Goal: Task Accomplishment & Management: Manage account settings

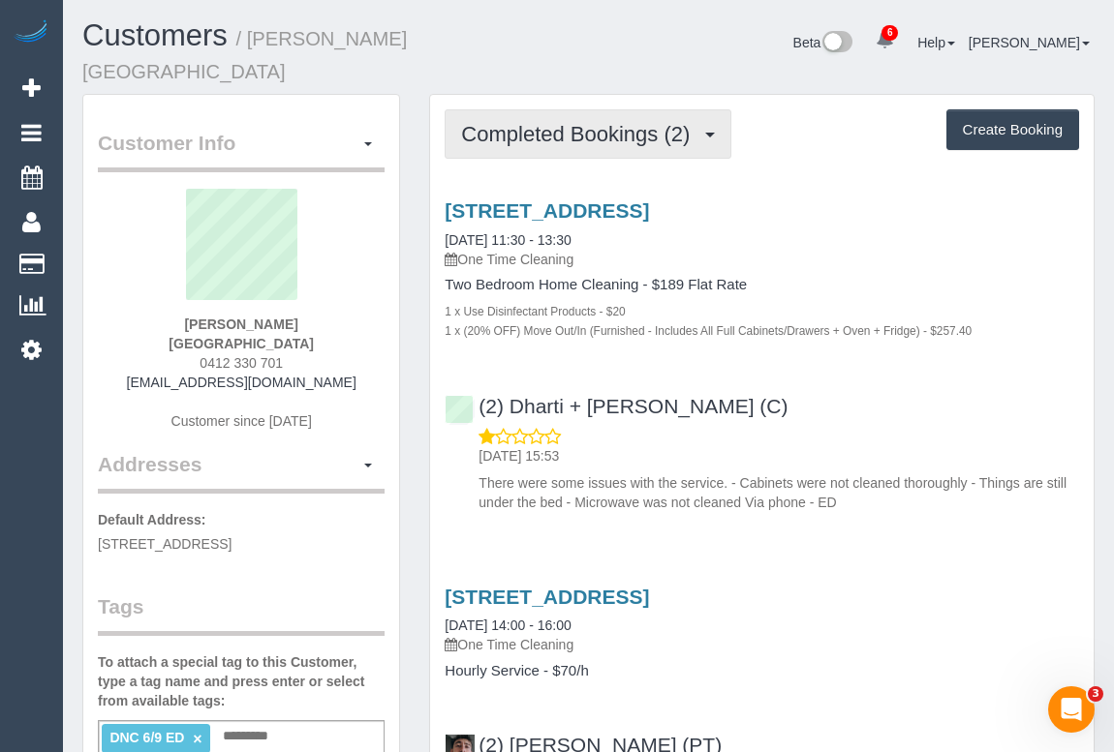
click at [568, 122] on span "Completed Bookings (2)" at bounding box center [580, 134] width 238 height 24
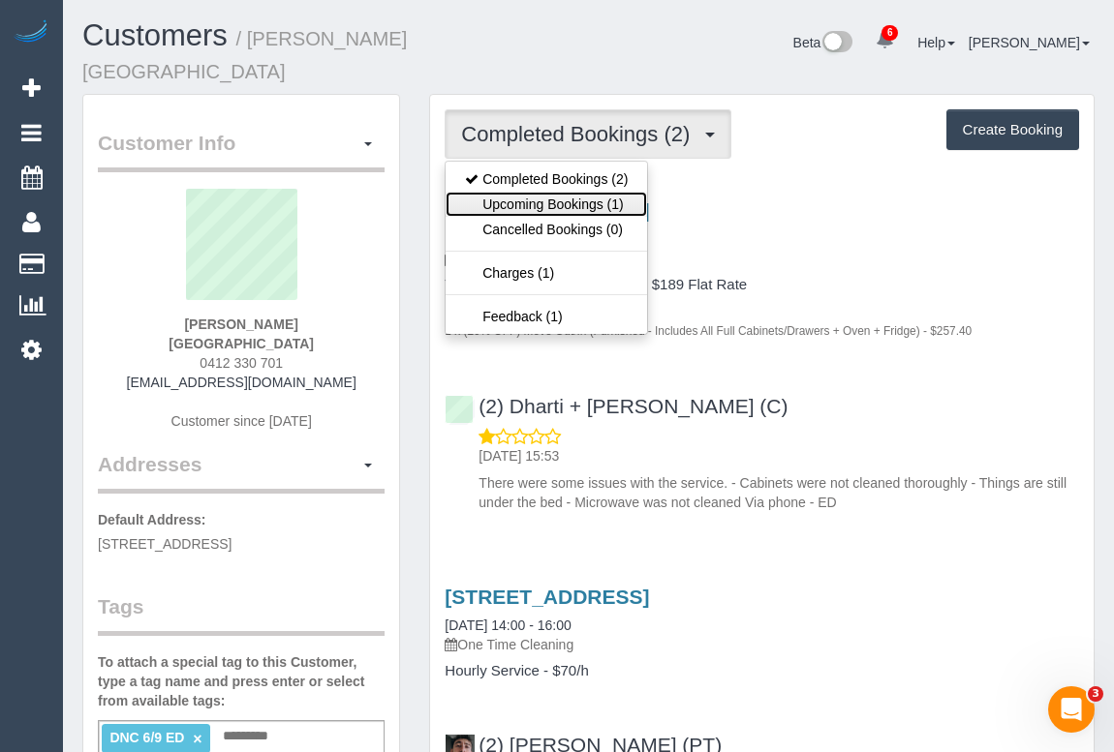
click at [556, 192] on link "Upcoming Bookings (1)" at bounding box center [545, 204] width 201 height 25
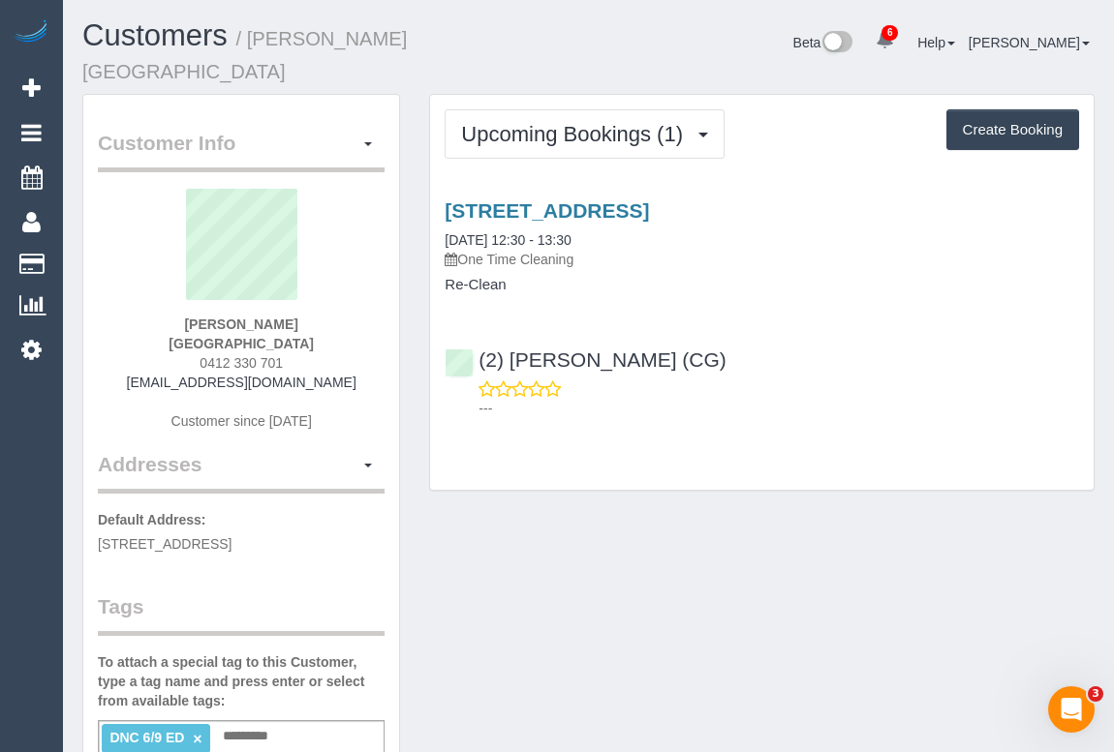
click at [861, 332] on div "(2) Paris Webb (CG) ---" at bounding box center [761, 375] width 663 height 87
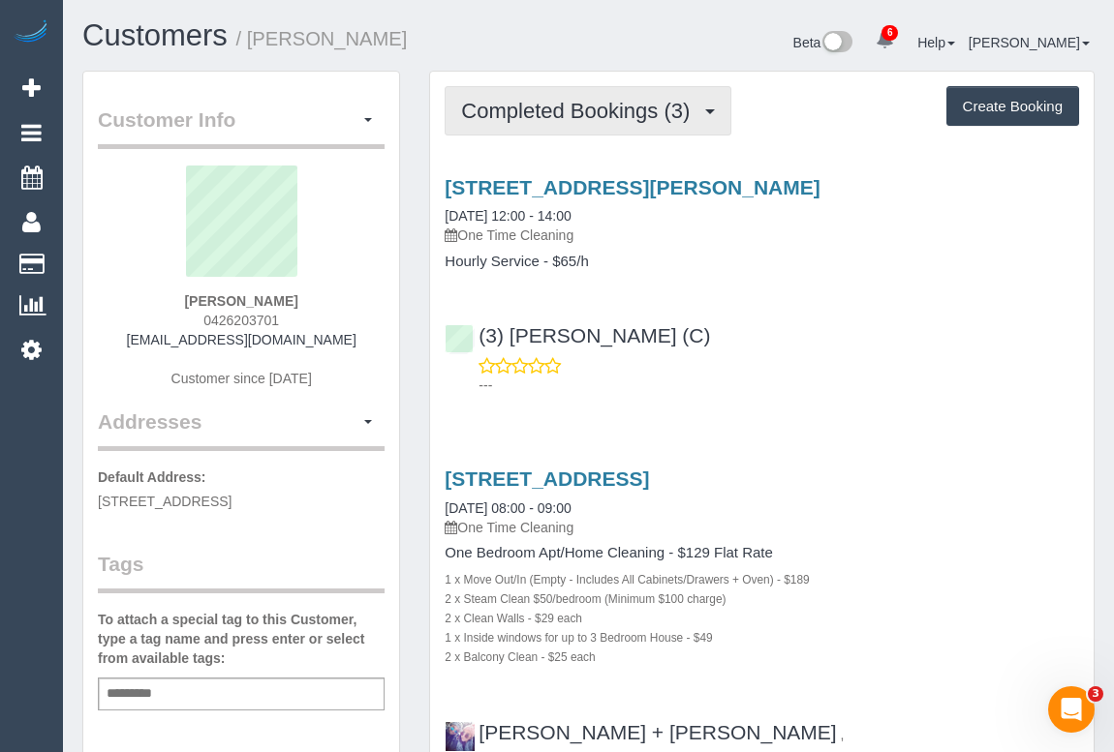
click at [631, 104] on span "Completed Bookings (3)" at bounding box center [580, 111] width 238 height 24
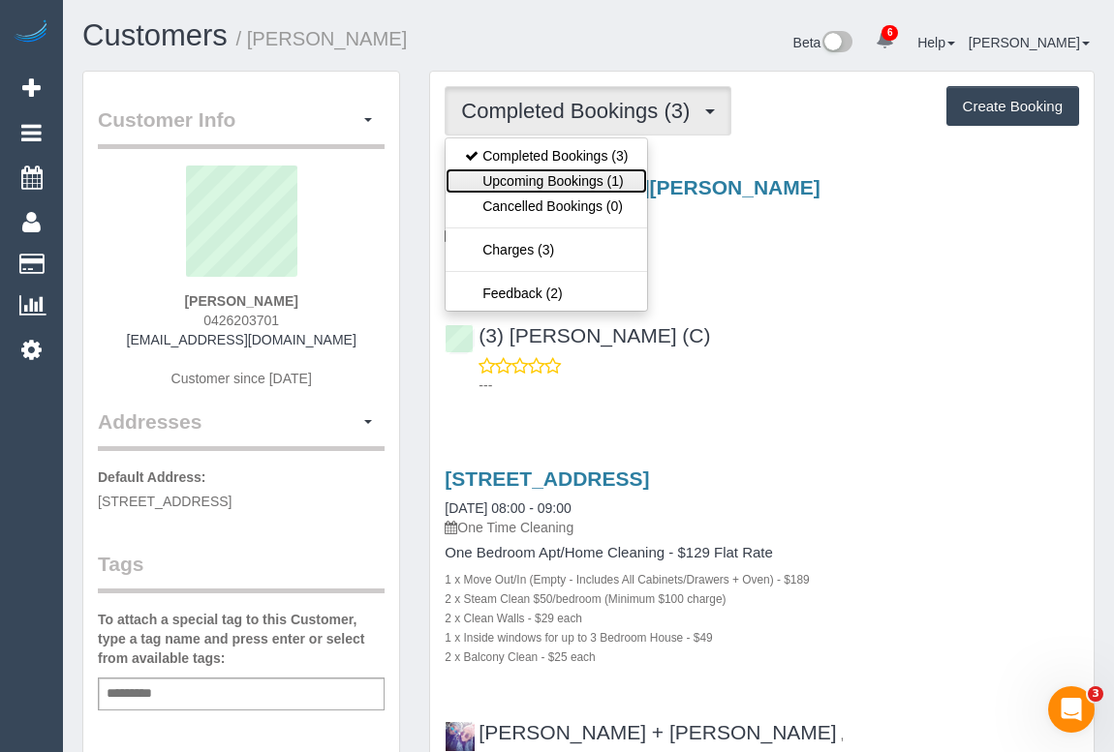
click at [583, 171] on link "Upcoming Bookings (1)" at bounding box center [545, 181] width 201 height 25
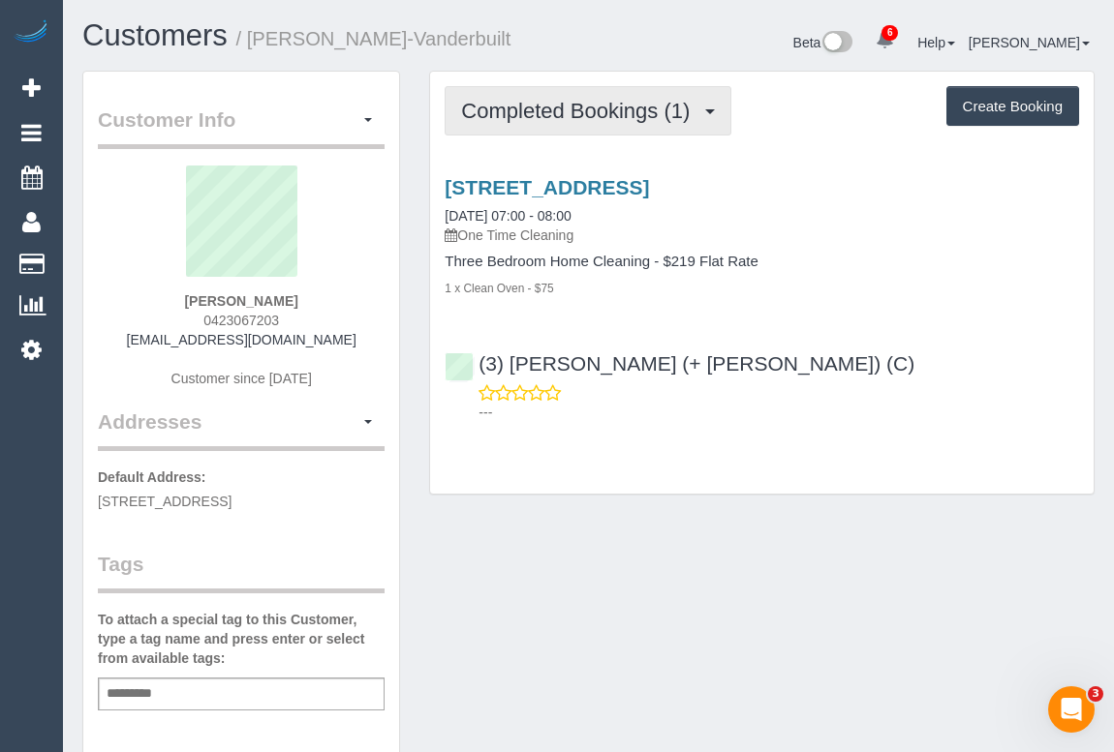
click at [565, 99] on span "Completed Bookings (1)" at bounding box center [580, 111] width 238 height 24
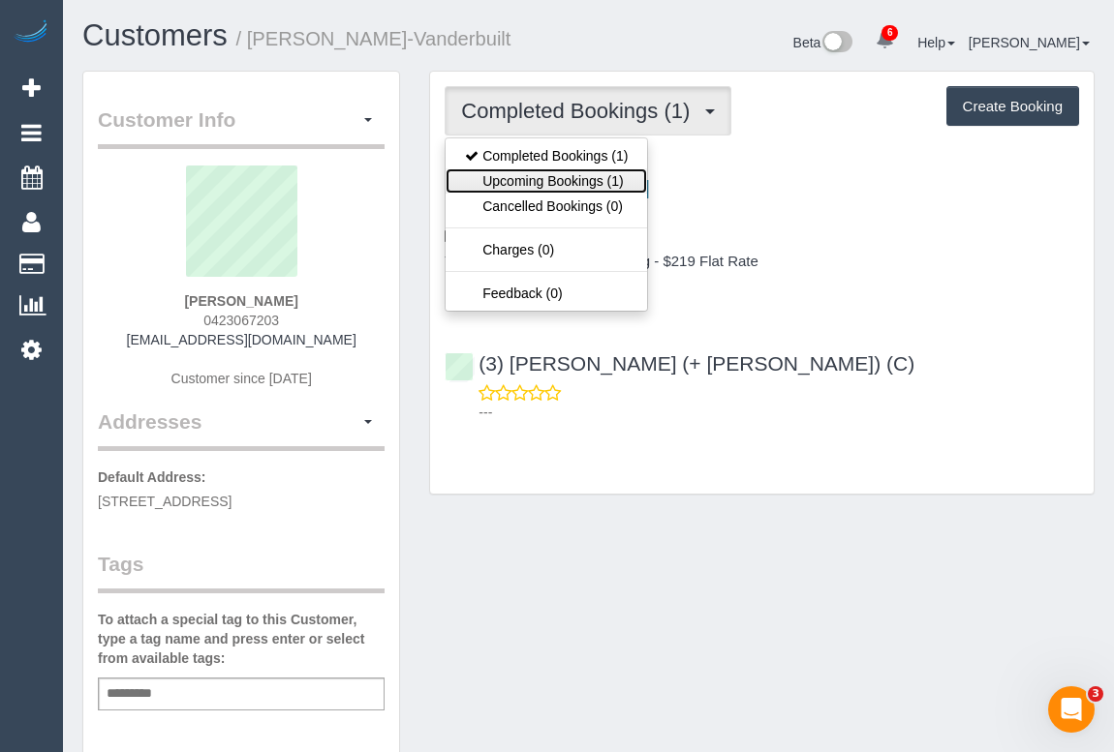
click at [572, 179] on link "Upcoming Bookings (1)" at bounding box center [545, 181] width 201 height 25
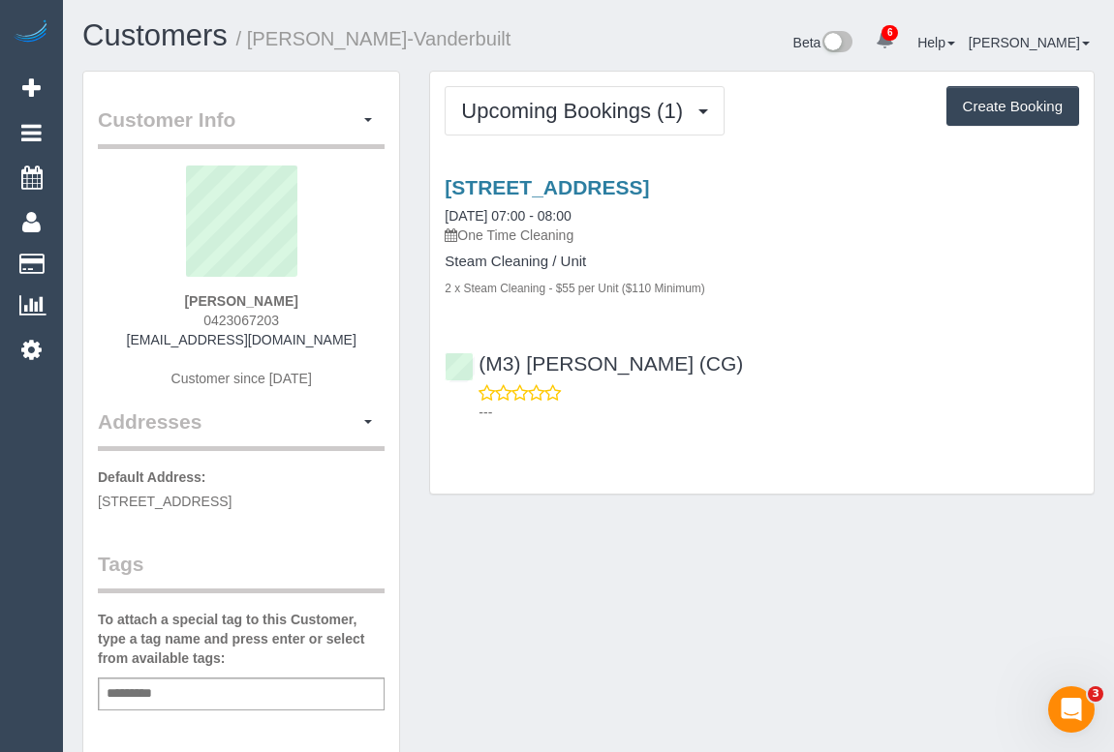
click at [630, 181] on link "22 Nomad Rd, Kalkallo, VIC 3064" at bounding box center [547, 187] width 204 height 22
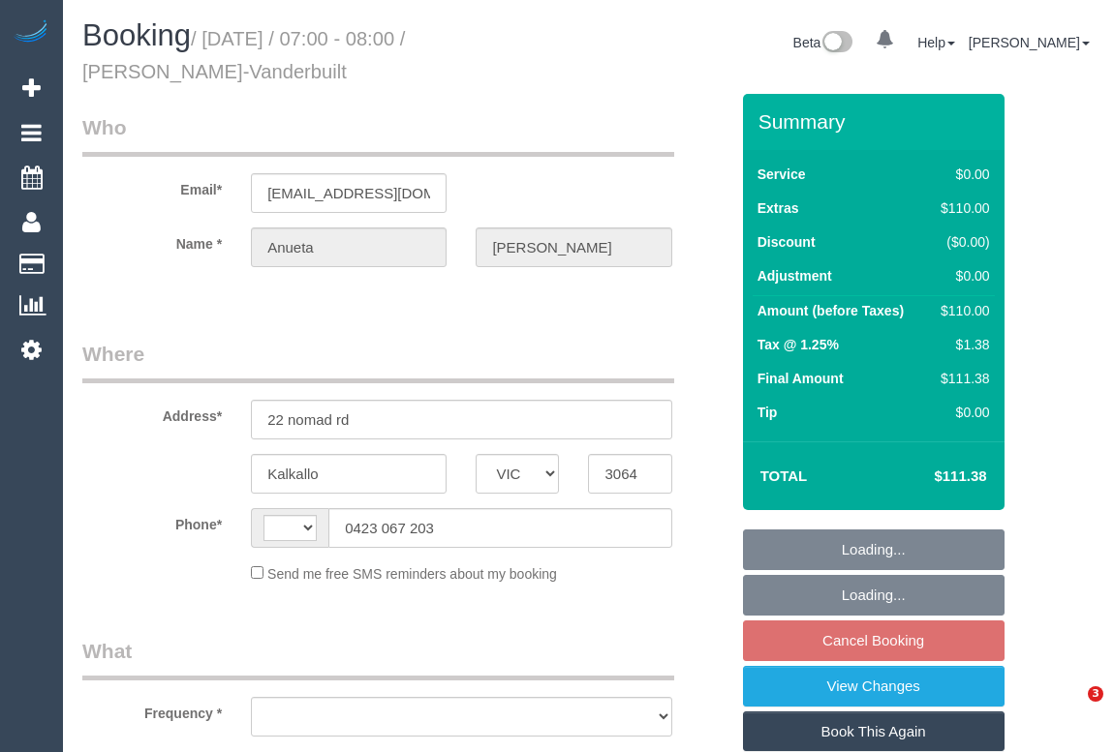
select select "VIC"
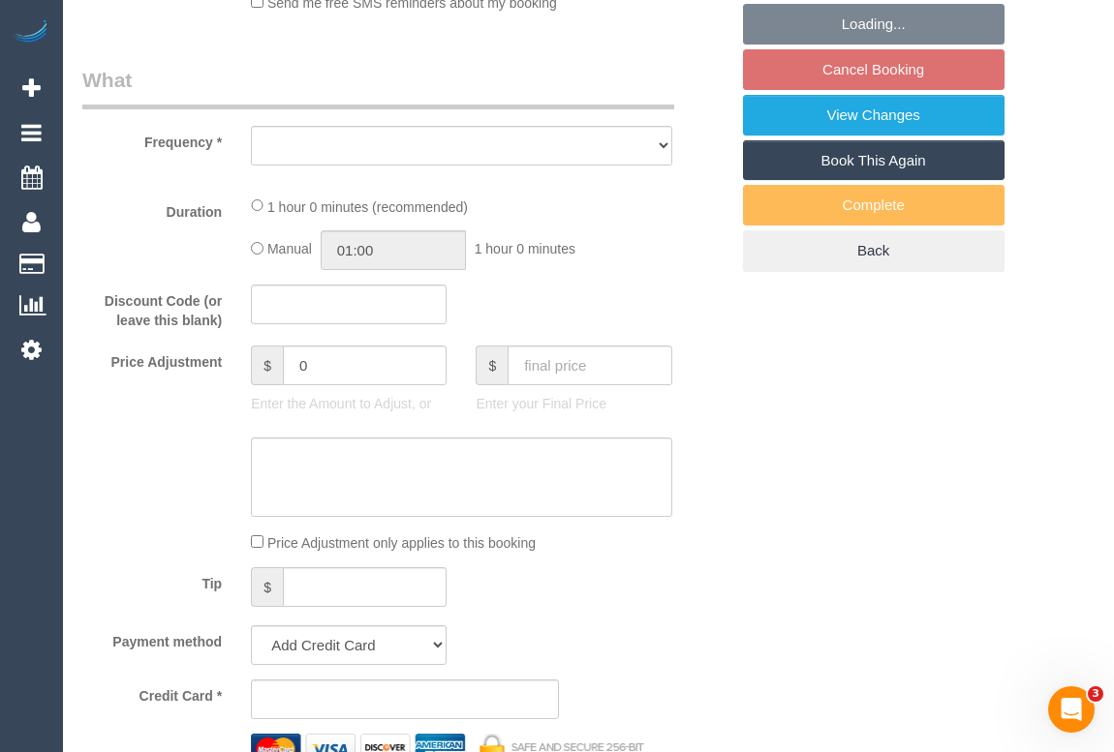
select select "string:AU"
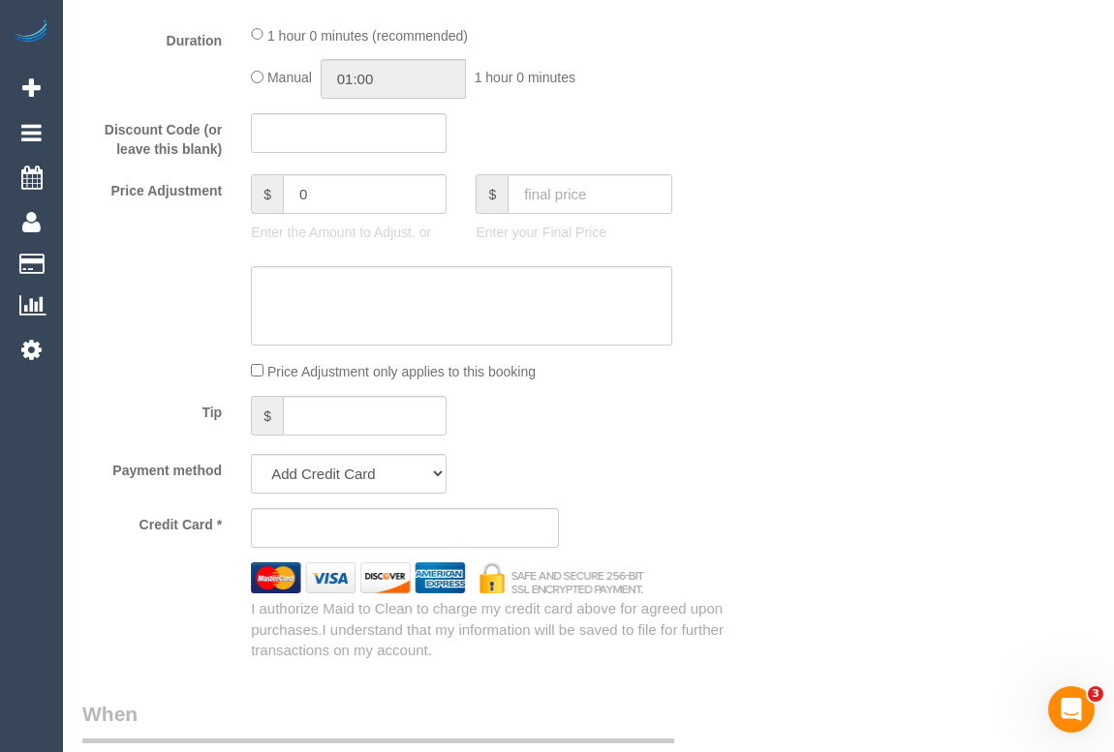
select select "object:654"
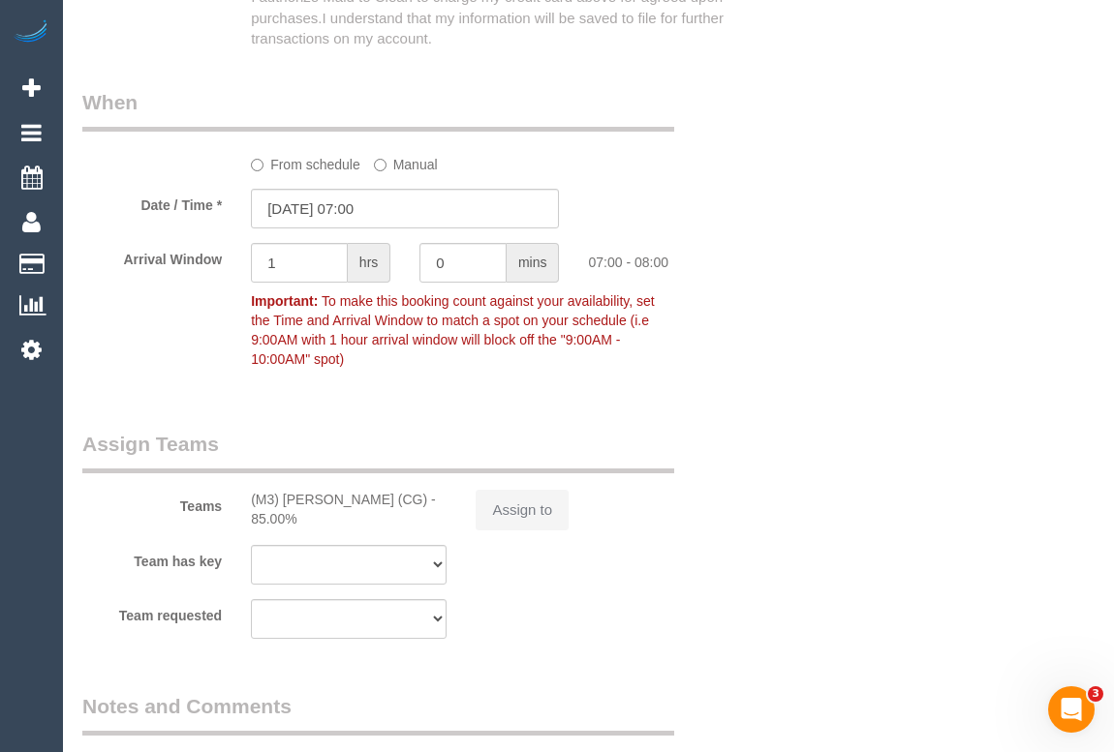
select select "string:stripe-pm_1S6Nme2GScqysDRVtpmojaOO"
select select "number:28"
select select "number:15"
select select "number:18"
select select "number:22"
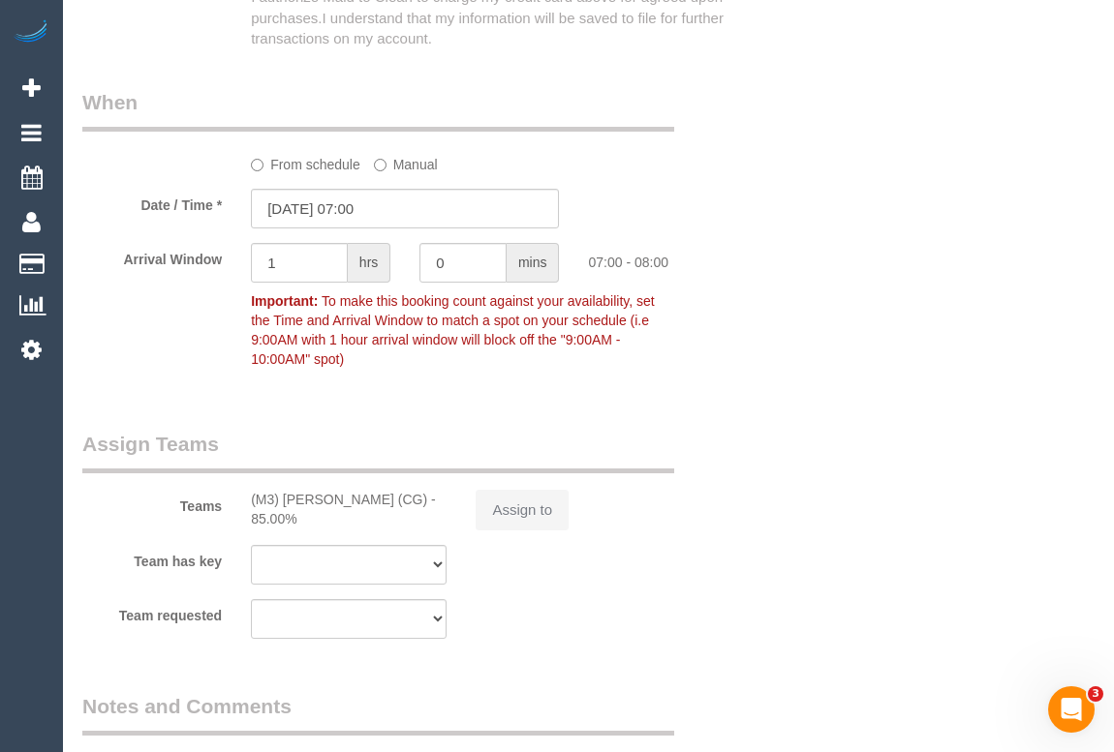
select select "number:35"
select select "number:11"
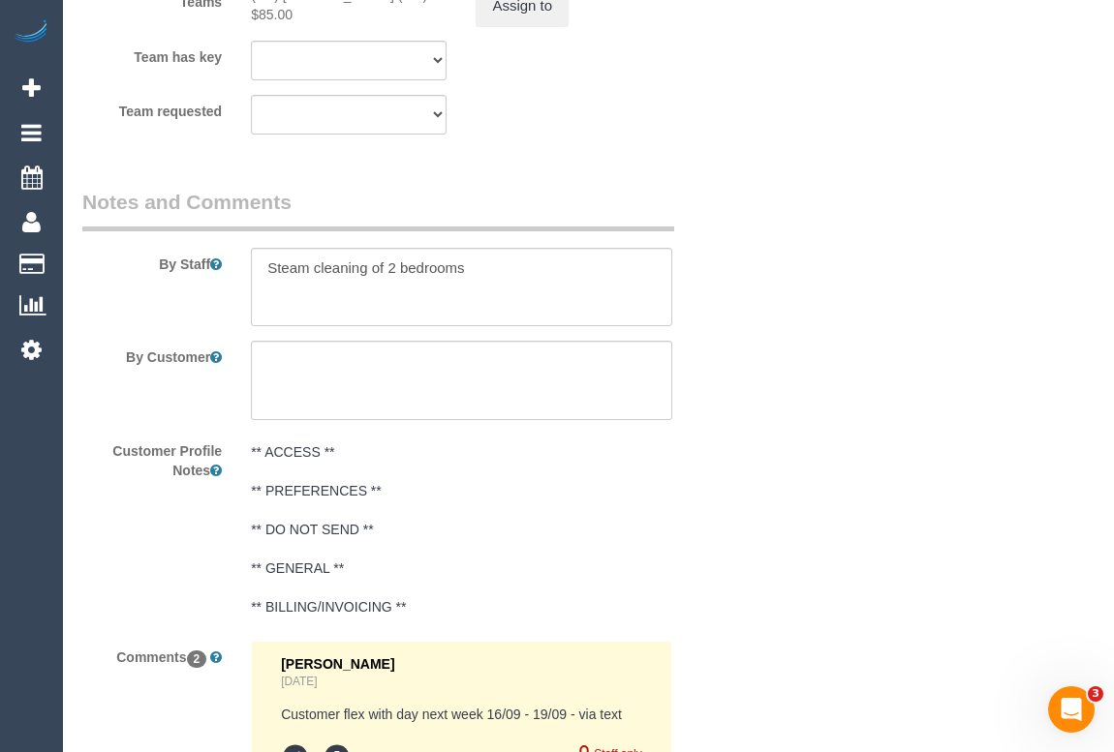
scroll to position [2909, 0]
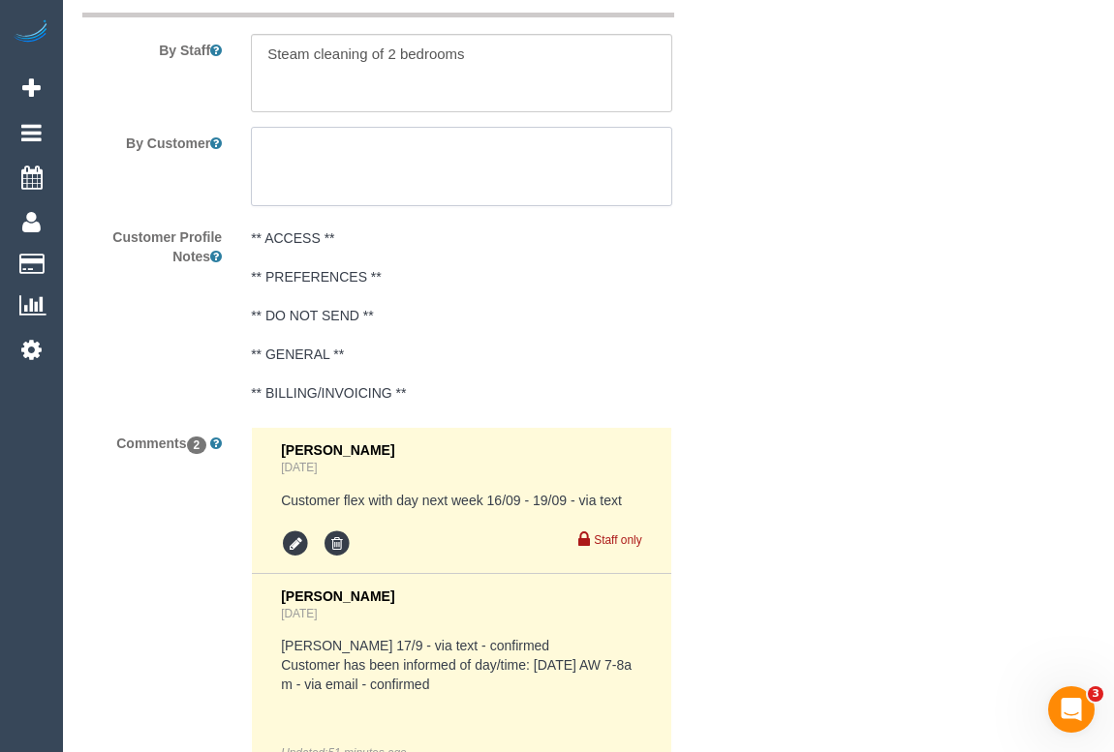
click at [321, 152] on textarea at bounding box center [461, 166] width 420 height 79
paste textarea "ould from 7-9am they just have to switch on at the meter box after 9 they'll ha…"
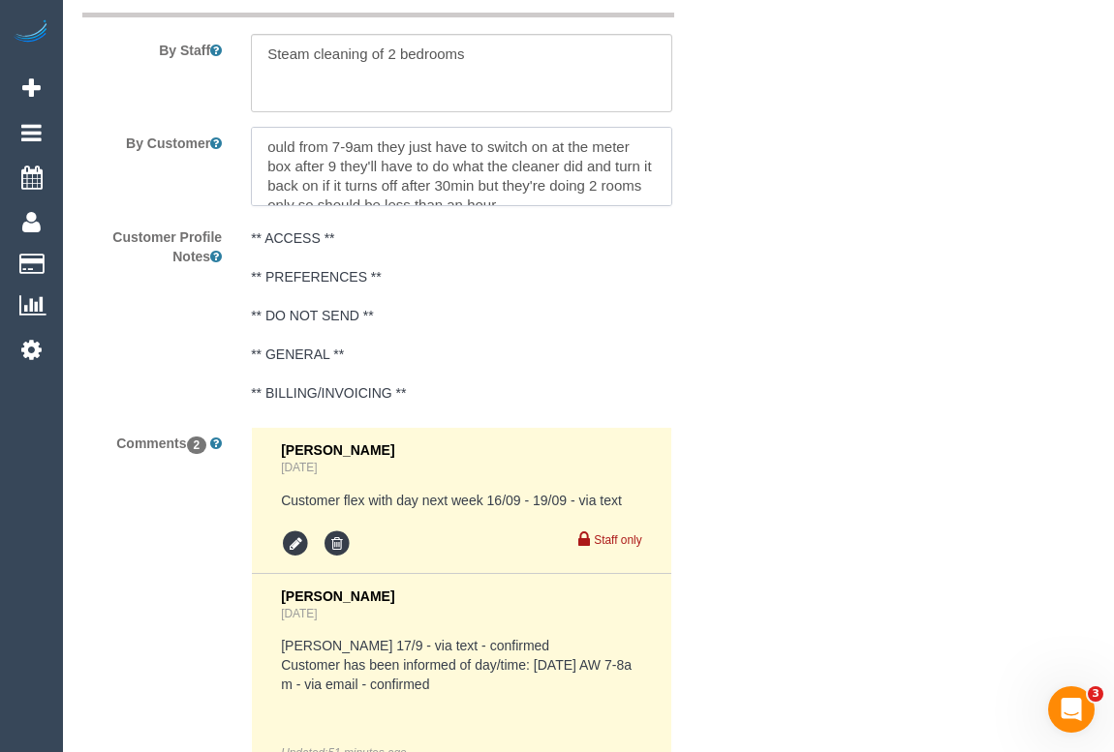
scroll to position [8, 0]
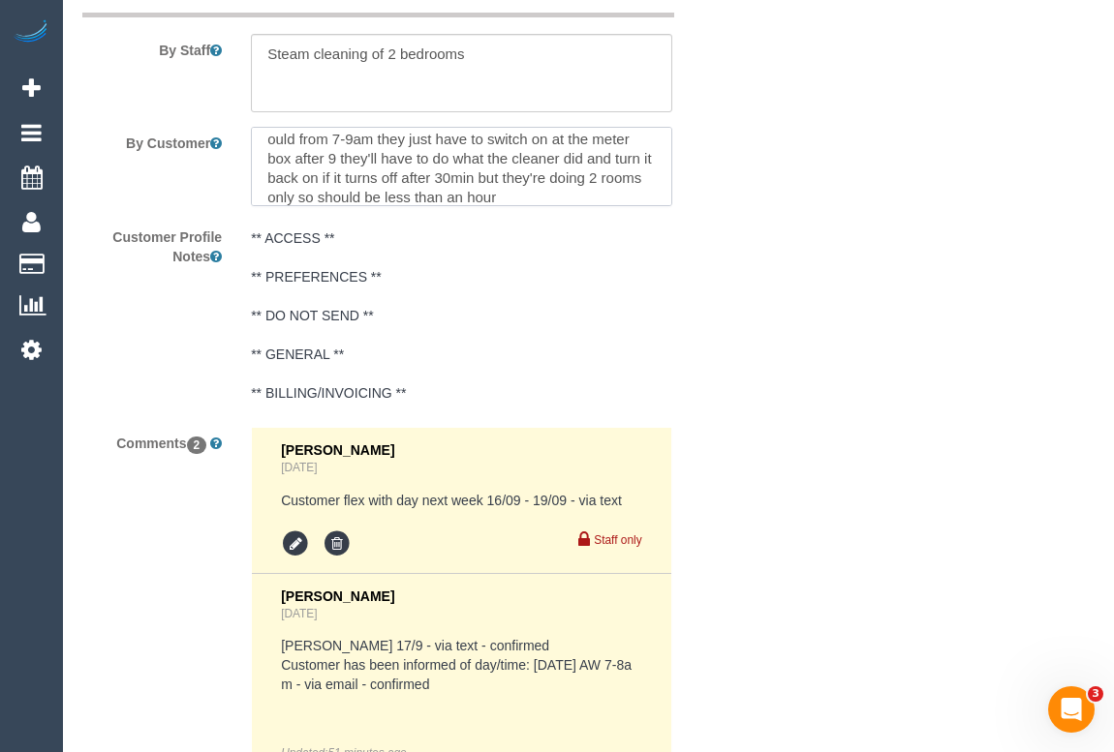
click at [268, 134] on textarea at bounding box center [461, 166] width 420 height 79
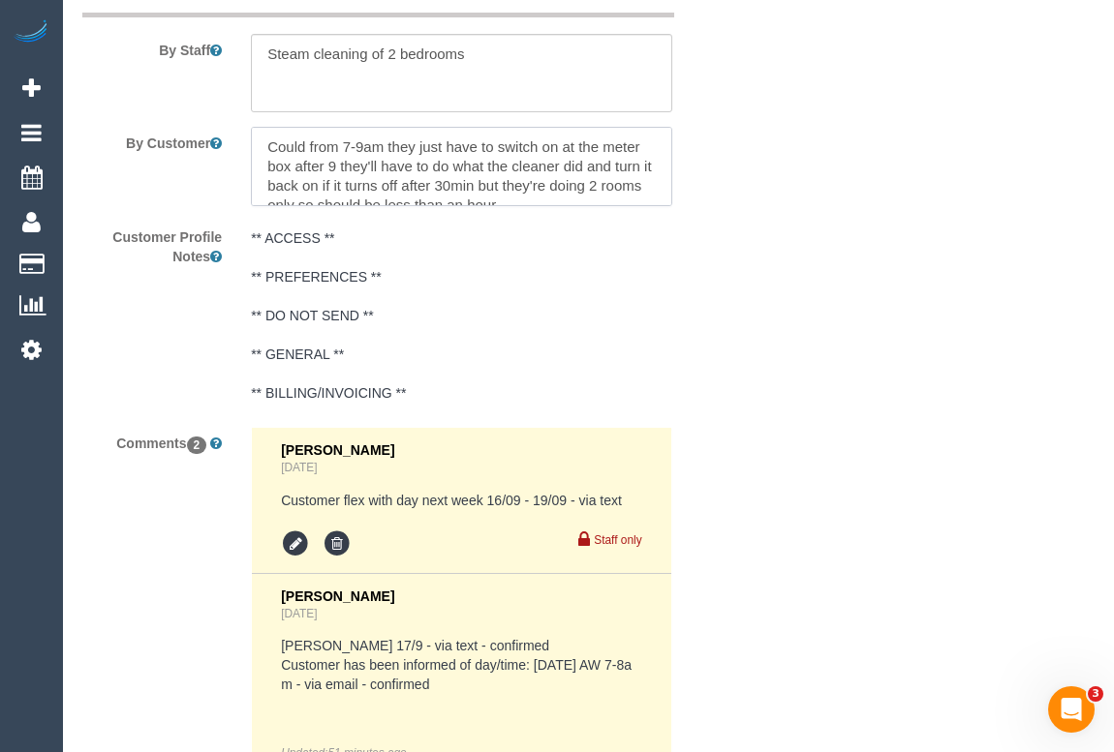
click at [310, 134] on textarea at bounding box center [461, 166] width 420 height 79
click at [310, 136] on textarea at bounding box center [461, 166] width 420 height 79
drag, startPoint x: 311, startPoint y: 139, endPoint x: 276, endPoint y: 139, distance: 34.9
click at [276, 139] on textarea at bounding box center [461, 166] width 420 height 79
click at [267, 145] on textarea at bounding box center [461, 166] width 420 height 79
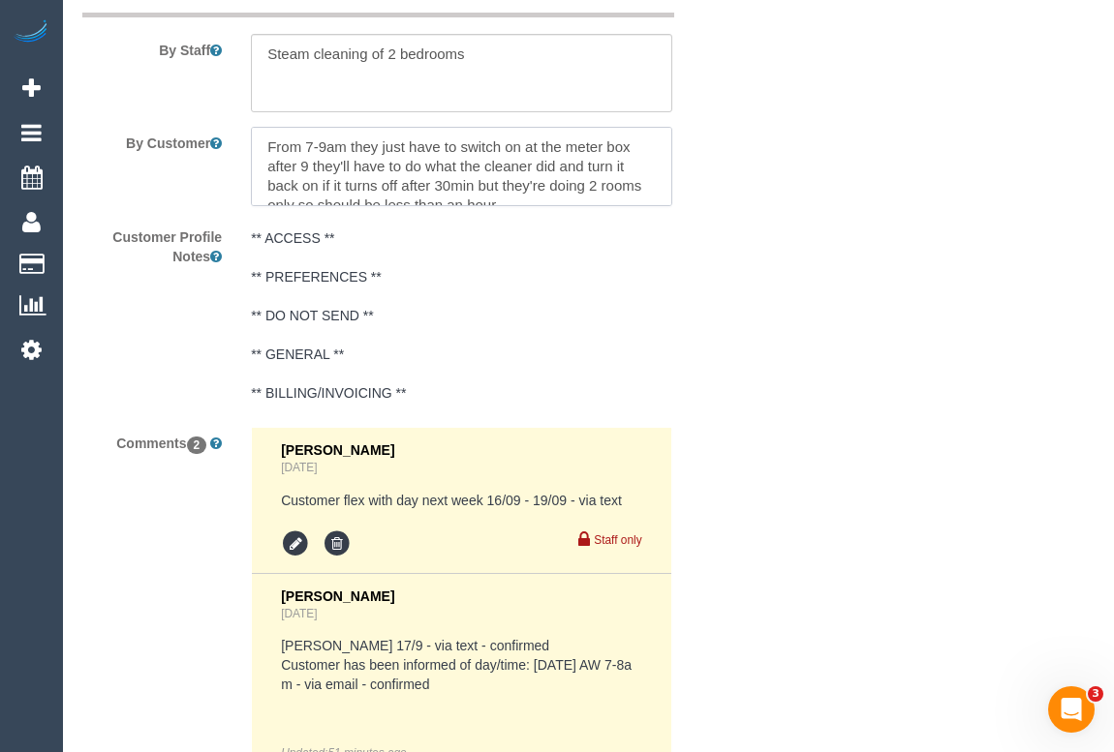
type textarea "n"
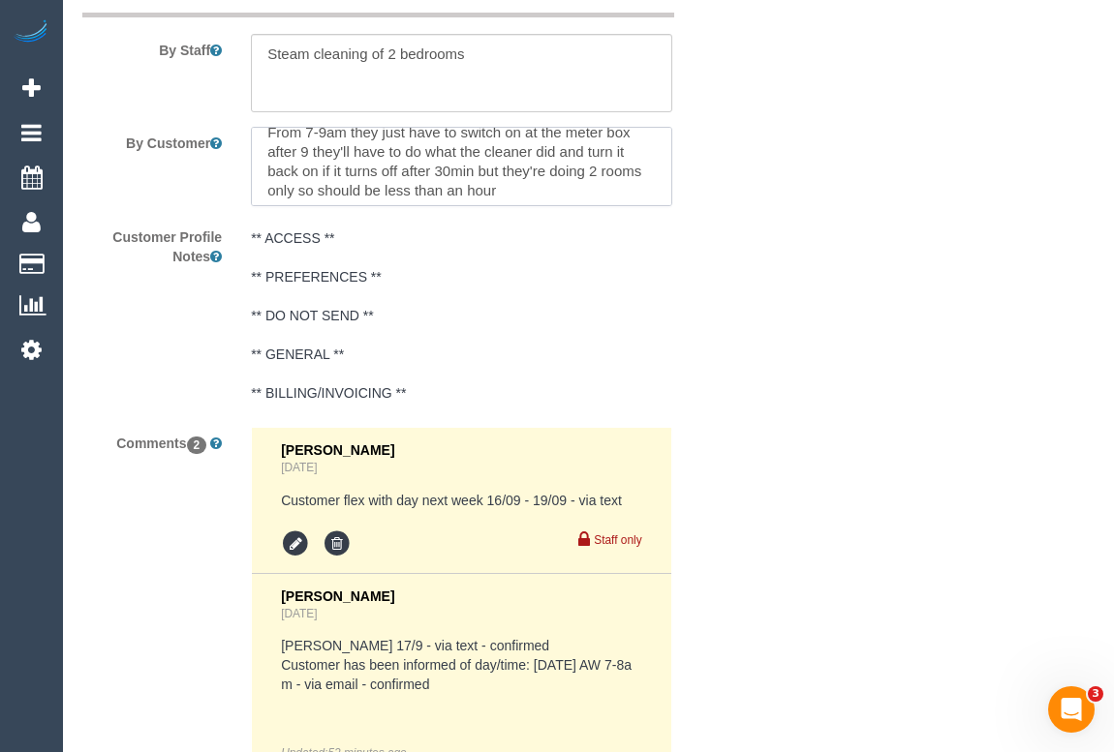
scroll to position [19, 0]
click at [513, 184] on textarea at bounding box center [461, 166] width 420 height 79
type textarea "From 7-9am they just have to switch on at the meter box after 9 they'll have to…"
click at [709, 324] on div "Customer Profile Notes ** ACCESS ** ** PREFERENCES ** ** DO NOT SEND ** ** GENE…" at bounding box center [405, 317] width 675 height 192
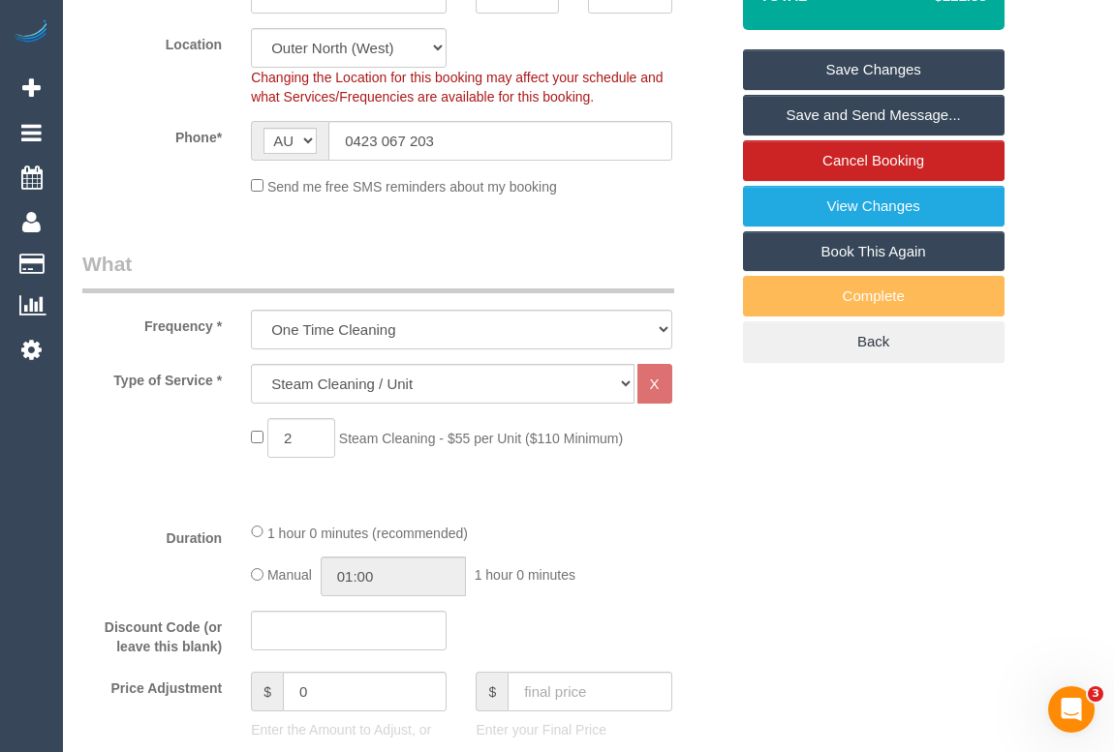
scroll to position [128, 0]
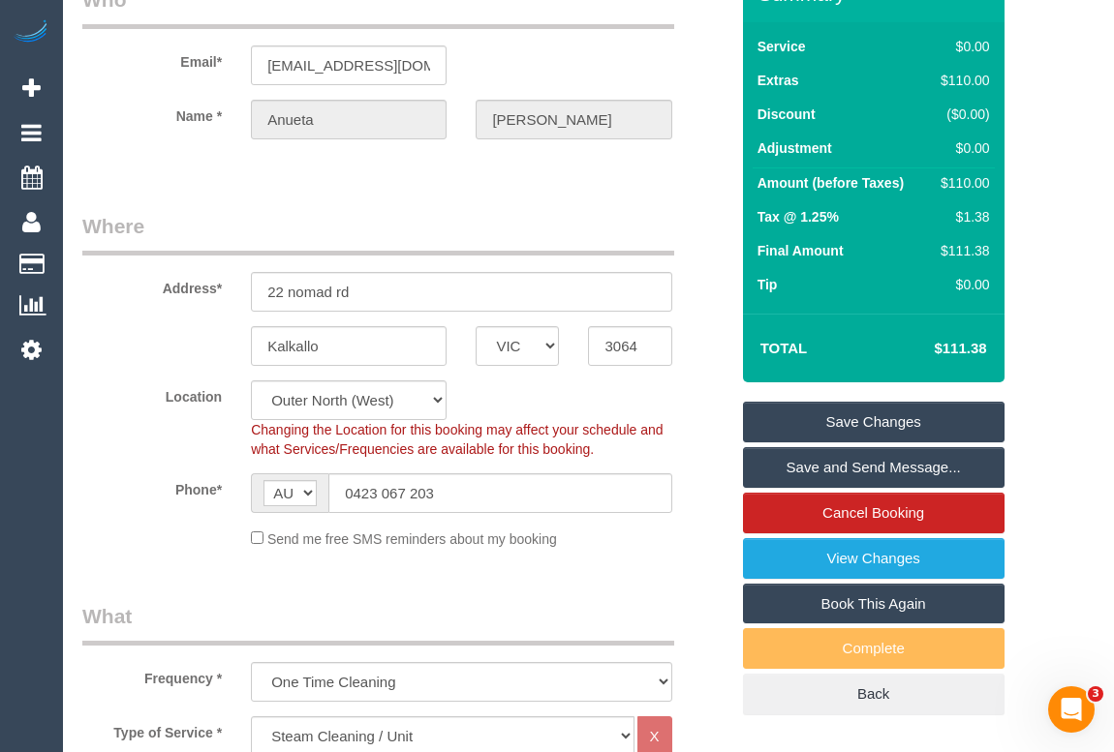
click at [890, 424] on link "Save Changes" at bounding box center [873, 422] width 261 height 41
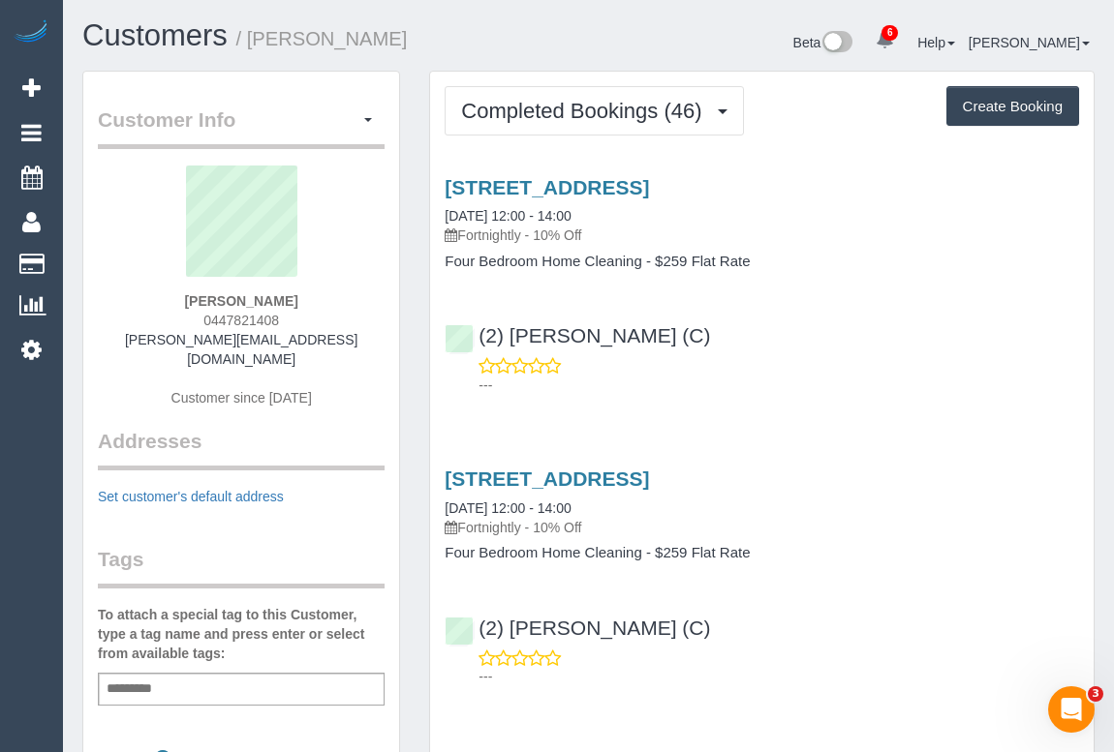
drag, startPoint x: 192, startPoint y: 320, endPoint x: 285, endPoint y: 318, distance: 93.0
click at [285, 318] on div "[PERSON_NAME] 0447821408 [PERSON_NAME][EMAIL_ADDRESS][DOMAIN_NAME] Customer sin…" at bounding box center [241, 296] width 287 height 261
copy span "0447821408"
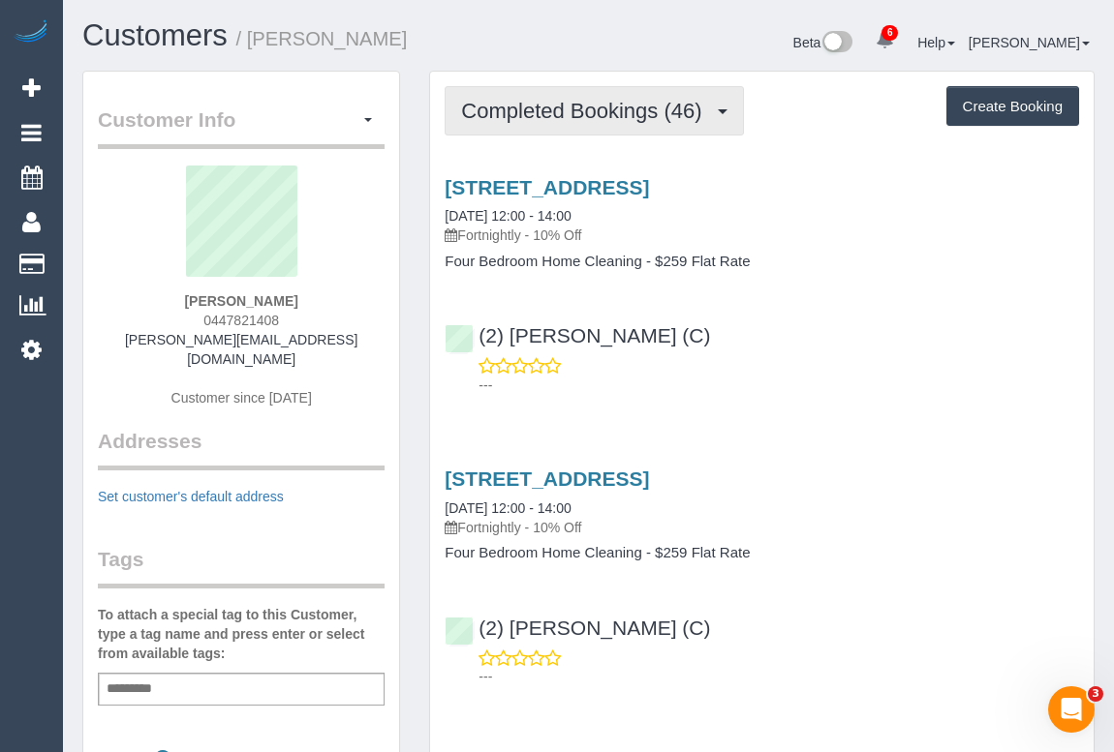
click at [562, 116] on span "Completed Bookings (46)" at bounding box center [586, 111] width 250 height 24
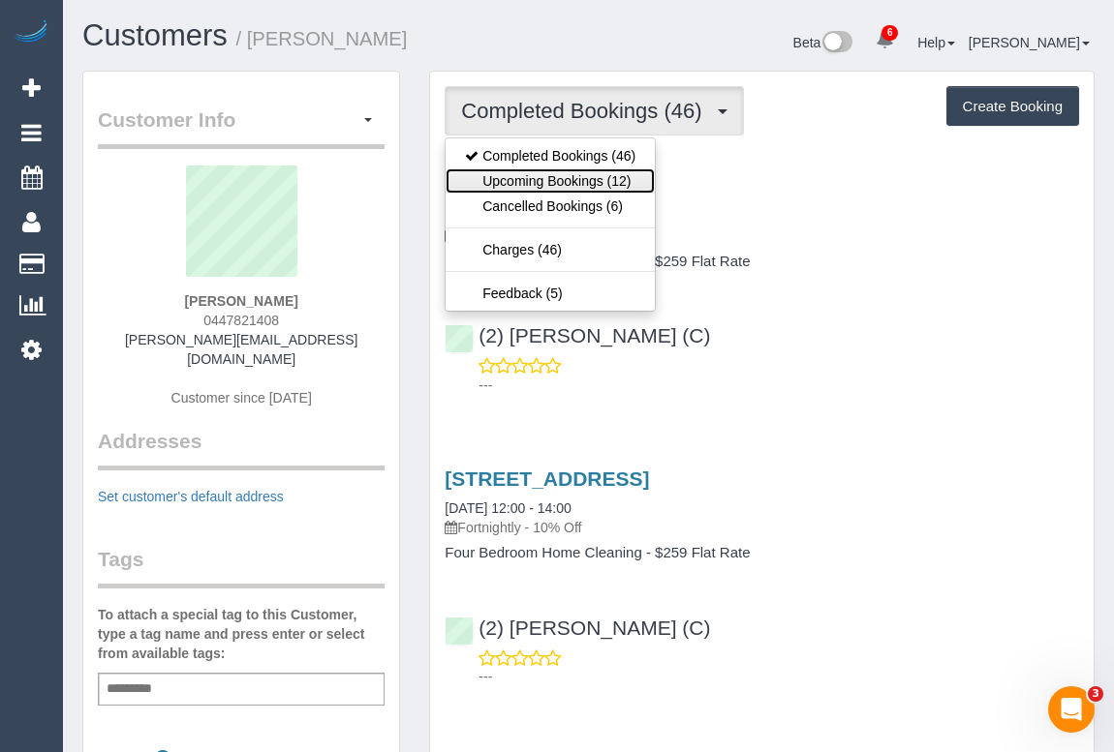
click at [535, 174] on link "Upcoming Bookings (12)" at bounding box center [549, 181] width 209 height 25
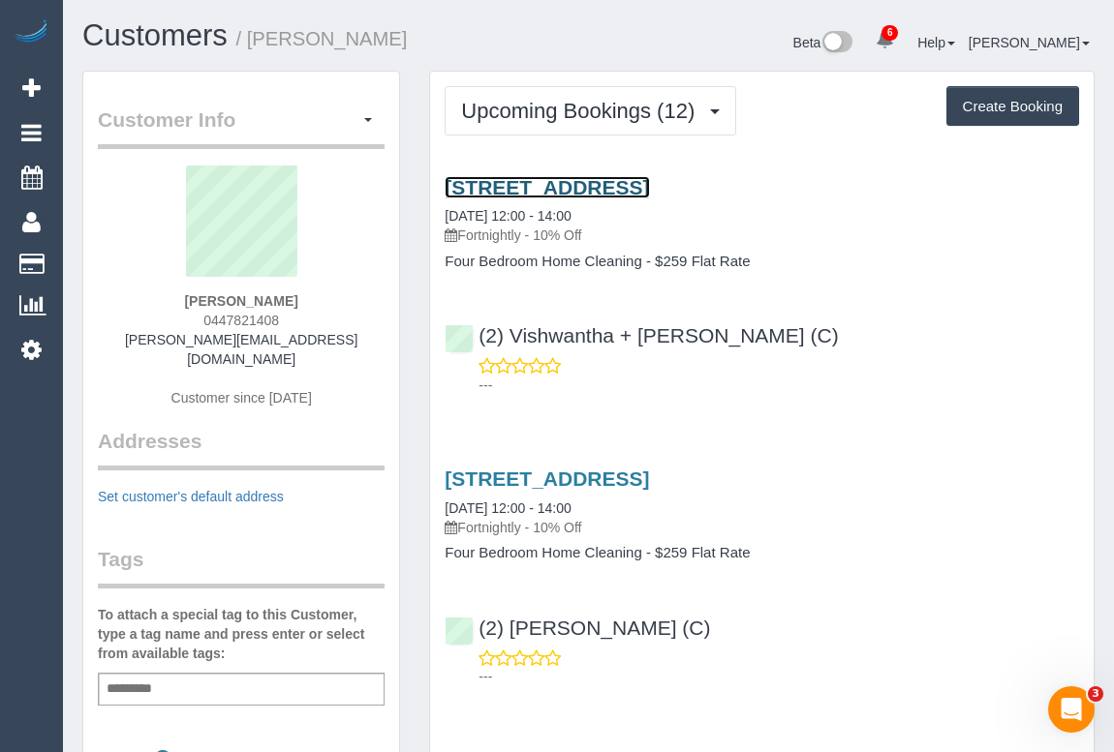
click at [649, 184] on link "[STREET_ADDRESS]" at bounding box center [547, 187] width 204 height 22
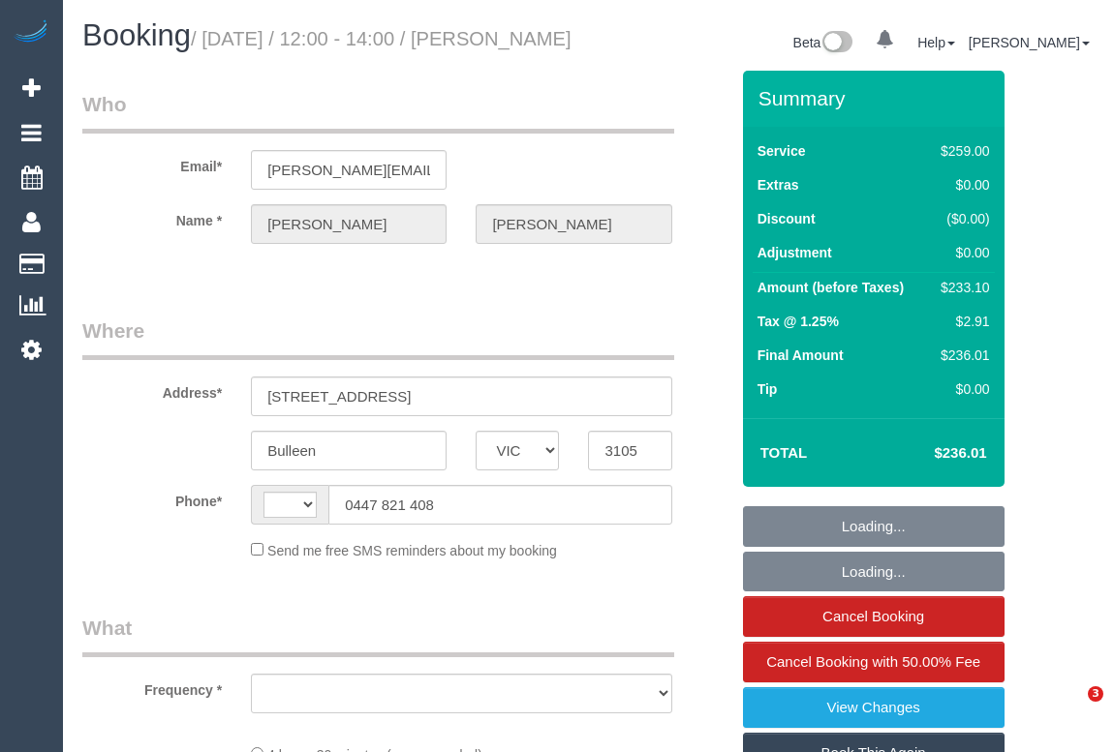
select select "VIC"
select select "string:AU"
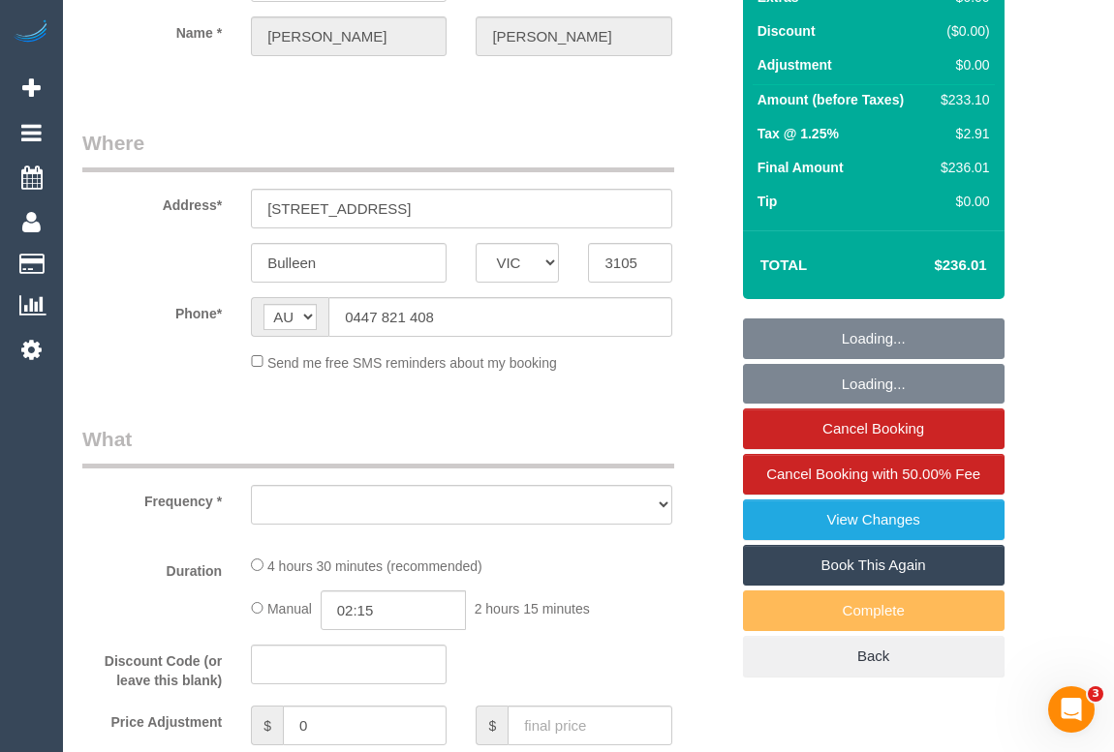
select select "object:586"
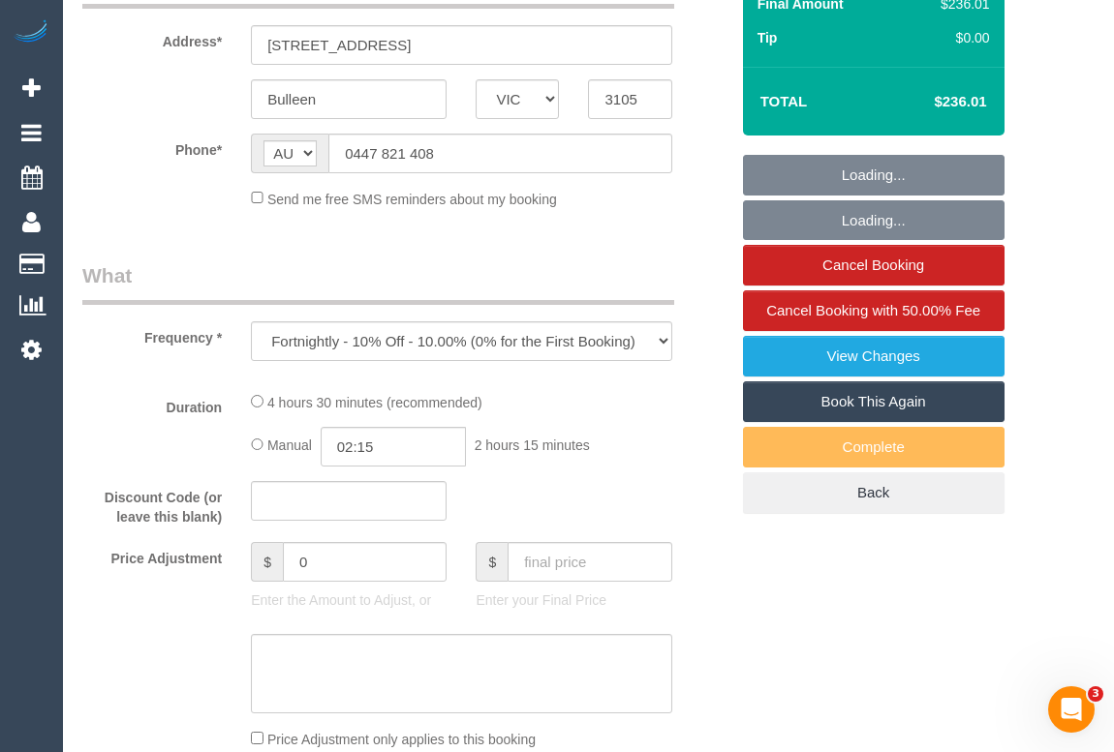
select select "string:stripe-pm_1ROVVE2GScqysDRVCmE672yN"
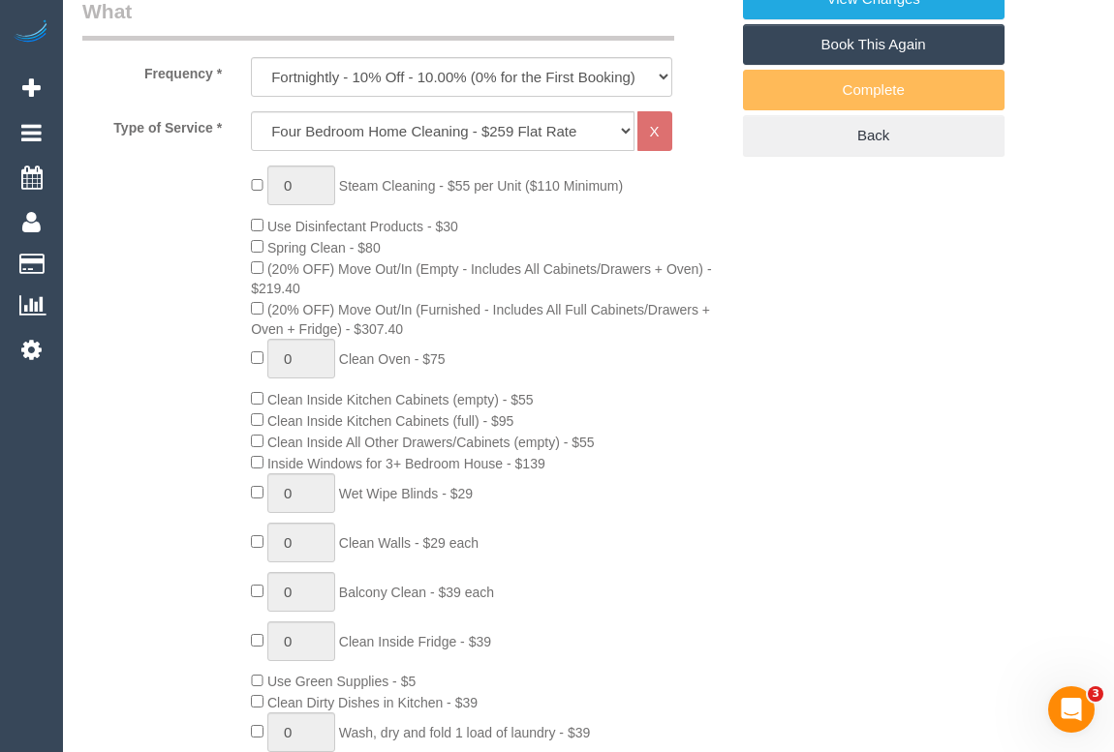
select select "object:856"
select select "number:30"
select select "number:14"
select select "number:19"
select select "number:22"
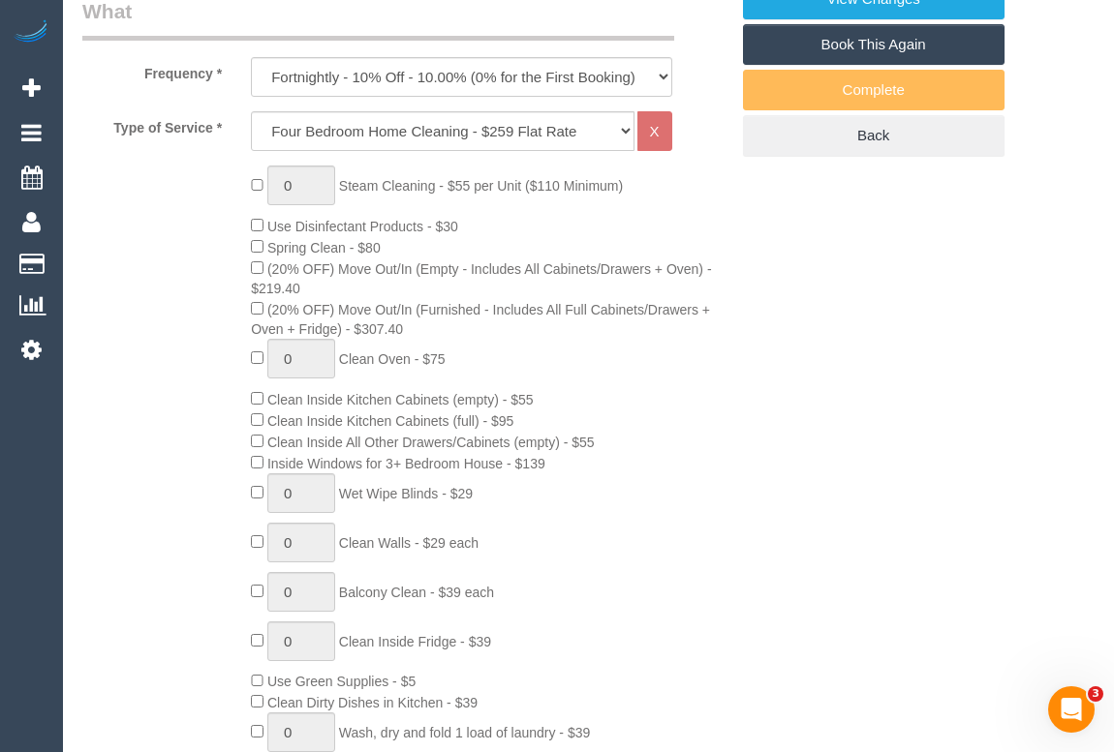
select select "number:34"
select select "number:12"
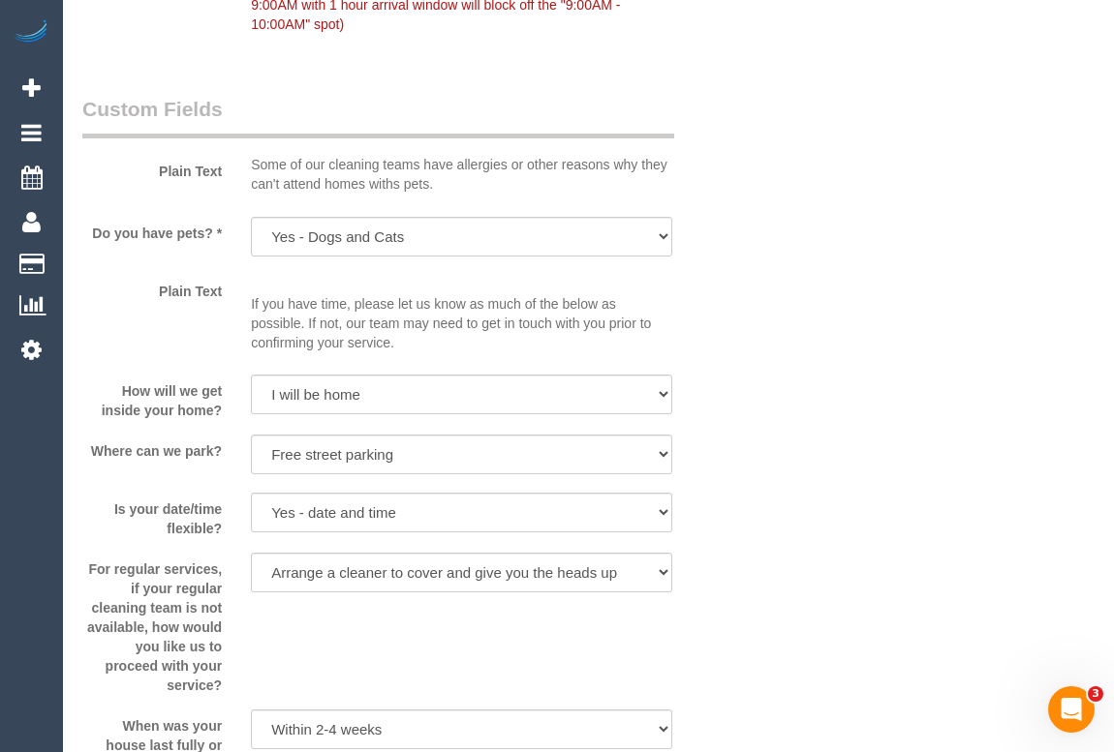
scroll to position [2118, 0]
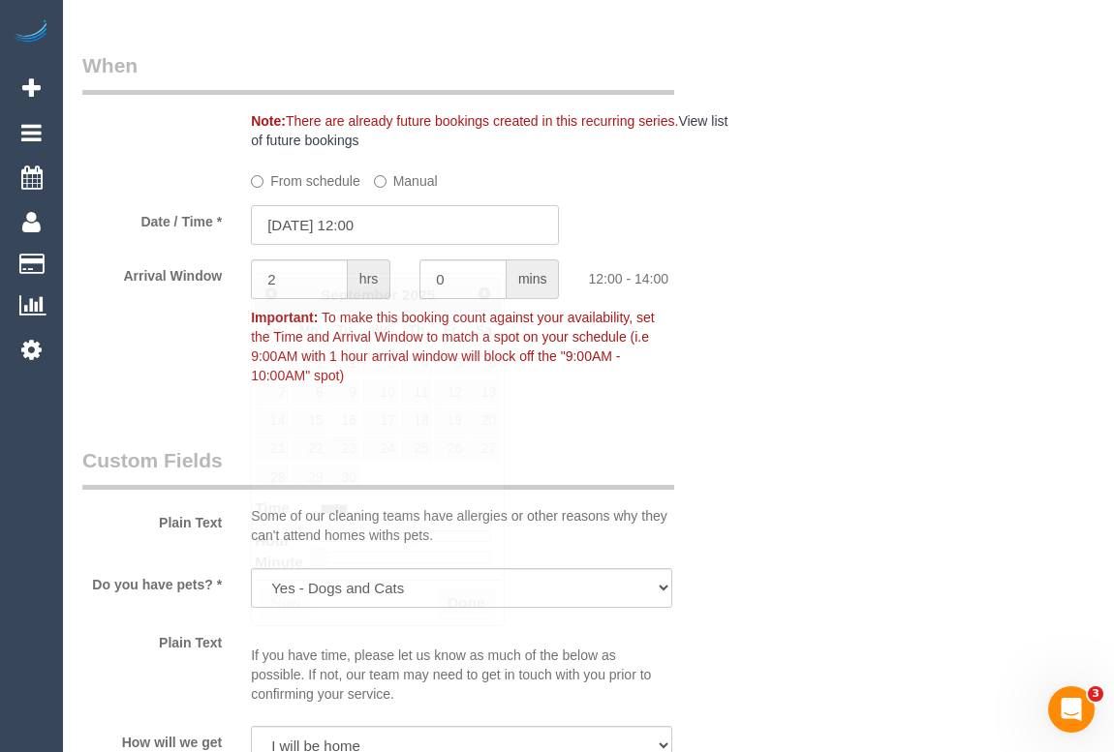
click at [345, 245] on input "16/09/2025 12:00" at bounding box center [405, 225] width 308 height 40
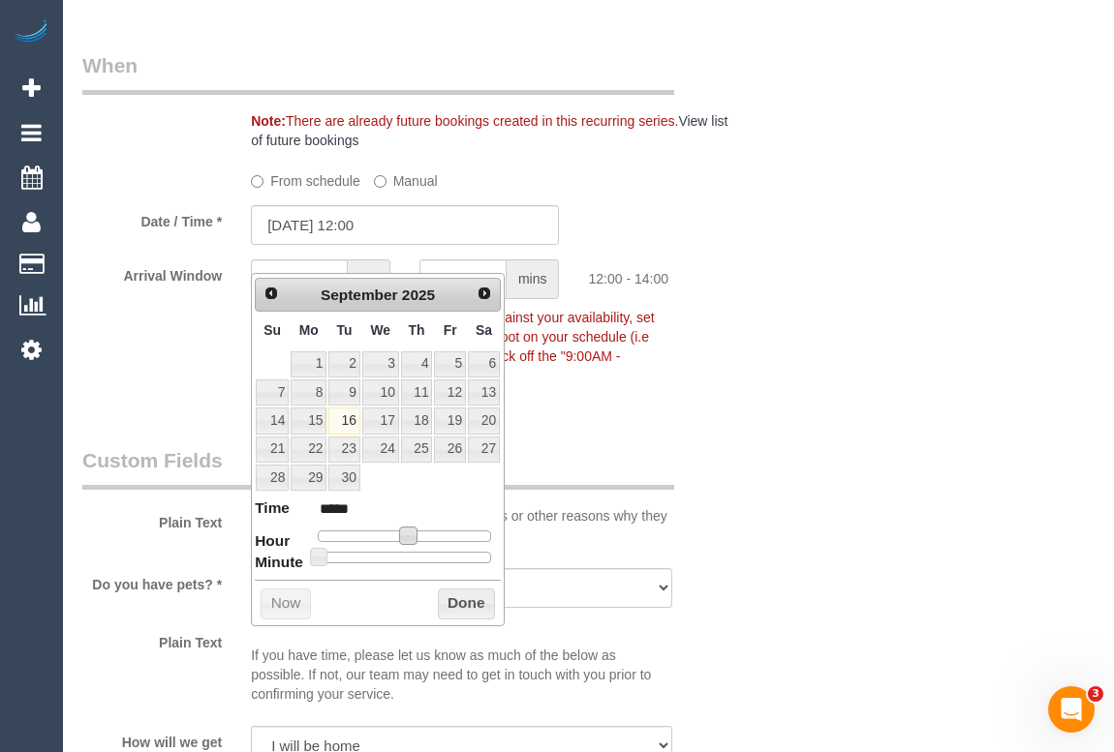
type input "16/09/2025 13:00"
type input "*****"
type input "16/09/2025 14:00"
type input "*****"
type input "16/09/2025 15:00"
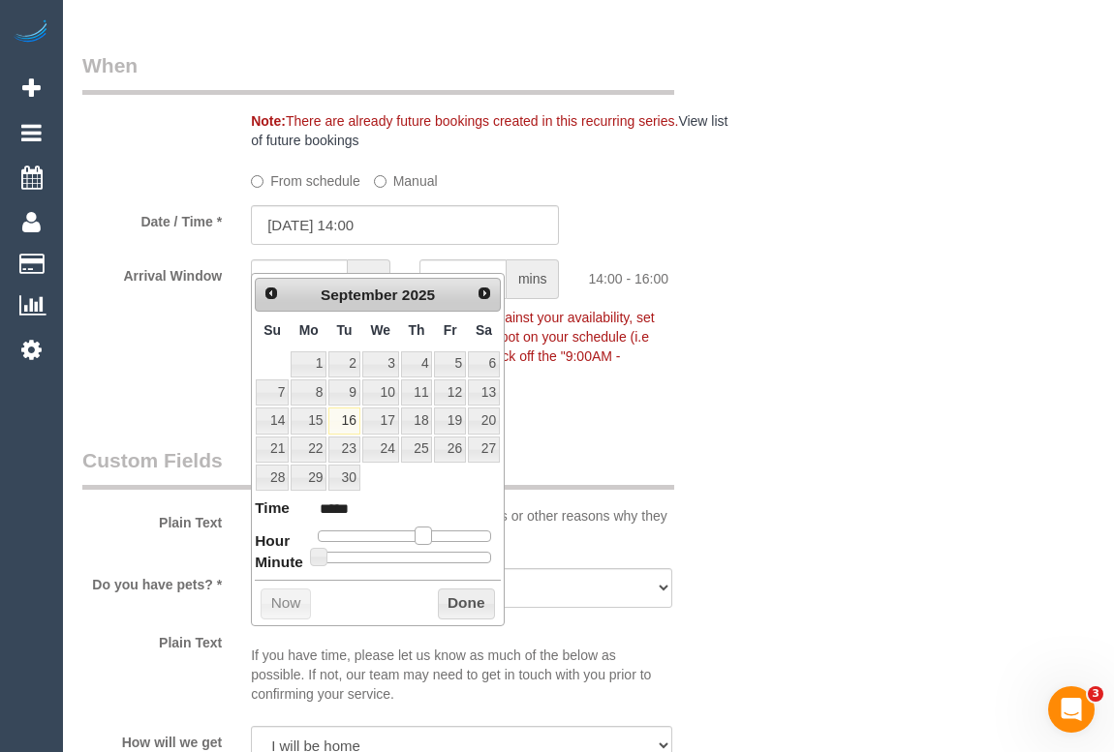
type input "*****"
type input "16/09/2025 14:00"
type input "*****"
drag, startPoint x: 408, startPoint y: 537, endPoint x: 424, endPoint y: 537, distance: 16.5
click at [424, 537] on span at bounding box center [423, 535] width 17 height 17
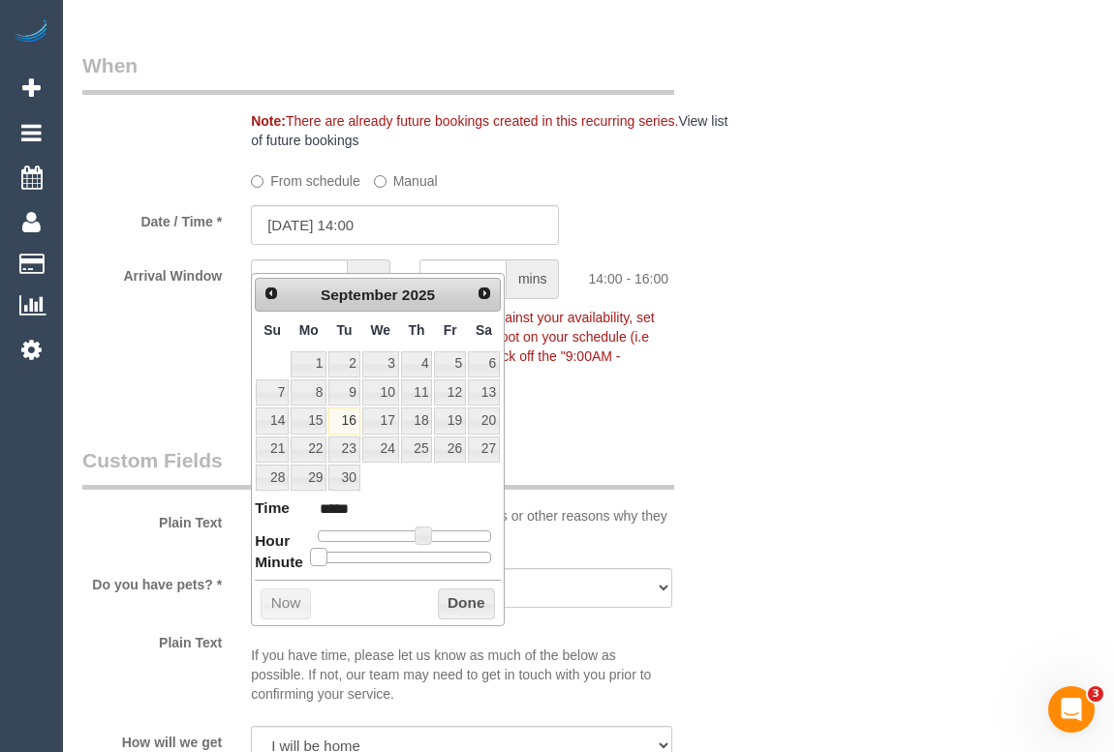
type input "16/09/2025 14:05"
type input "*****"
type input "16/09/2025 14:10"
type input "*****"
type input "16/09/2025 14:20"
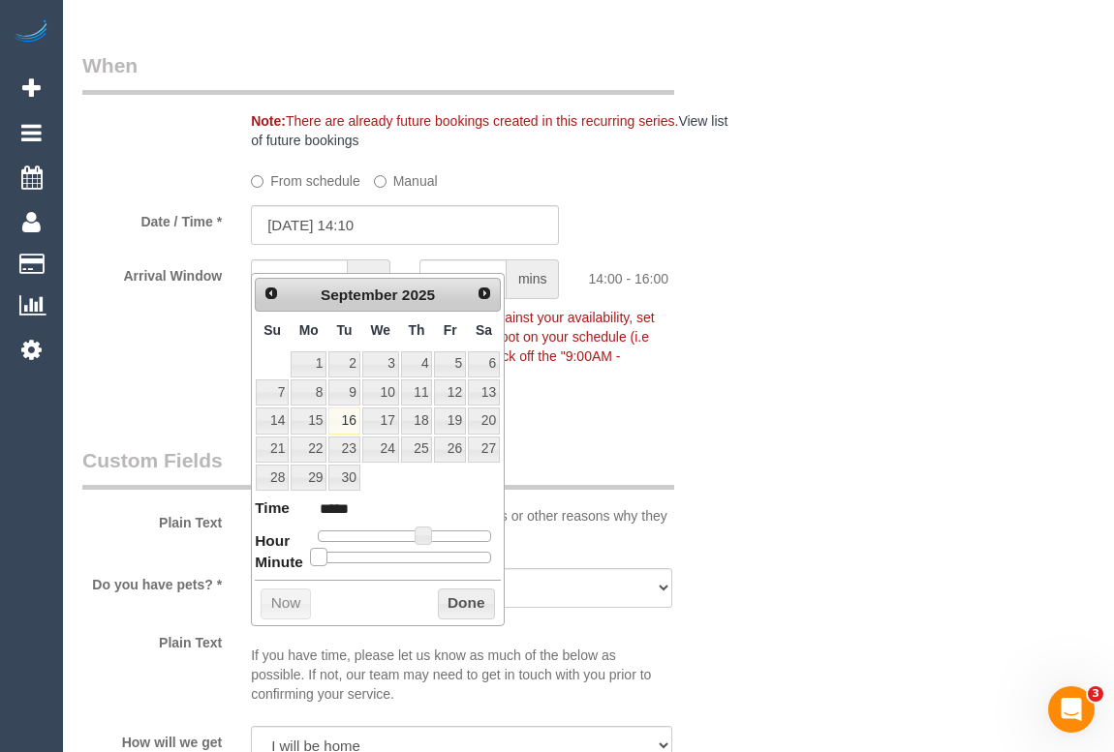
type input "*****"
type input "16/09/2025 14:25"
type input "*****"
type input "16/09/2025 14:30"
type input "*****"
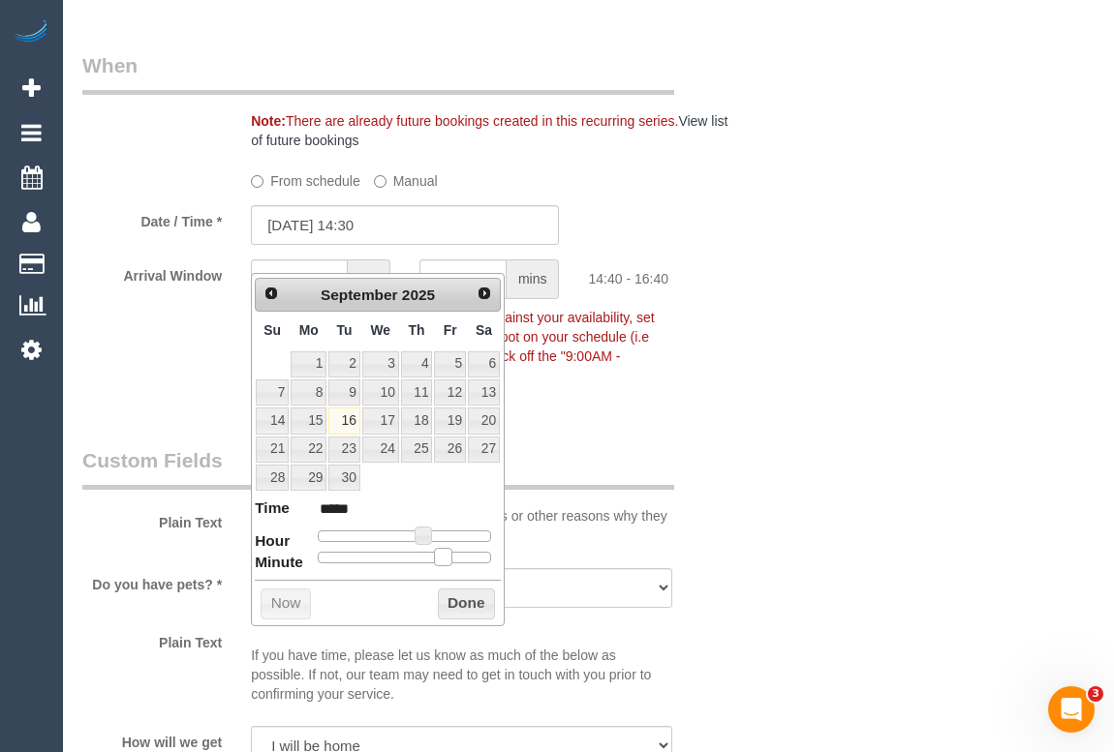
type input "16/09/2025 14:40"
type input "*****"
drag, startPoint x: 319, startPoint y: 556, endPoint x: 443, endPoint y: 552, distance: 124.0
click at [443, 552] on span at bounding box center [442, 556] width 17 height 17
type input "16/09/2025 14:45"
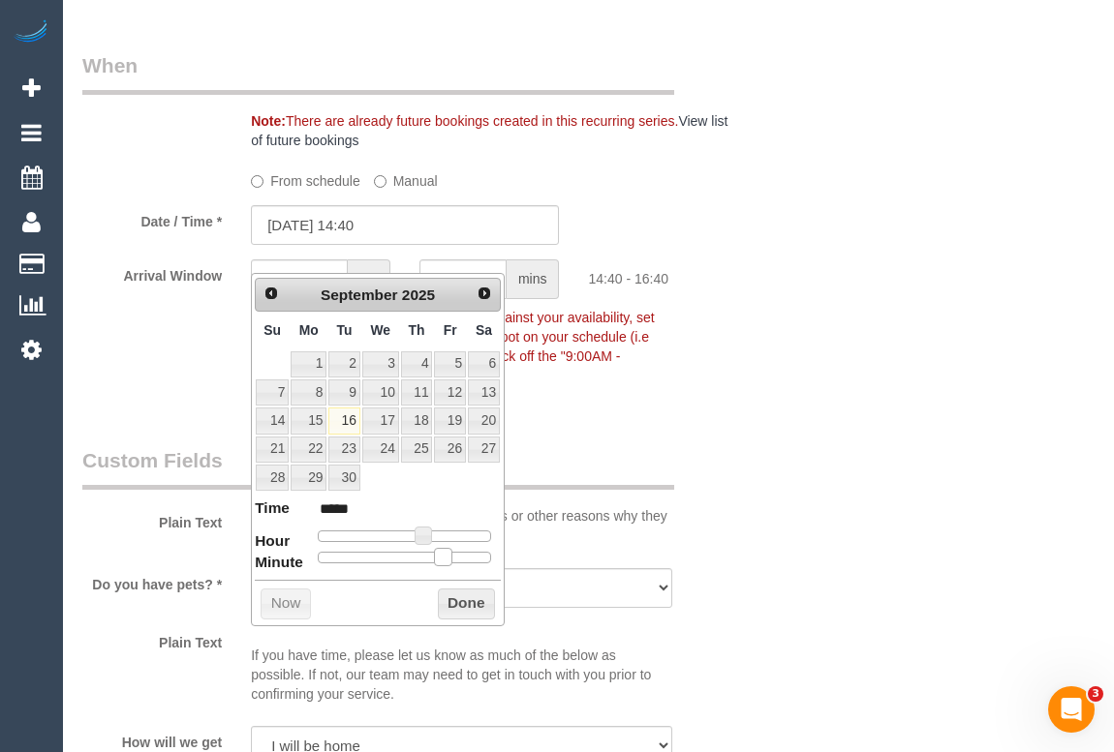
type input "*****"
drag, startPoint x: 441, startPoint y: 555, endPoint x: 456, endPoint y: 555, distance: 15.5
click at [456, 555] on span at bounding box center [458, 556] width 17 height 17
click at [451, 600] on button "Done" at bounding box center [466, 604] width 57 height 31
click at [443, 605] on button "Done" at bounding box center [466, 604] width 57 height 31
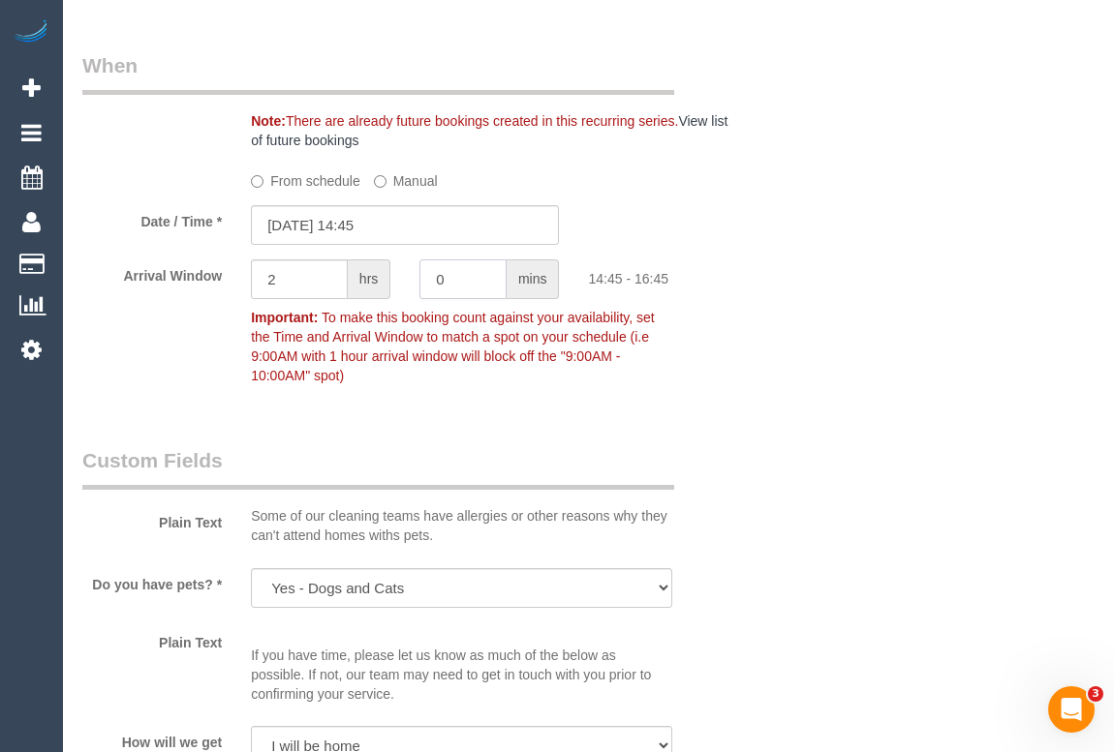
drag, startPoint x: 474, startPoint y: 306, endPoint x: 310, endPoint y: 298, distance: 163.9
click at [310, 298] on div "Arrival Window 2 hrs 0 mins 14:45 - 16:45 Important: To make this booking count…" at bounding box center [405, 327] width 675 height 135
type input "15"
drag, startPoint x: 286, startPoint y: 306, endPoint x: 182, endPoint y: 302, distance: 103.7
click at [182, 302] on div "Arrival Window 2 hrs 15 mins 14:45 - 17:00 Important: To make this booking coun…" at bounding box center [405, 327] width 675 height 135
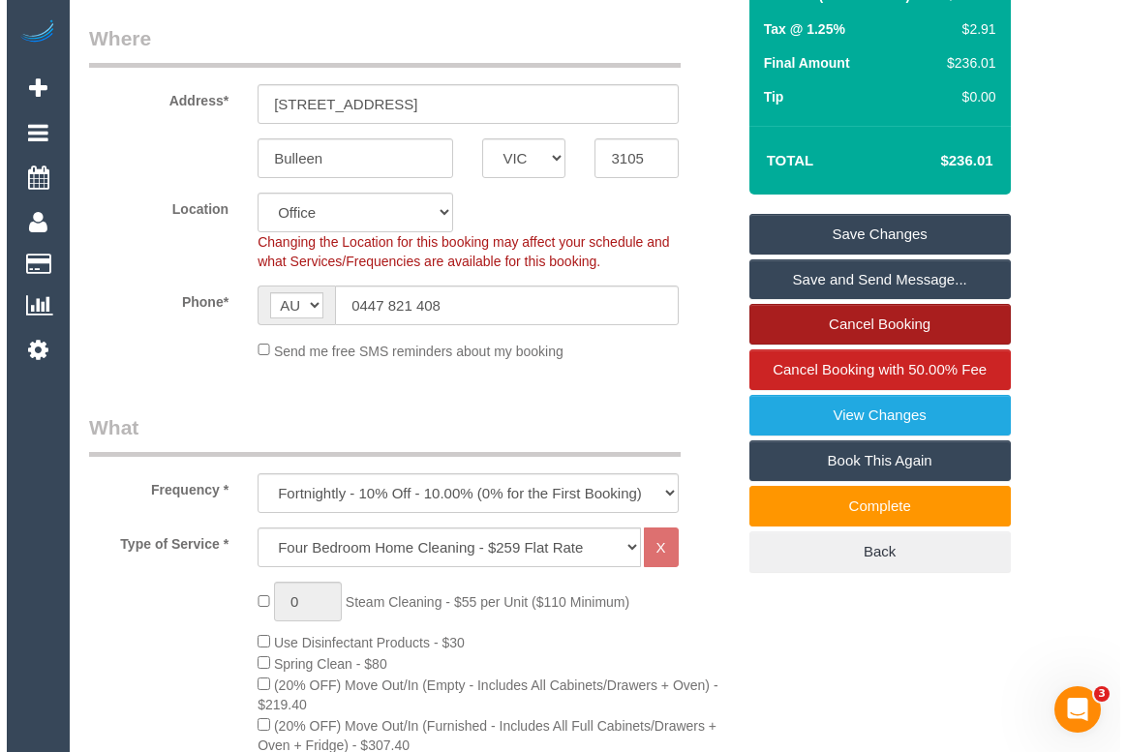
scroll to position [269, 0]
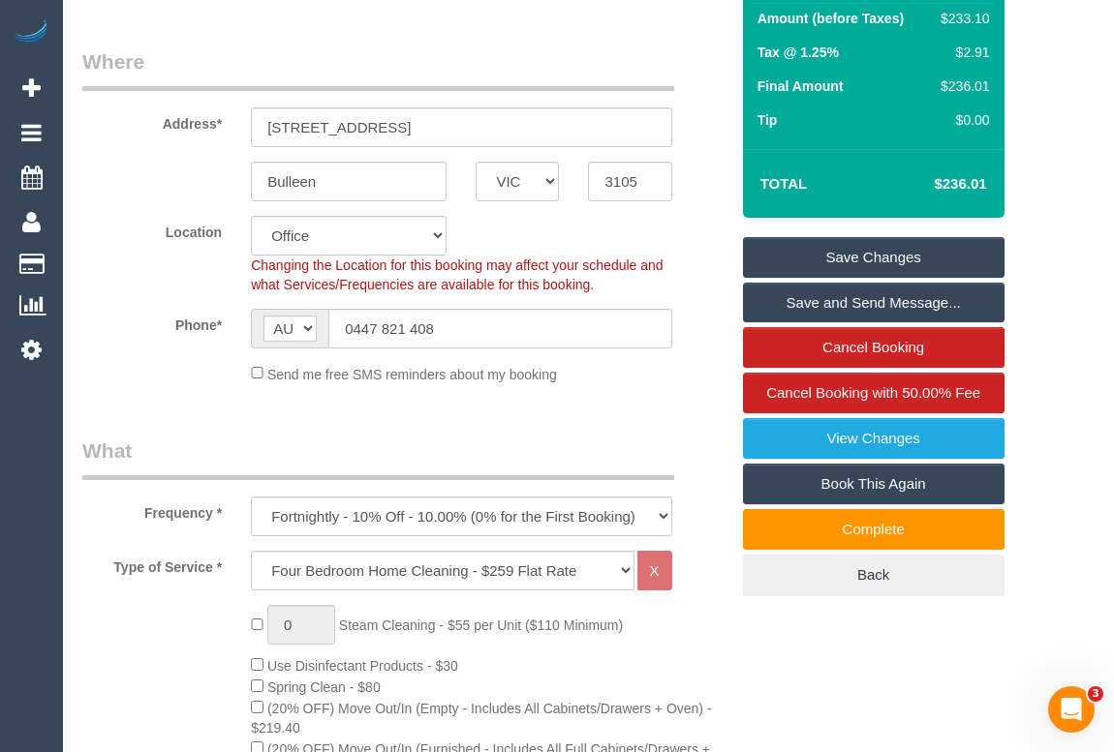
type input "0"
drag, startPoint x: 929, startPoint y: 264, endPoint x: 1099, endPoint y: 301, distance: 174.4
click at [929, 264] on link "Save Changes" at bounding box center [873, 257] width 261 height 41
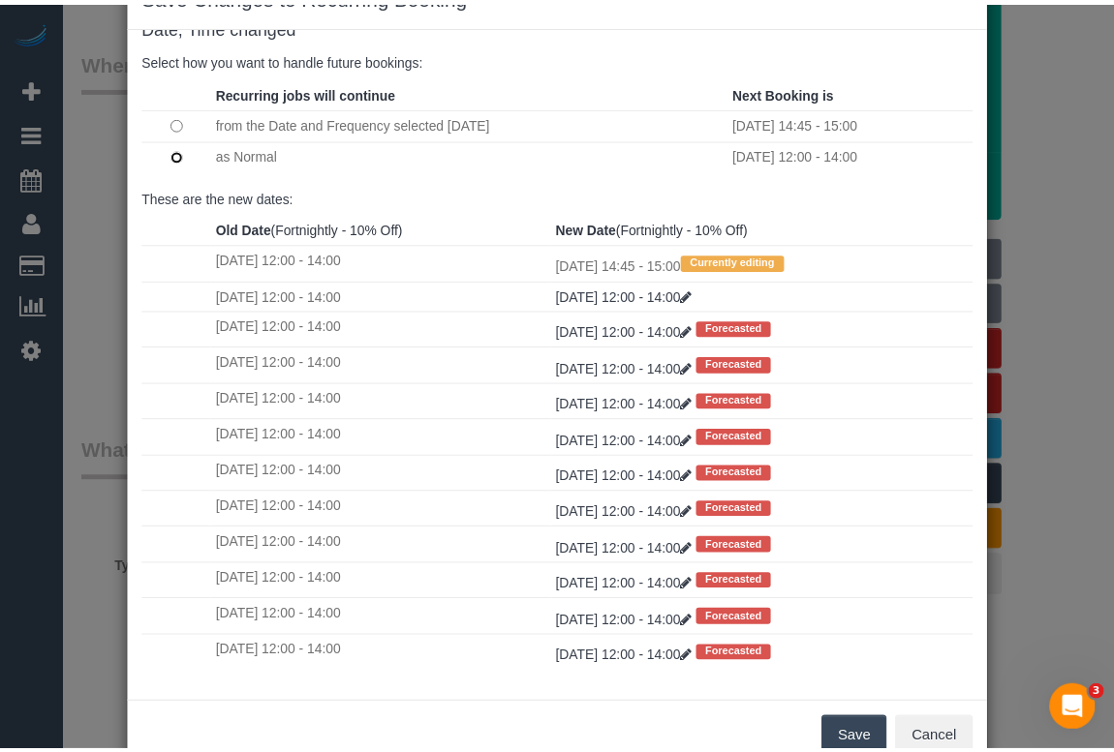
scroll to position [114, 0]
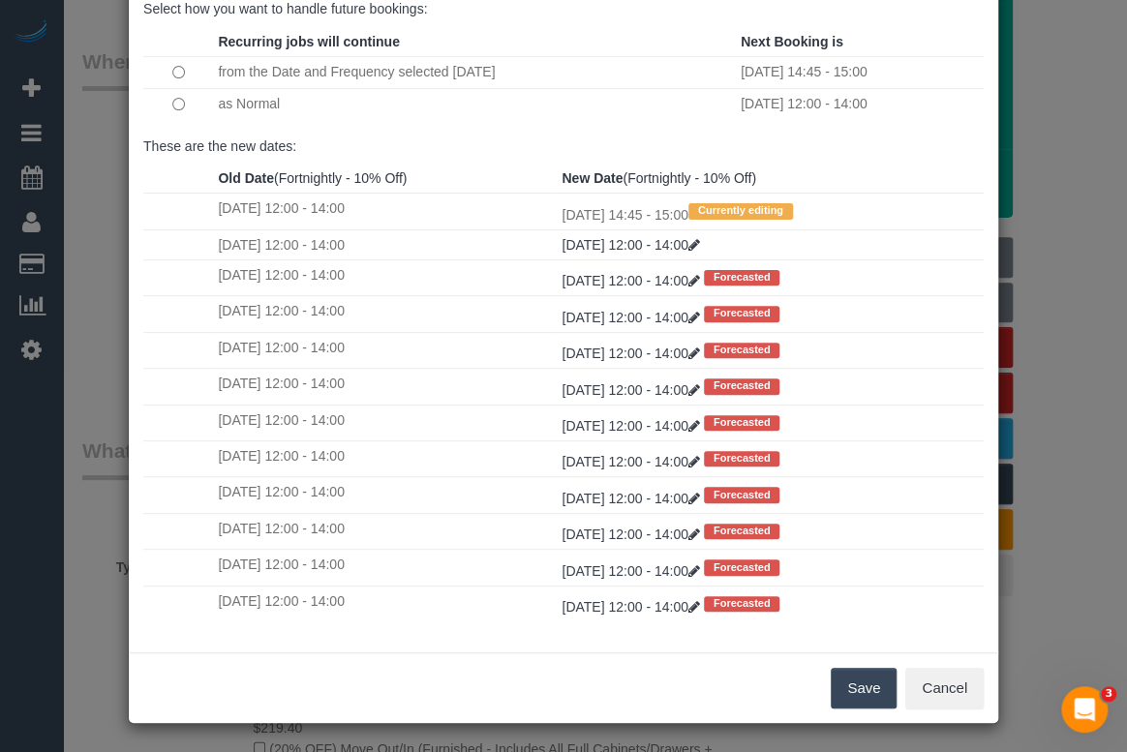
click at [861, 690] on button "Save" at bounding box center [864, 688] width 66 height 41
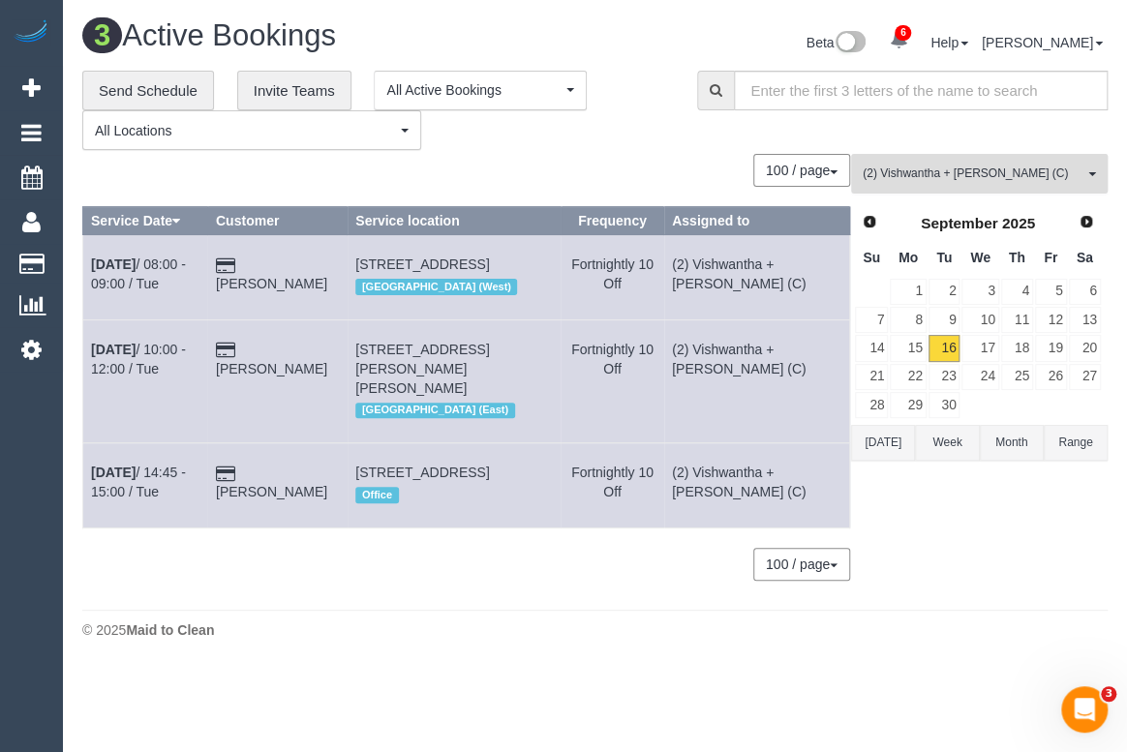
click at [972, 179] on span "(2) Vishwantha + Madhushika (C)" at bounding box center [973, 174] width 221 height 16
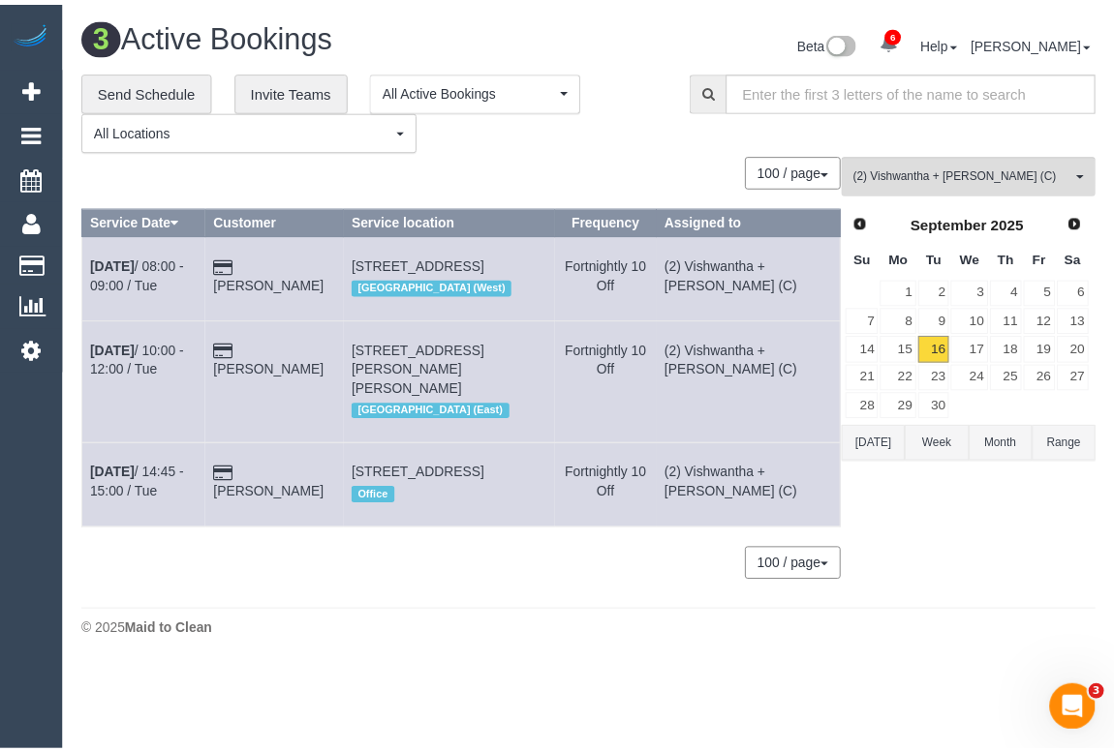
scroll to position [1850, 0]
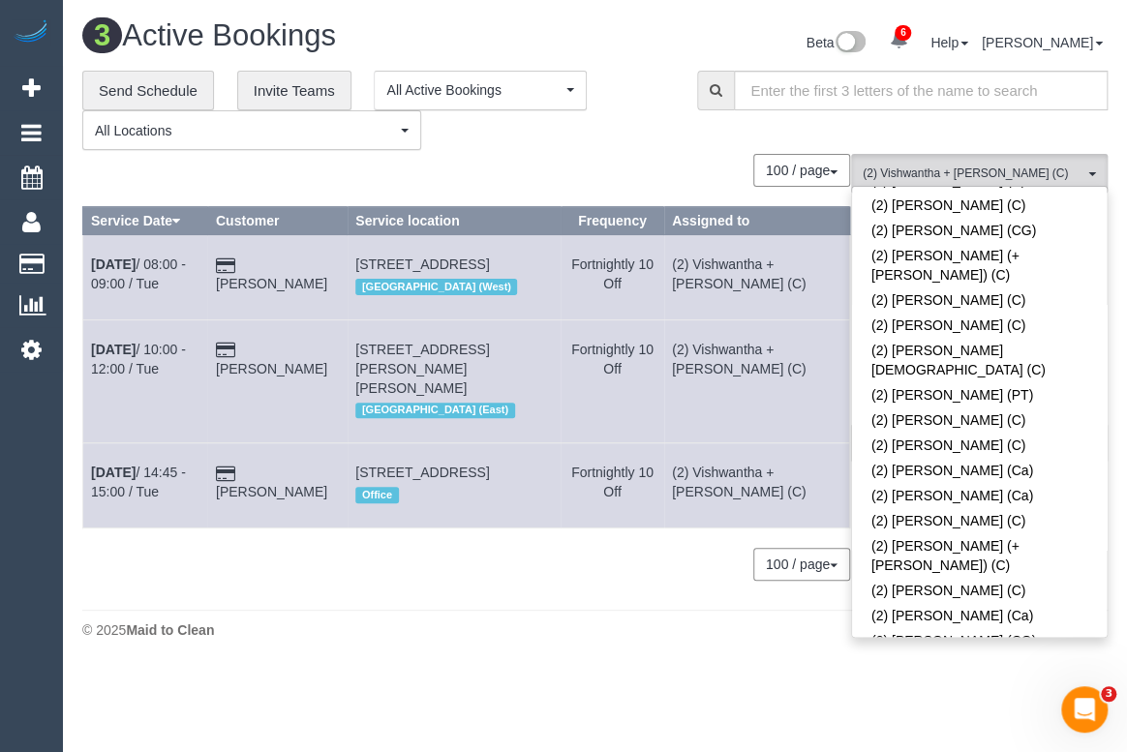
click at [1079, 735] on span at bounding box center [1086, 742] width 14 height 14
click at [653, 146] on div "**********" at bounding box center [375, 111] width 586 height 80
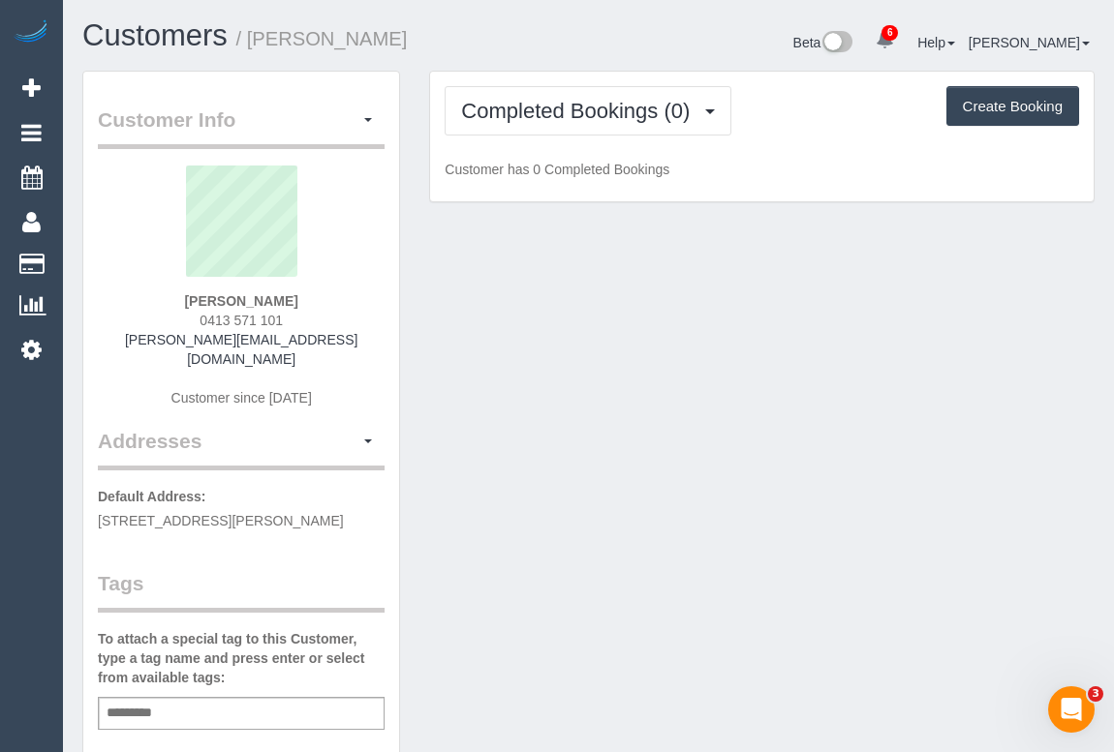
drag, startPoint x: 190, startPoint y: 317, endPoint x: 323, endPoint y: 322, distance: 133.7
click at [323, 322] on div "[PERSON_NAME] 0413 571 101 [PERSON_NAME][EMAIL_ADDRESS][DOMAIN_NAME] Customer s…" at bounding box center [241, 296] width 287 height 261
copy span "0413 571 101"
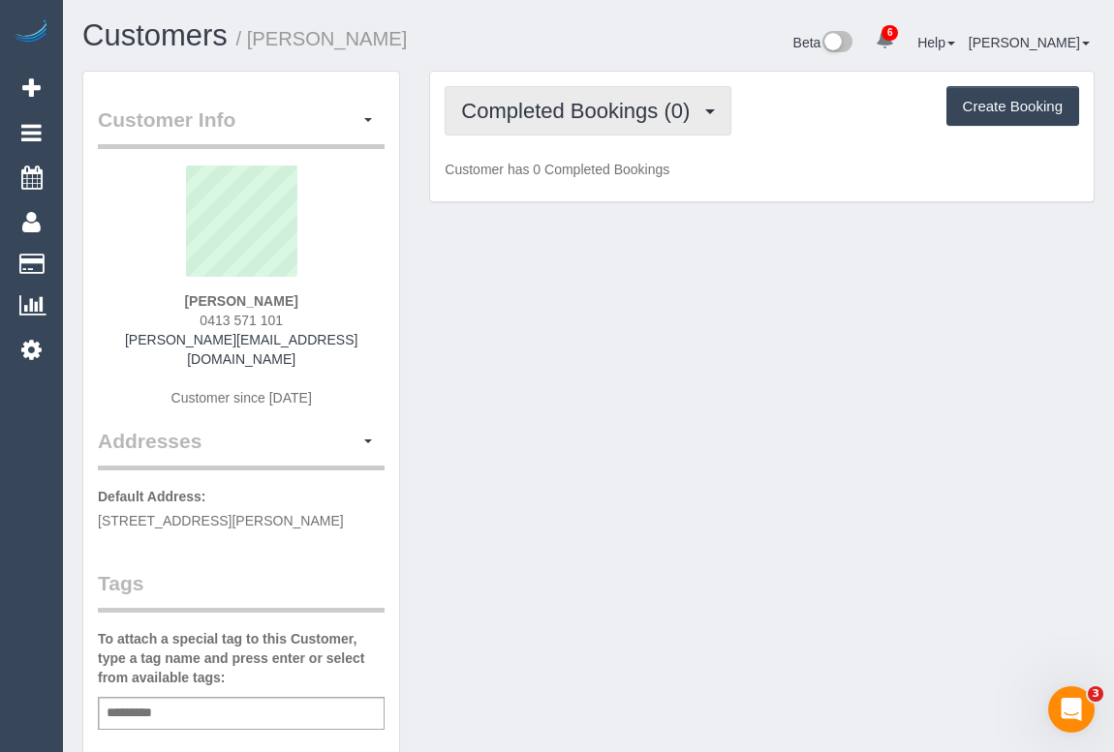
click at [527, 115] on span "Completed Bookings (0)" at bounding box center [580, 111] width 238 height 24
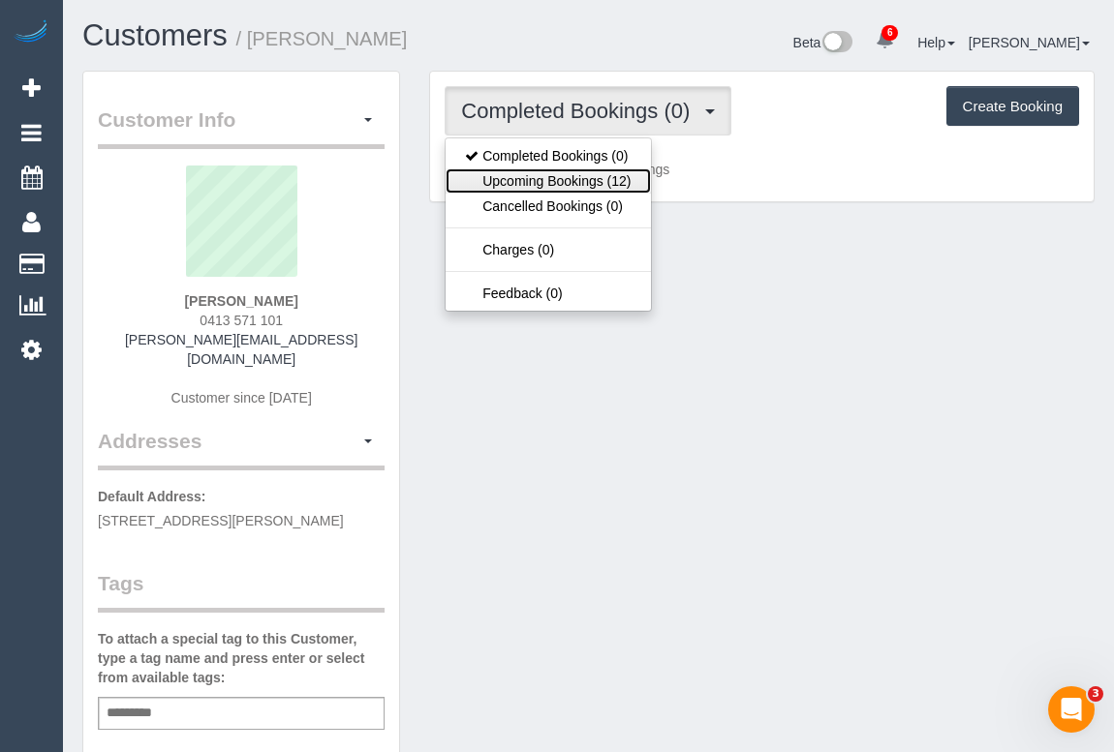
click at [566, 174] on link "Upcoming Bookings (12)" at bounding box center [547, 181] width 204 height 25
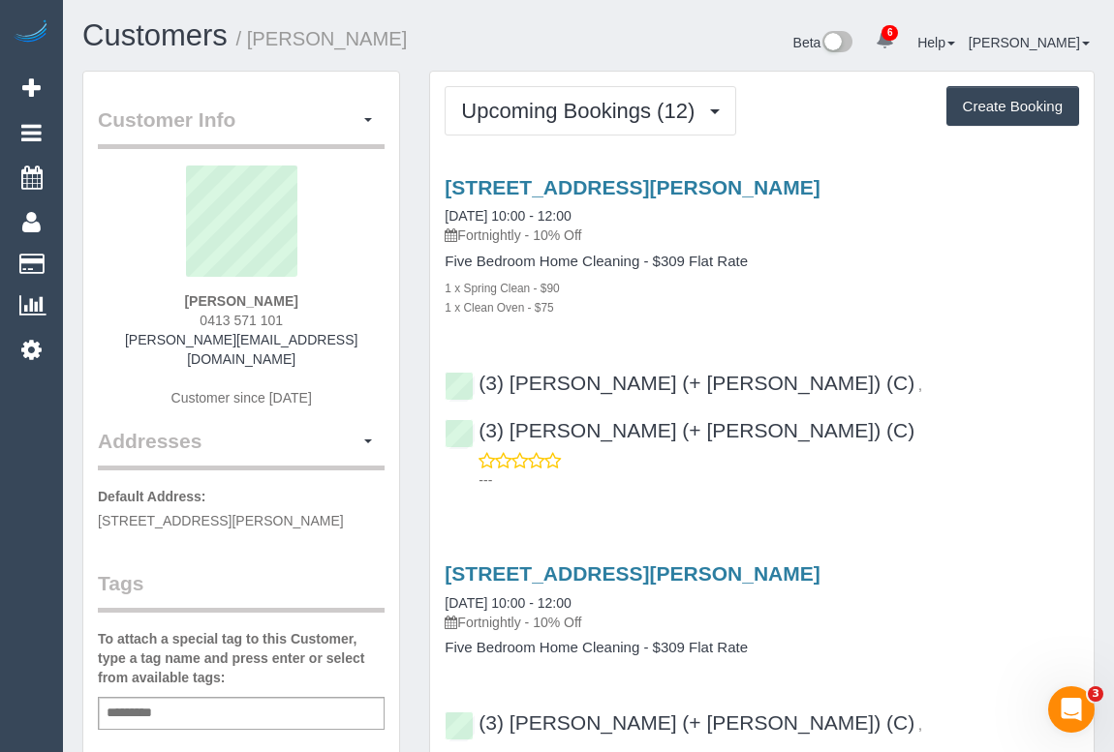
drag, startPoint x: 1018, startPoint y: 51, endPoint x: 944, endPoint y: 305, distance: 264.2
click at [970, 563] on h3 "14 Ayr Street, Altona Meadows, VIC 3028" at bounding box center [762, 574] width 634 height 22
click at [883, 297] on div "1 x Clean Oven - $75" at bounding box center [762, 306] width 634 height 19
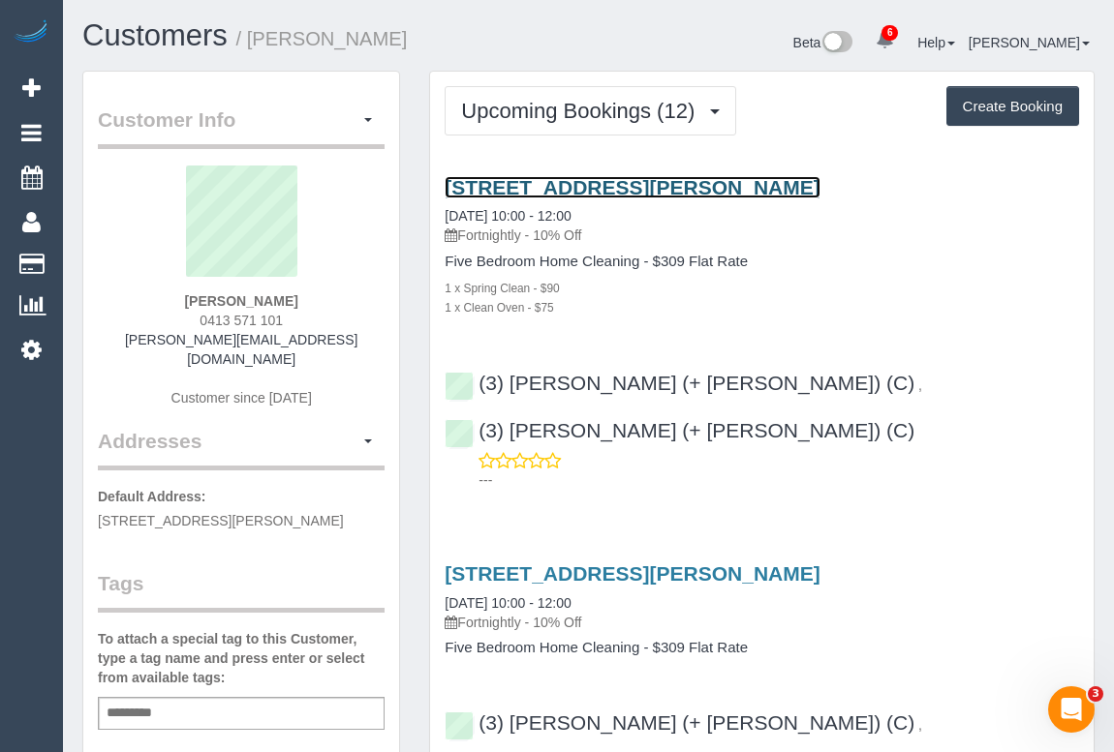
click at [689, 187] on link "14 Ayr Street, Altona Meadows, VIC 3028" at bounding box center [632, 187] width 375 height 22
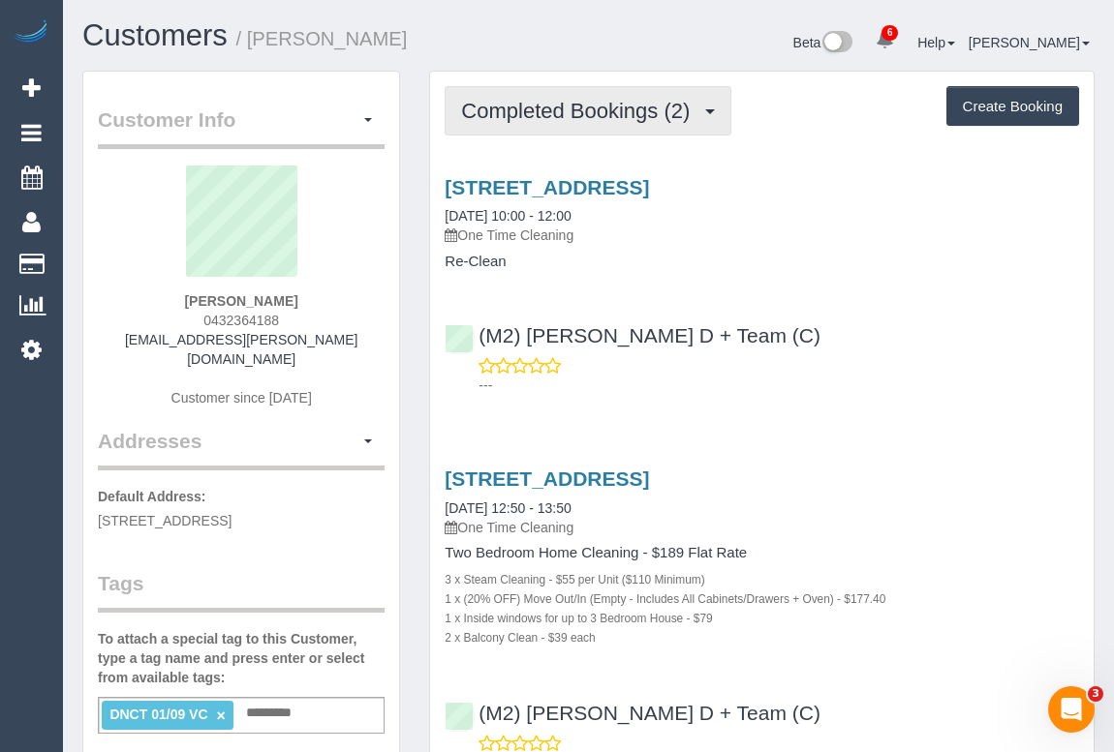
click at [562, 107] on span "Completed Bookings (2)" at bounding box center [580, 111] width 238 height 24
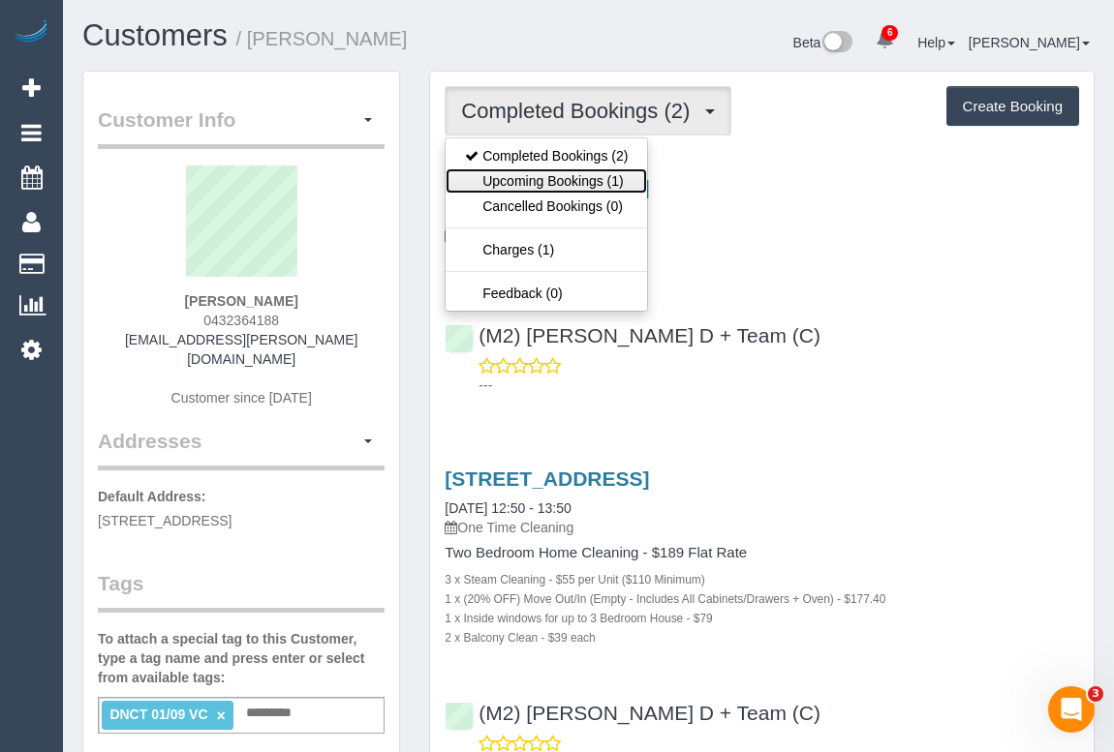
click at [554, 177] on link "Upcoming Bookings (1)" at bounding box center [545, 181] width 201 height 25
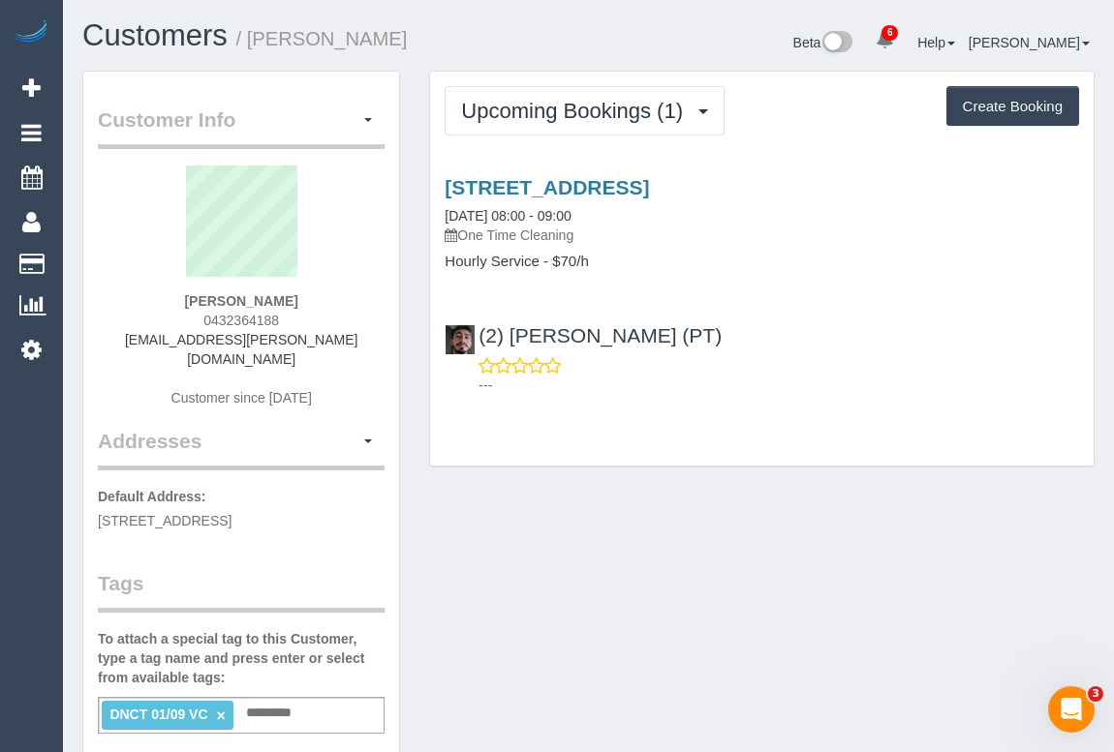
click at [851, 551] on div "Customer Info Edit Contact Info Send Message Email Preferences Special Sales Ta…" at bounding box center [588, 731] width 1041 height 1321
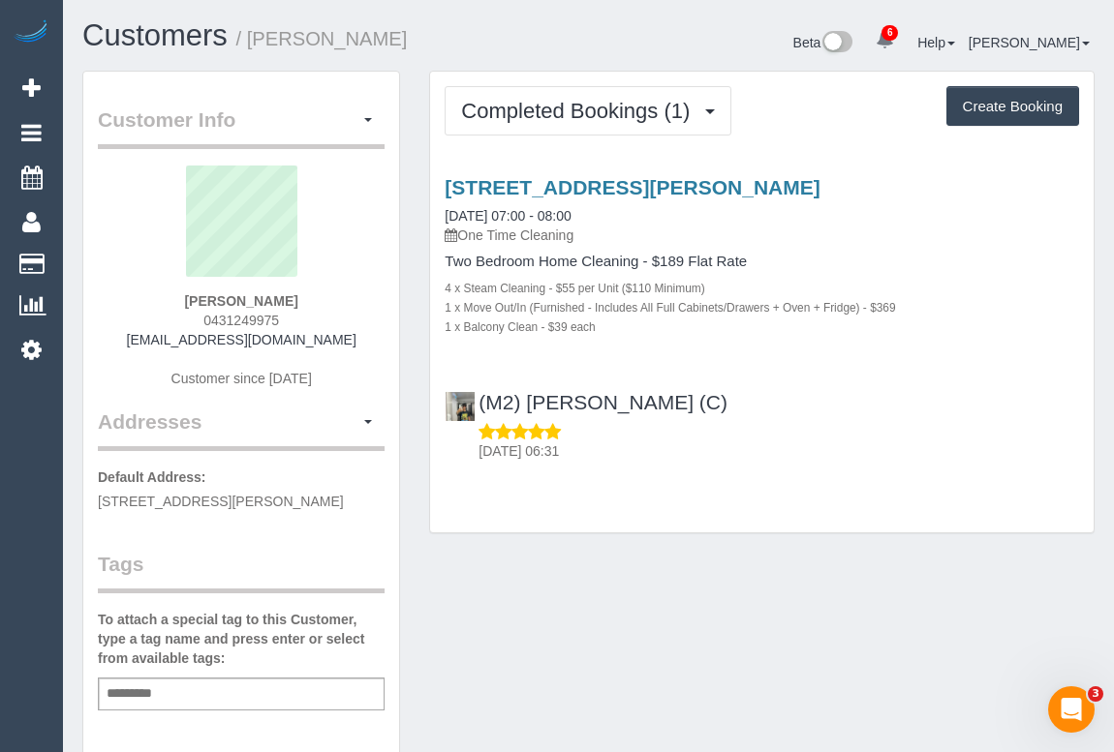
drag, startPoint x: 186, startPoint y: 320, endPoint x: 297, endPoint y: 320, distance: 111.4
click at [297, 320] on div "[PERSON_NAME] 0431249975 [EMAIL_ADDRESS][DOMAIN_NAME] Customer since [DATE]" at bounding box center [241, 287] width 287 height 242
copy span "0431249975"
drag, startPoint x: 794, startPoint y: 600, endPoint x: 781, endPoint y: 428, distance: 172.9
click at [794, 600] on div "Customer Info Edit Contact Info Send Message Email Preferences Special Sales Ta…" at bounding box center [588, 720] width 1041 height 1298
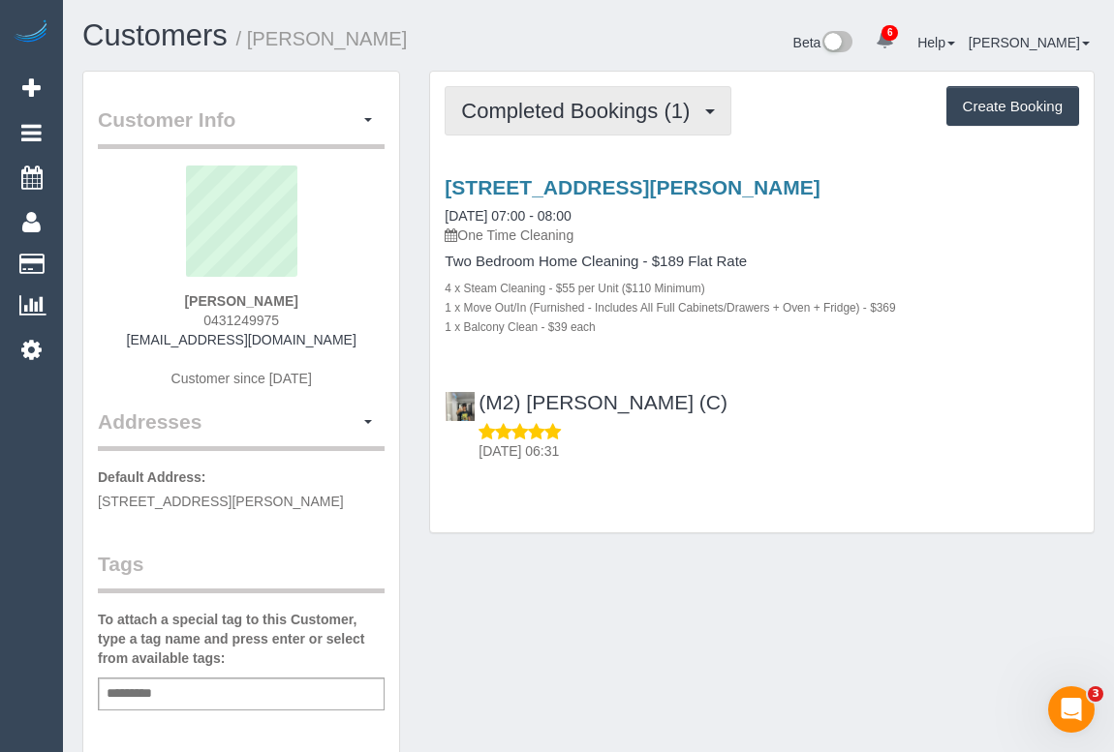
drag, startPoint x: 598, startPoint y: 116, endPoint x: 591, endPoint y: 126, distance: 11.8
click at [598, 116] on span "Completed Bookings (1)" at bounding box center [580, 111] width 238 height 24
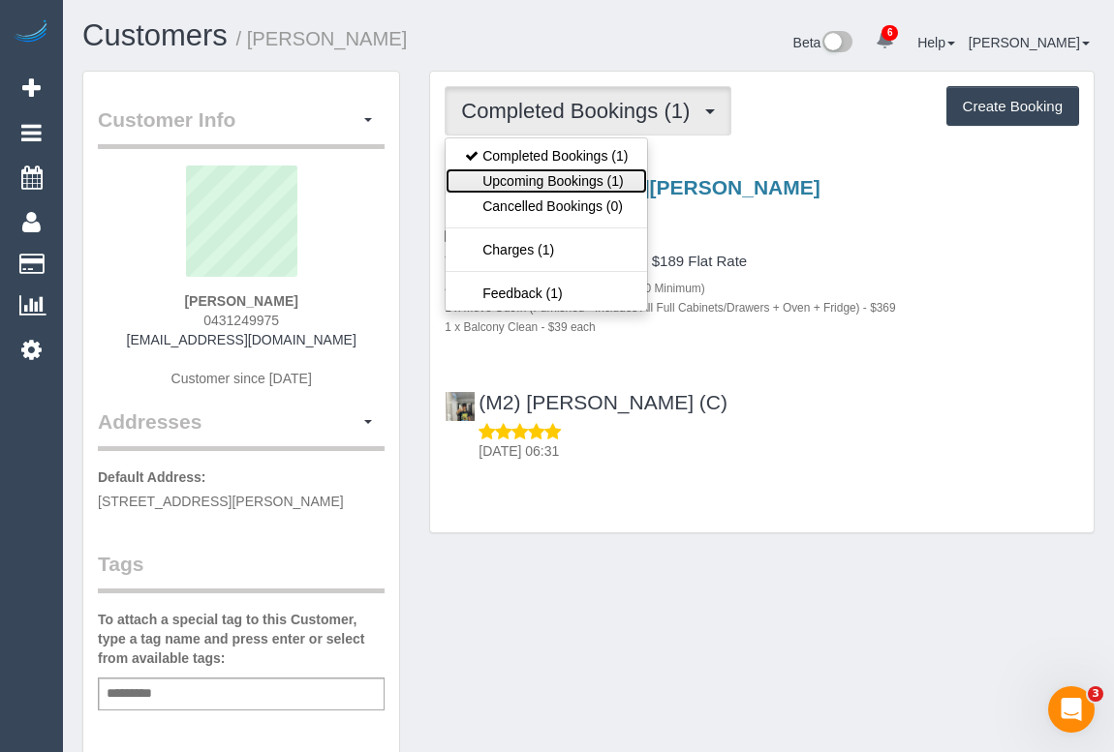
click at [562, 179] on link "Upcoming Bookings (1)" at bounding box center [545, 181] width 201 height 25
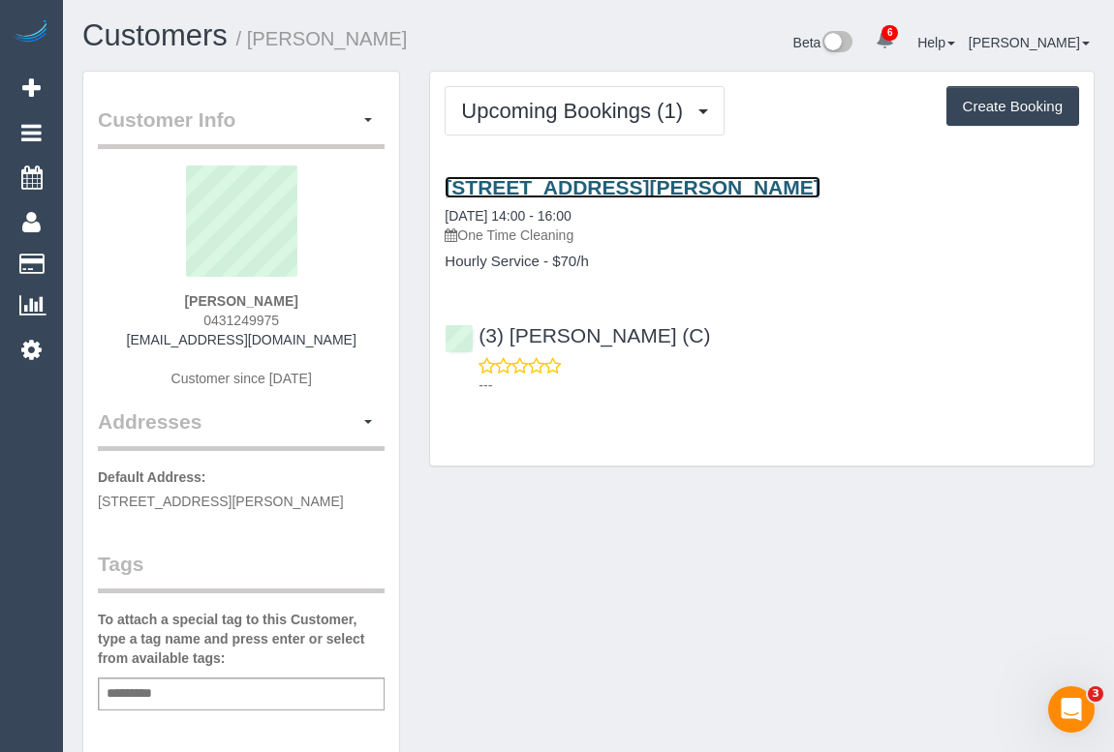
click at [660, 186] on link "[STREET_ADDRESS][PERSON_NAME]" at bounding box center [632, 187] width 375 height 22
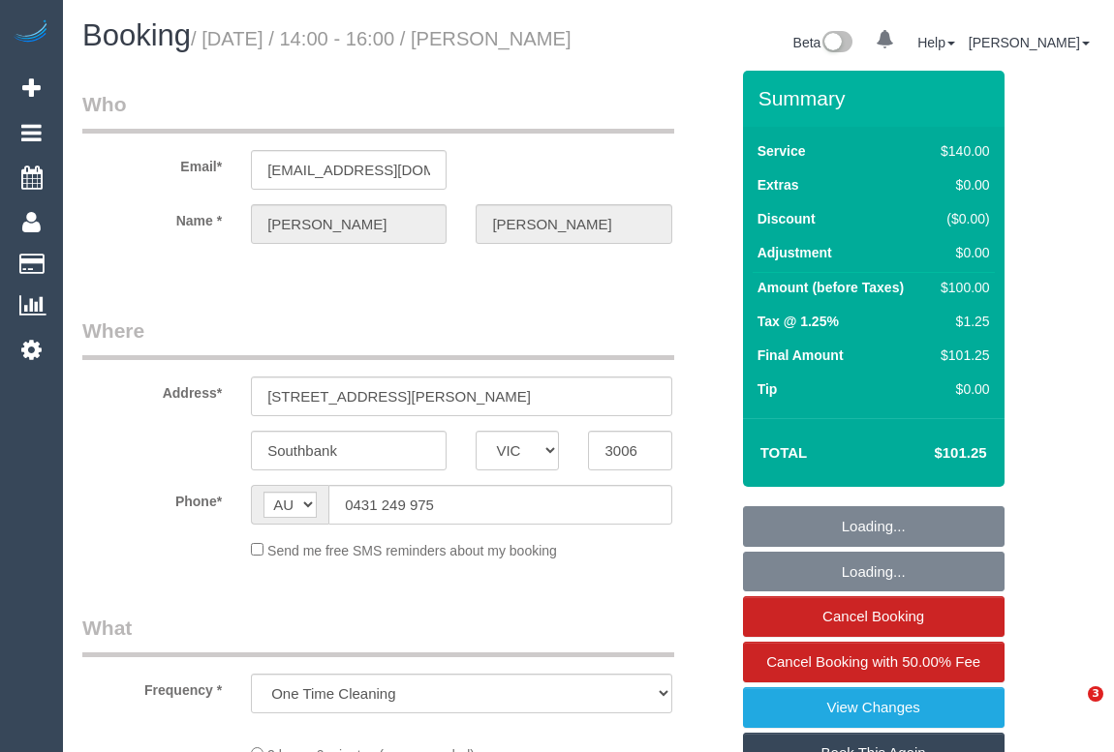
select select "VIC"
select select "string:stripe-pm_1S5Kxm2GScqysDRVFitk1Xzn"
select select "number:28"
select select "number:14"
select select "number:18"
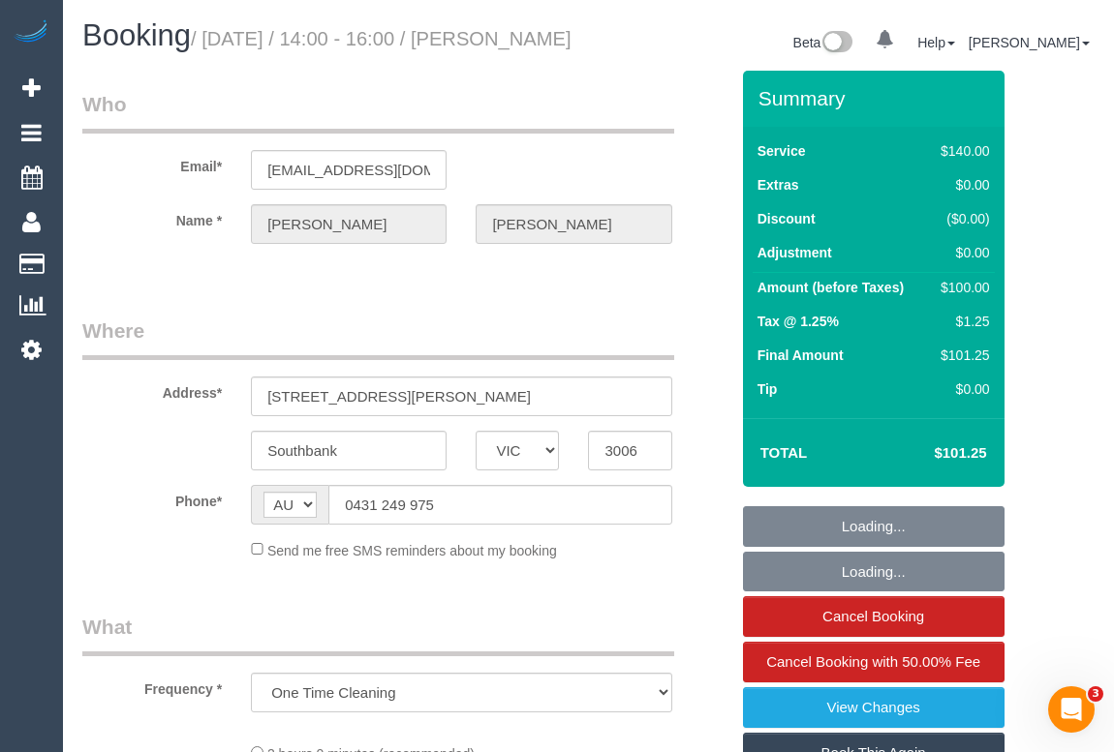
select select "number:25"
select select "number:34"
select select "number:12"
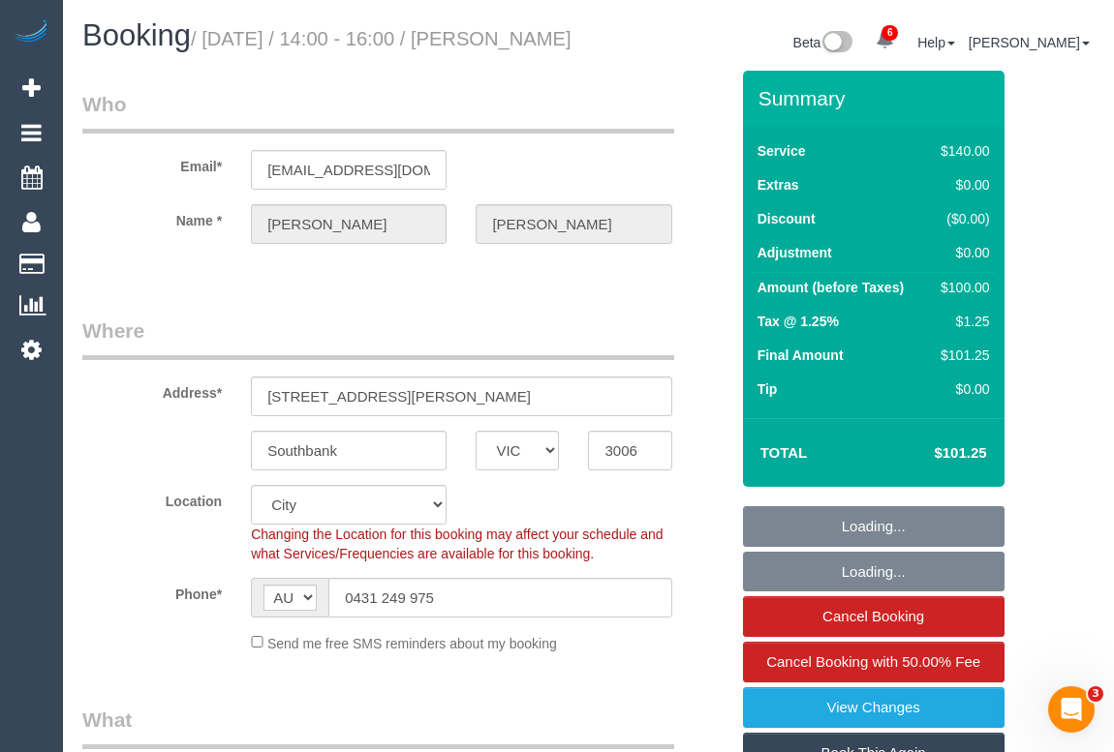
select select "object:903"
select select "spot1"
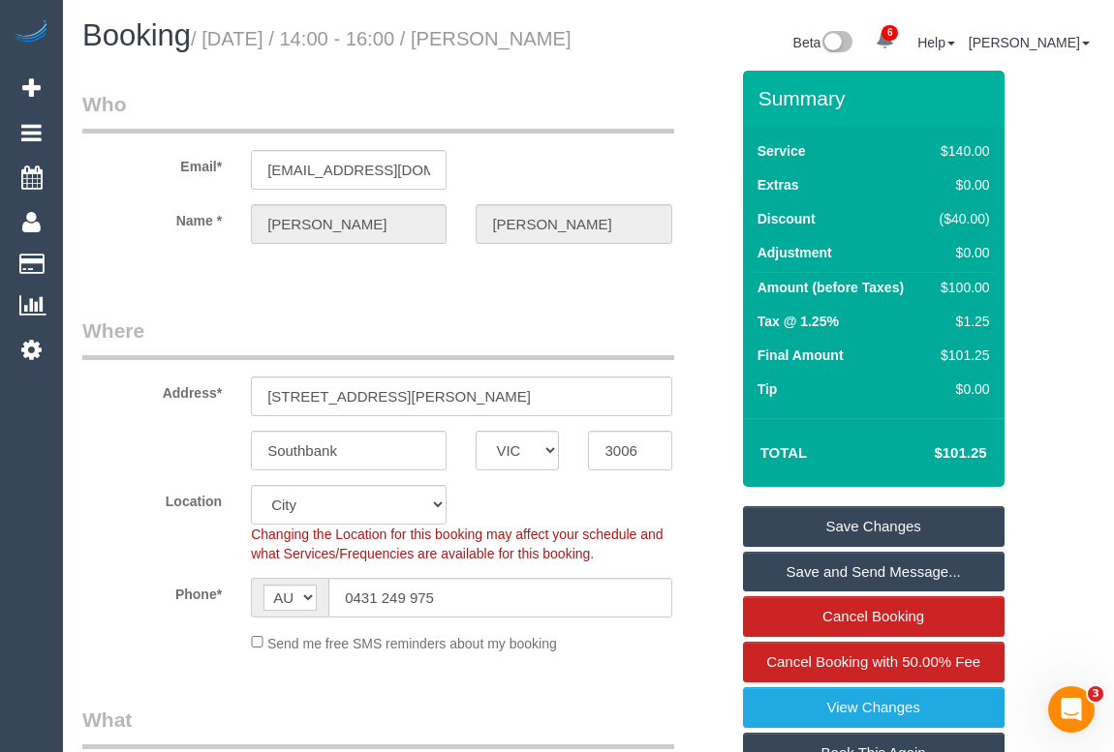
click at [641, 54] on div "Beta 6 Your Notifications You have 0 alerts × You have 1 to charge for 16/09/20…" at bounding box center [849, 44] width 521 height 51
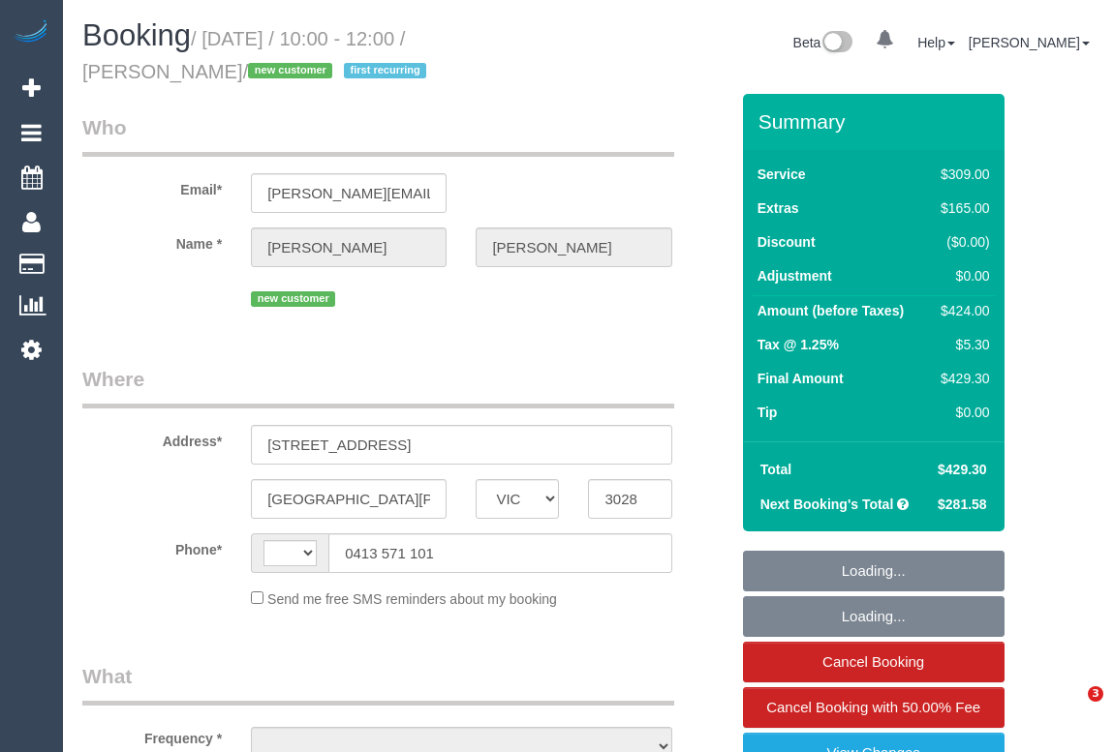
select select "VIC"
select select "string:AU"
select select "object:633"
select select "string:stripe-pm_1S5xUj2GScqysDRVpAuBJTGF"
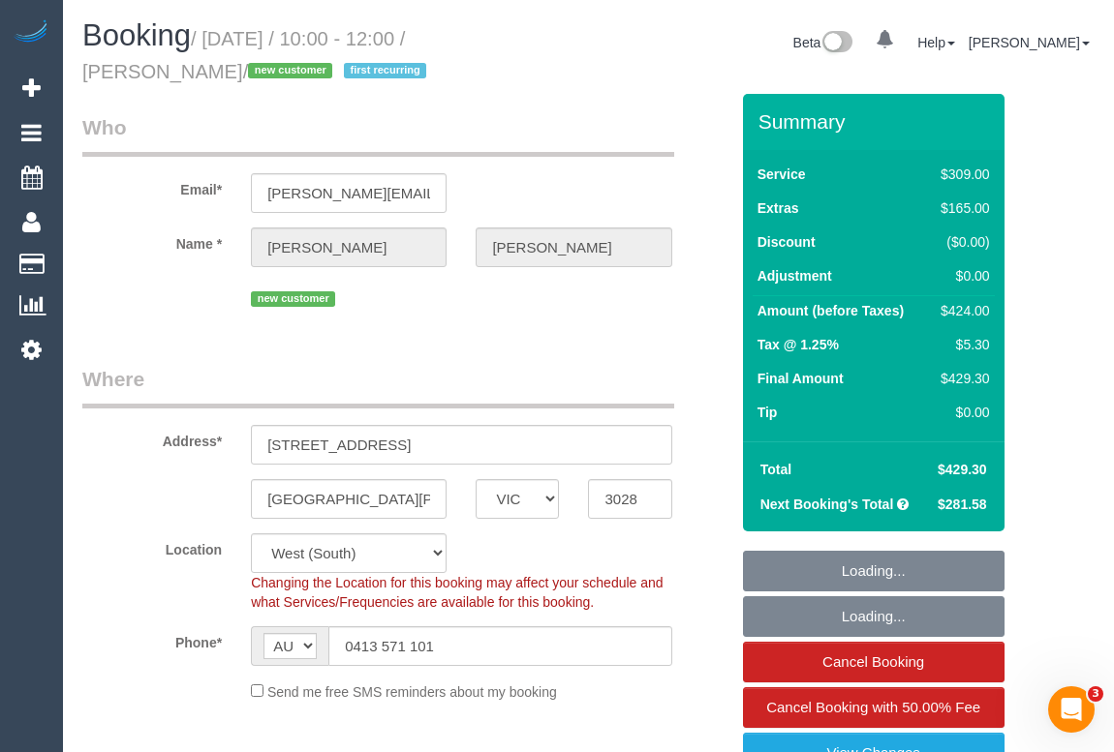
select select "object:742"
select select "spot1"
select select "number:28"
select select "number:14"
select select "number:19"
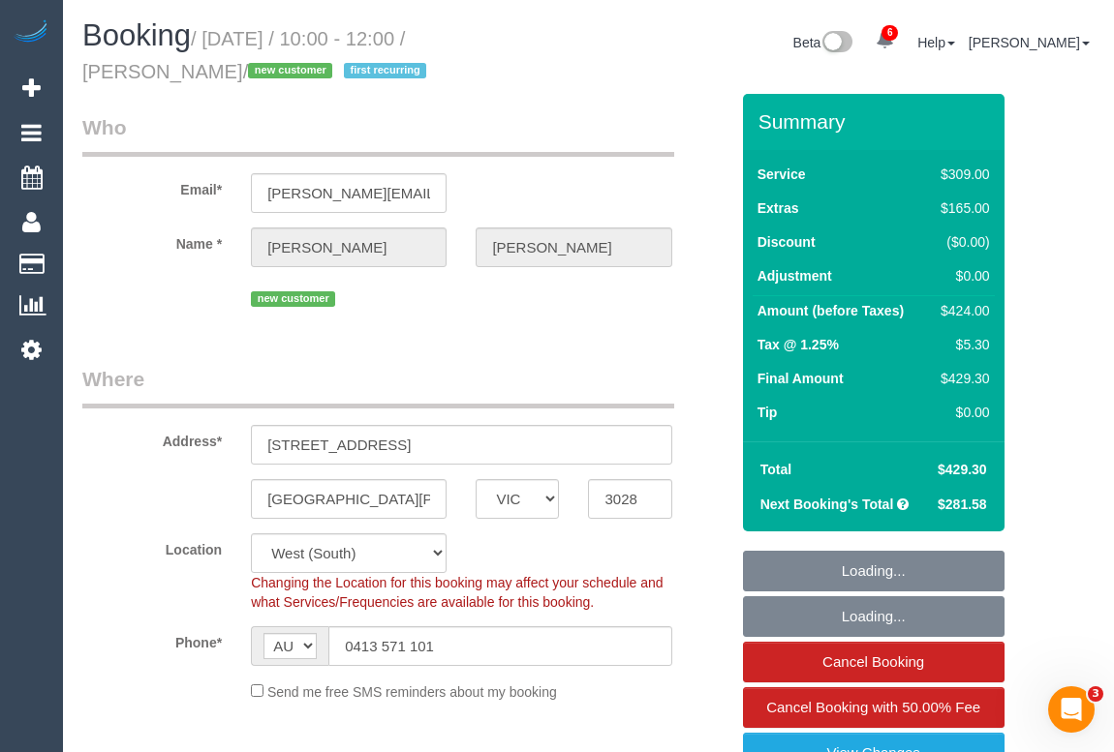
select select "number:22"
select select "number:35"
select select "number:26"
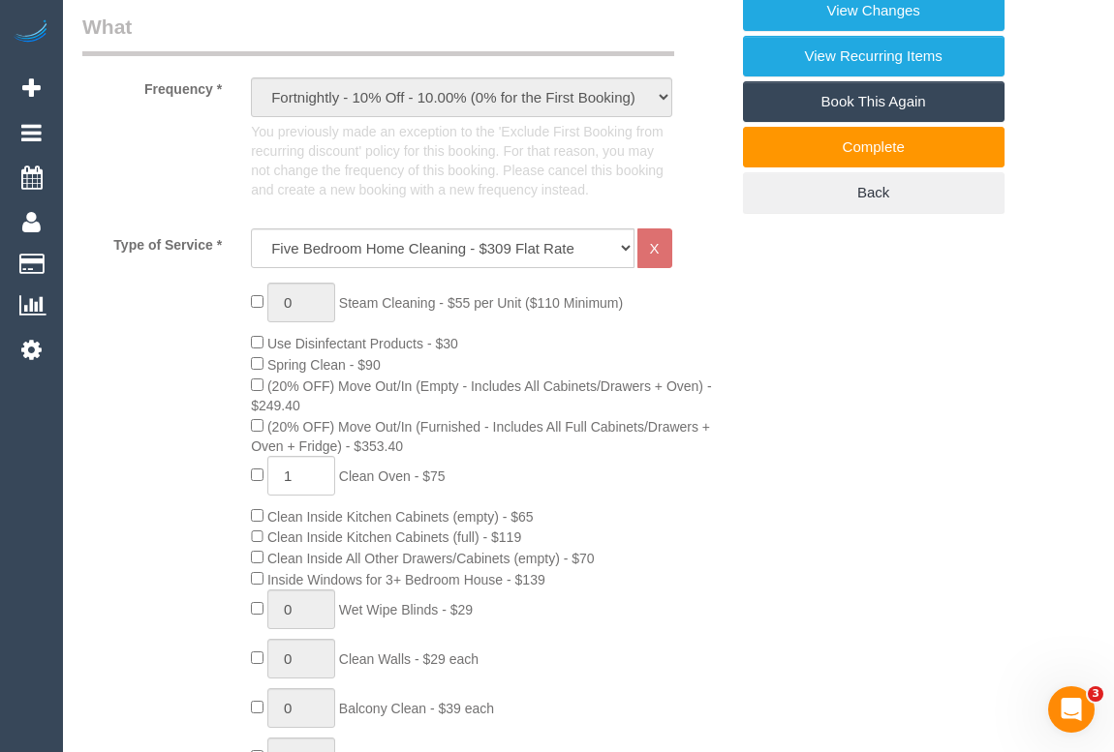
scroll to position [792, 0]
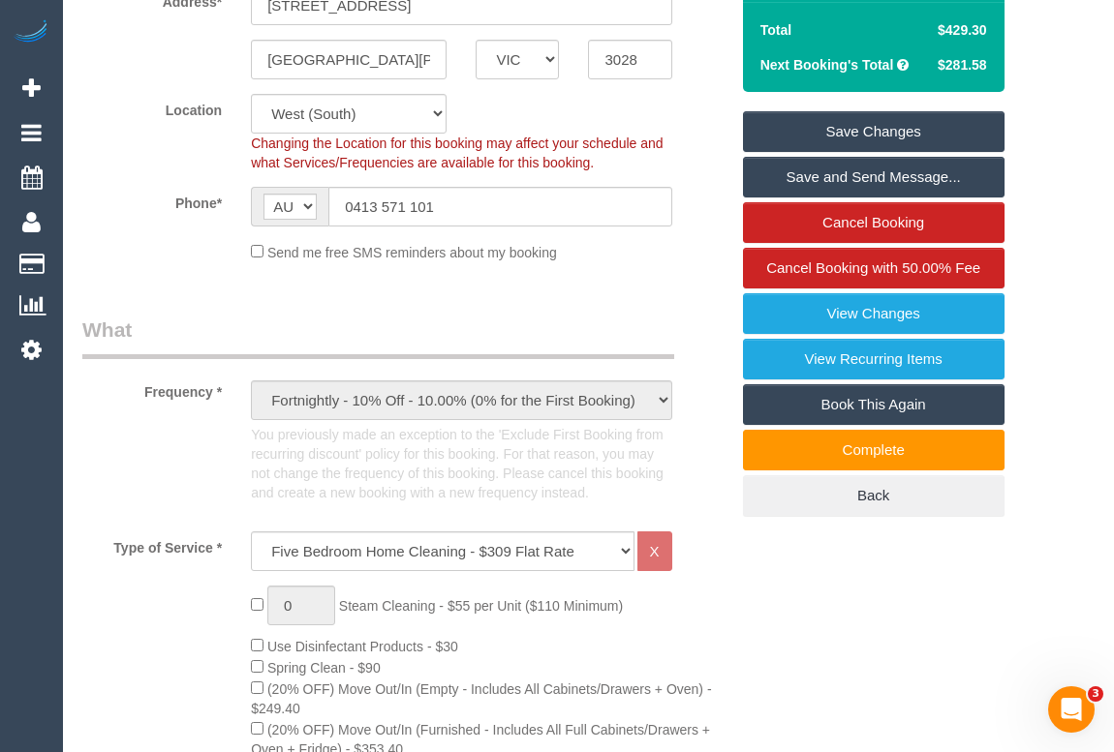
scroll to position [0, 0]
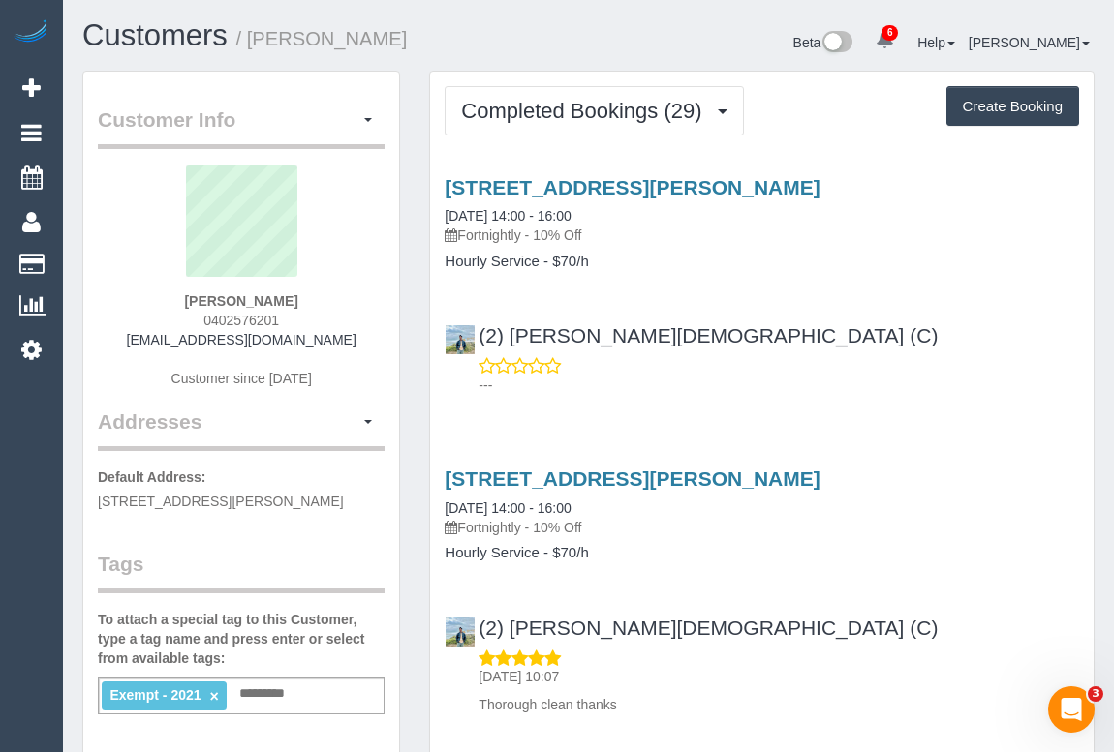
drag, startPoint x: 292, startPoint y: 316, endPoint x: 346, endPoint y: 311, distance: 53.5
click at [346, 311] on div "[PERSON_NAME] 0402576201 [EMAIL_ADDRESS][DOMAIN_NAME] Customer since [DATE]" at bounding box center [241, 287] width 287 height 242
copy span "0402576201"
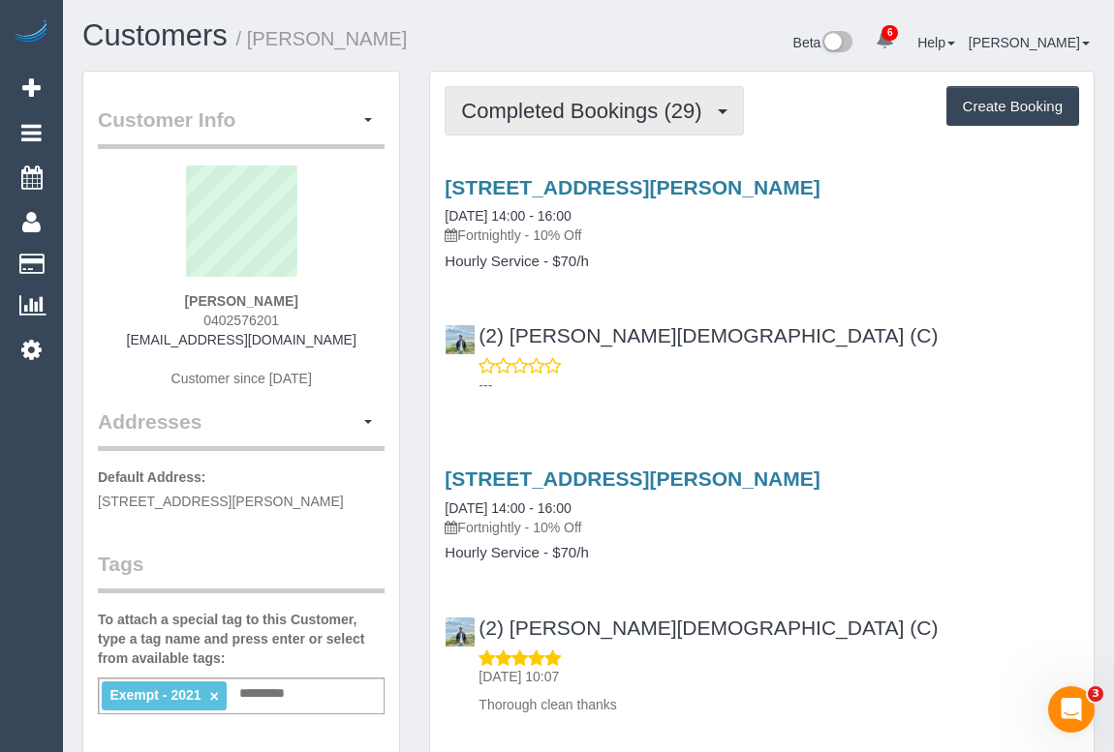
click at [611, 111] on span "Completed Bookings (29)" at bounding box center [586, 111] width 250 height 24
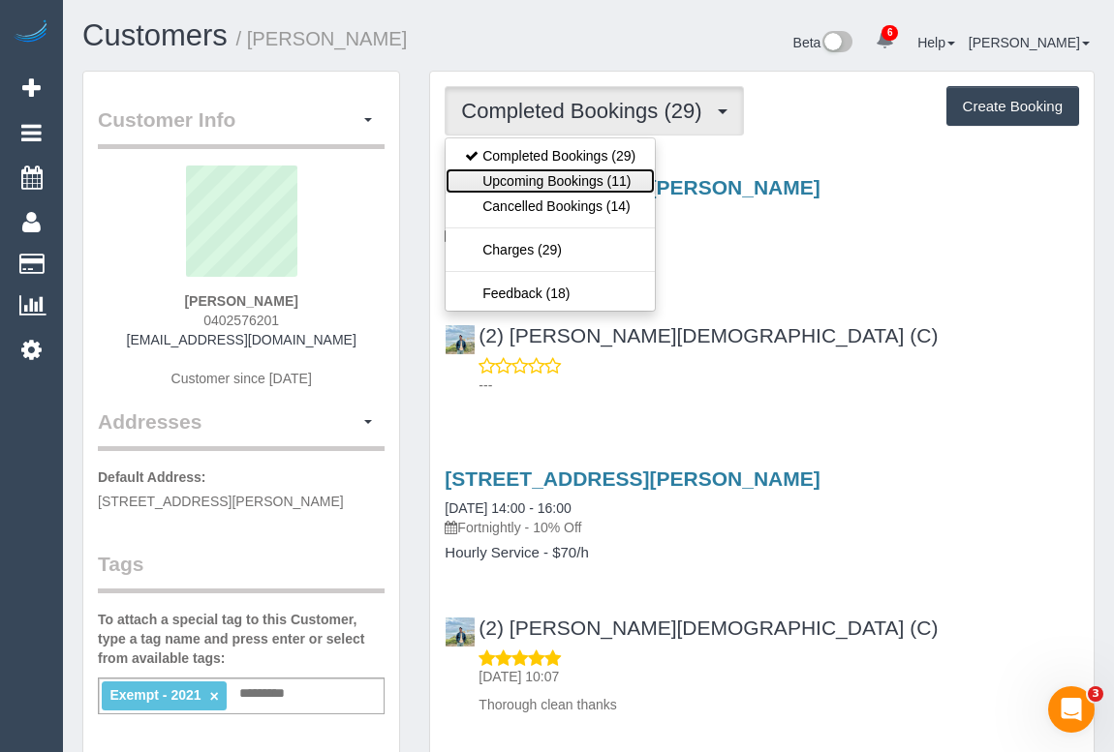
click at [582, 184] on link "Upcoming Bookings (11)" at bounding box center [549, 181] width 209 height 25
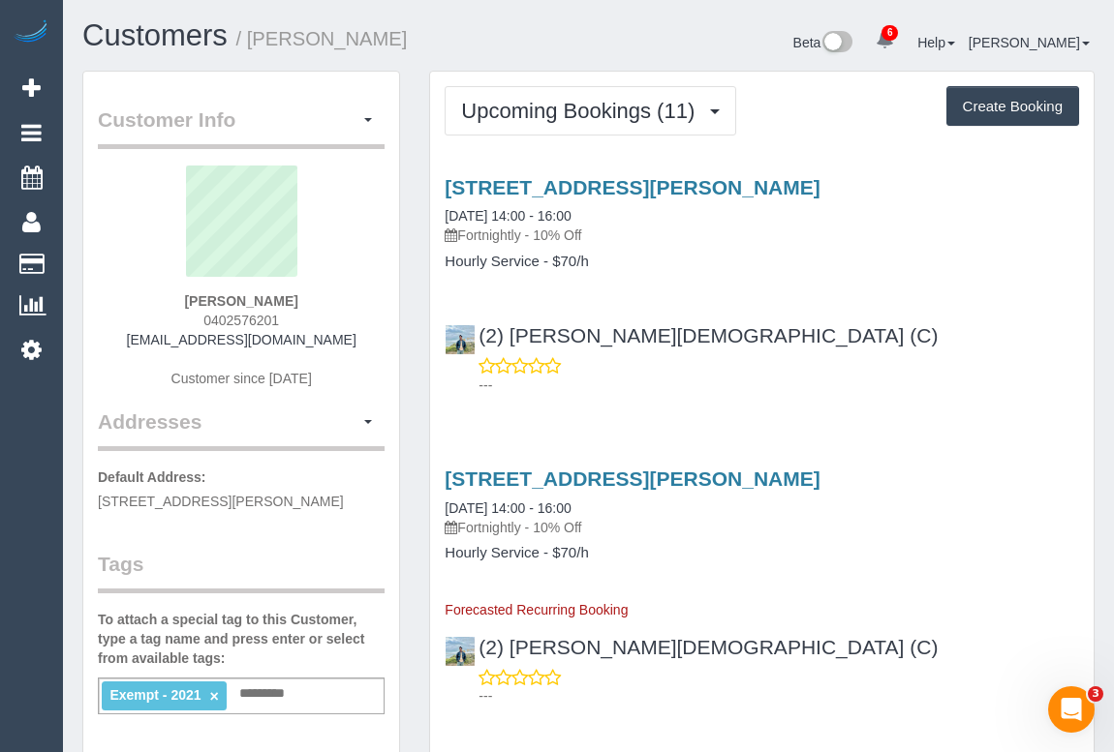
click at [844, 393] on p "---" at bounding box center [778, 385] width 600 height 19
click at [882, 341] on div "(2) [PERSON_NAME][DEMOGRAPHIC_DATA] (C) ---" at bounding box center [761, 351] width 663 height 87
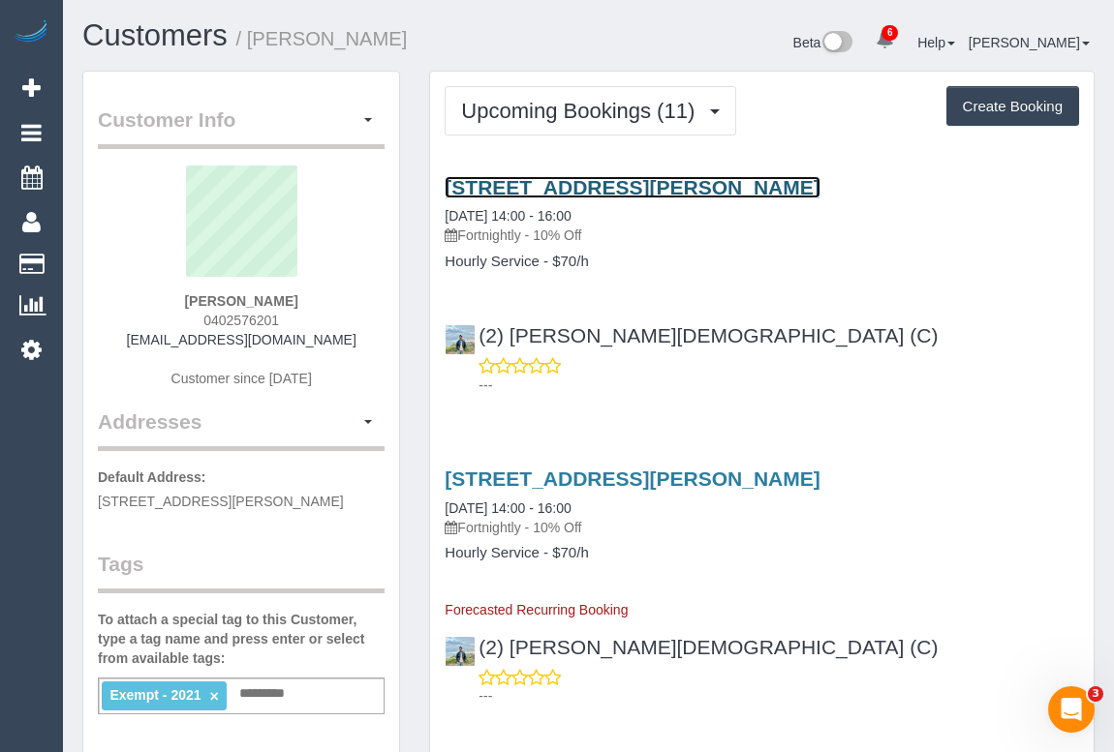
click at [614, 189] on link "[STREET_ADDRESS][PERSON_NAME]" at bounding box center [632, 187] width 375 height 22
click at [688, 189] on link "[STREET_ADDRESS][PERSON_NAME]" at bounding box center [632, 187] width 375 height 22
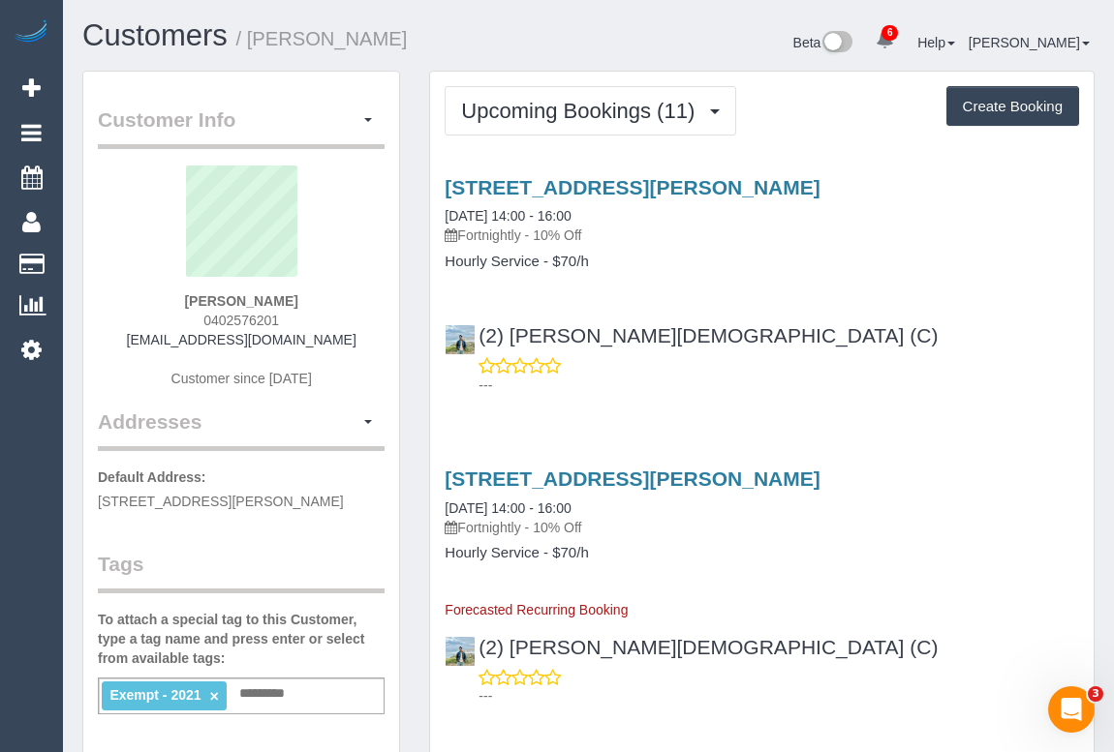
click at [917, 359] on div "---" at bounding box center [762, 375] width 634 height 39
click at [741, 340] on div "(2) [PERSON_NAME][DEMOGRAPHIC_DATA] (C) ---" at bounding box center [761, 351] width 663 height 87
click at [909, 367] on div "---" at bounding box center [762, 375] width 634 height 39
click at [729, 315] on div "(2) [PERSON_NAME][DEMOGRAPHIC_DATA] (C) ---" at bounding box center [761, 351] width 663 height 87
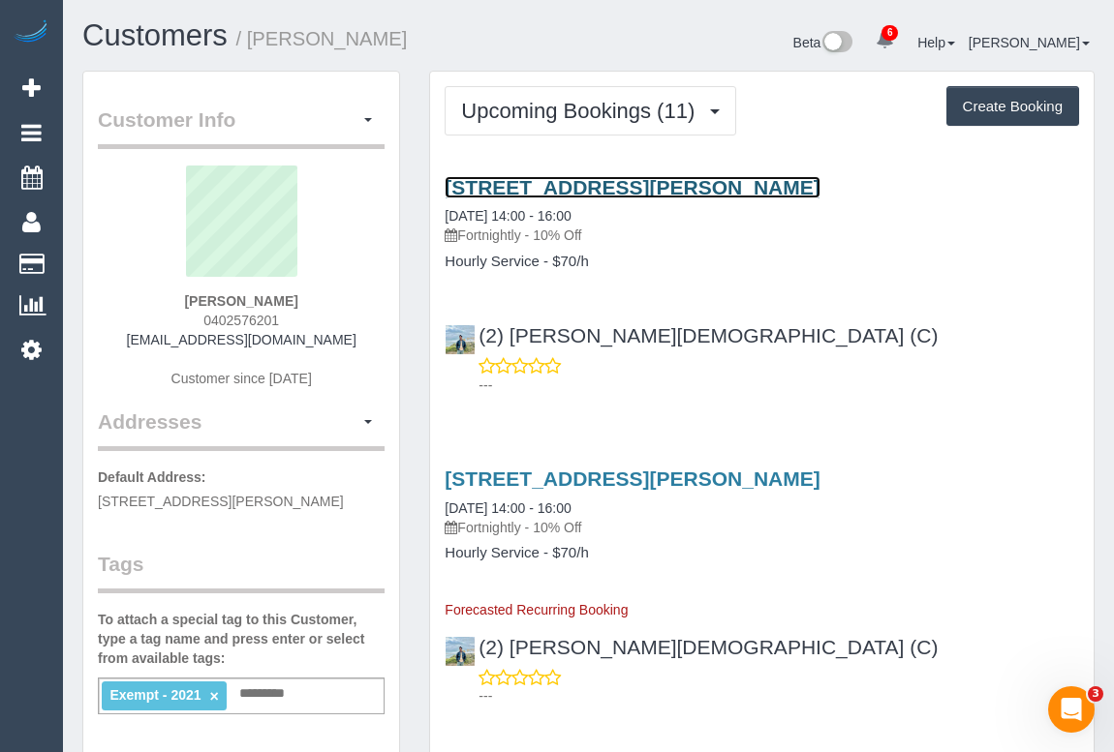
click at [616, 184] on link "[STREET_ADDRESS][PERSON_NAME]" at bounding box center [632, 187] width 375 height 22
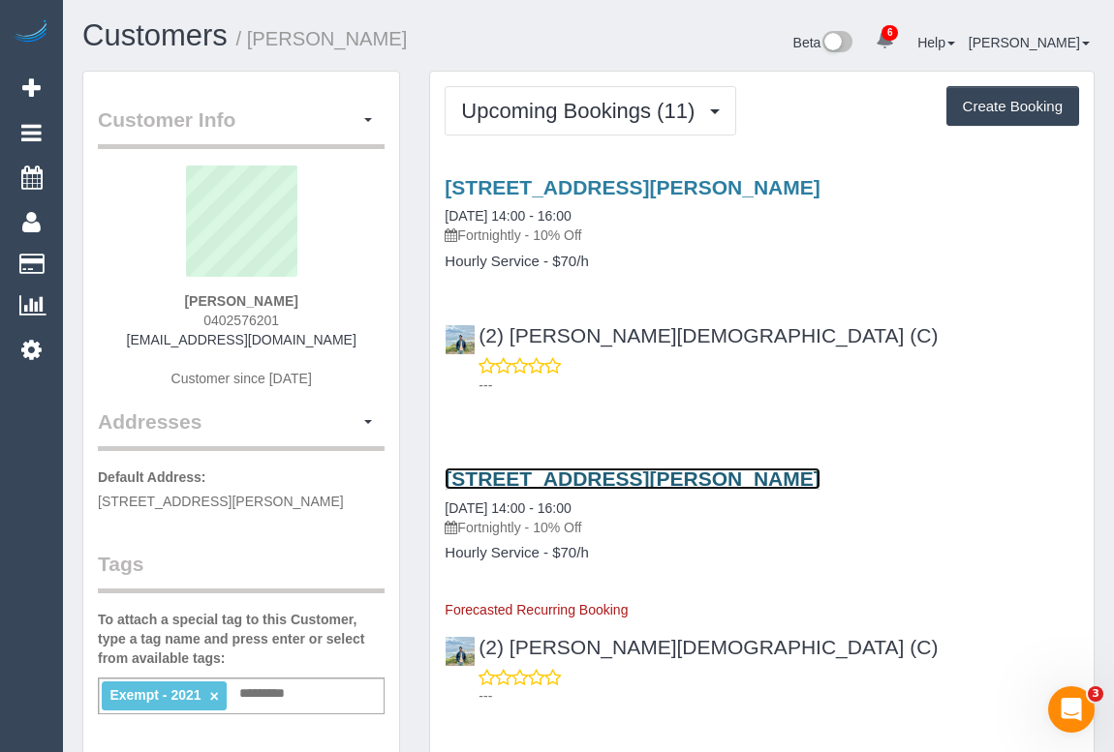
click at [633, 479] on link "[STREET_ADDRESS][PERSON_NAME]" at bounding box center [632, 479] width 375 height 22
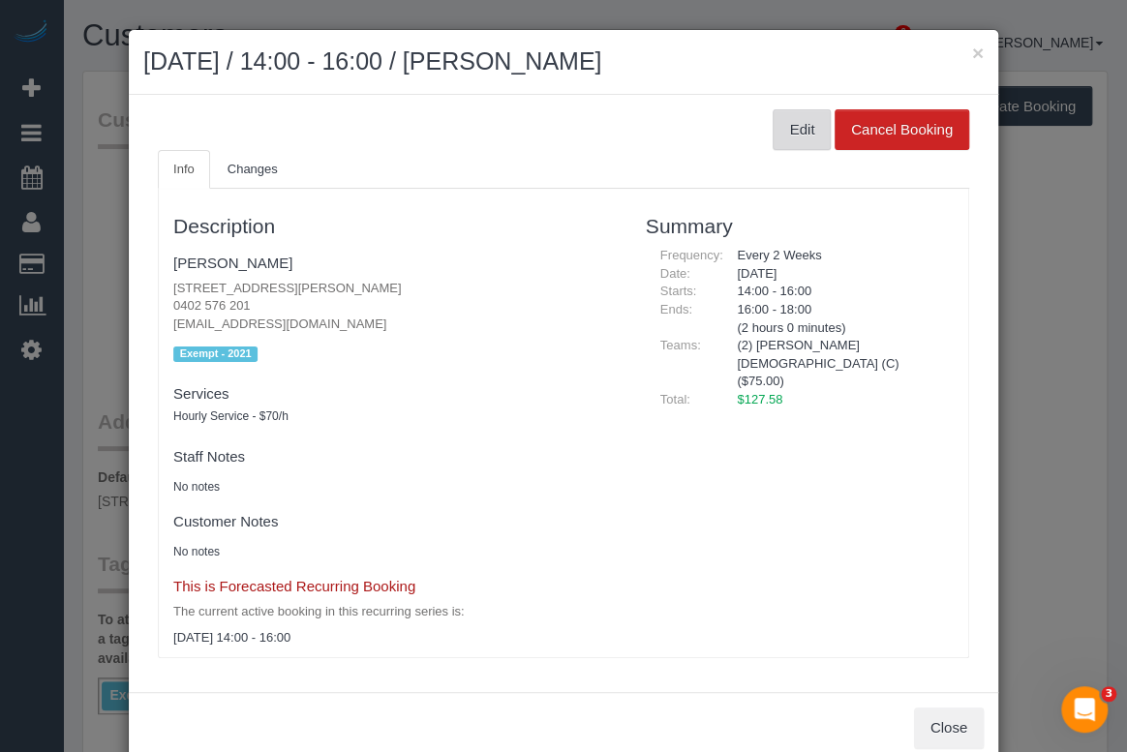
click at [796, 133] on button "Edit" at bounding box center [802, 129] width 58 height 41
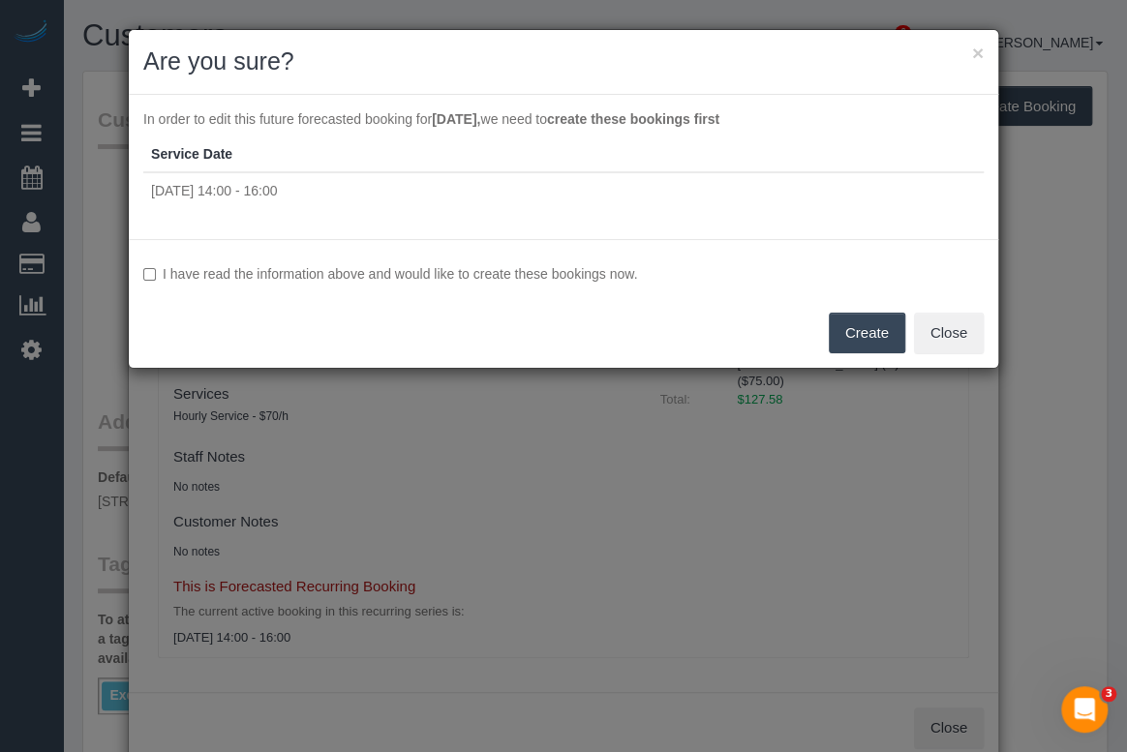
click at [885, 344] on button "Create" at bounding box center [867, 333] width 77 height 41
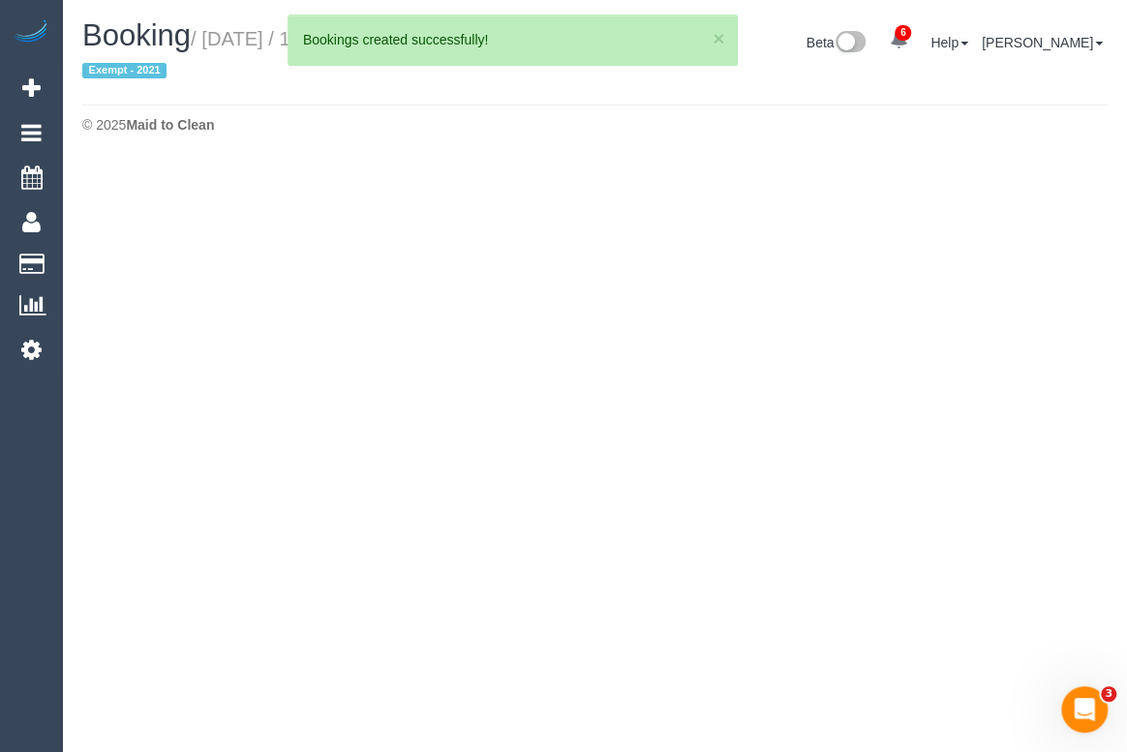
select select "VIC"
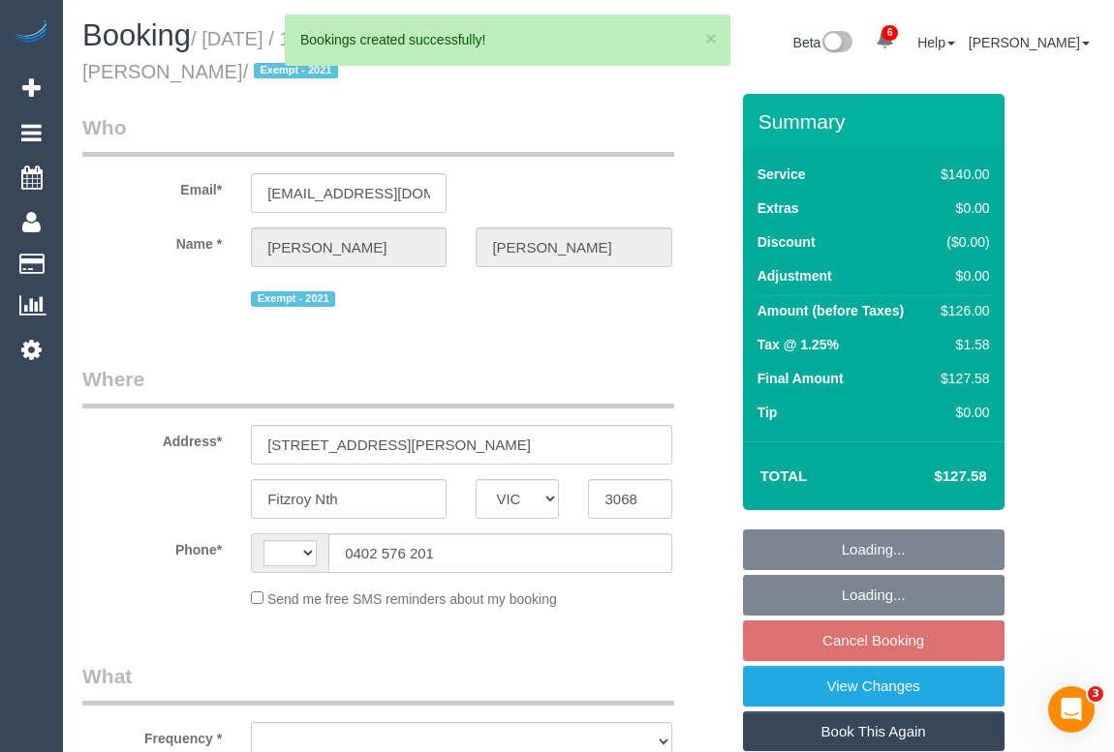
select select "string:AU"
select select "object:2398"
select select "number:27"
select select "number:14"
select select "number:19"
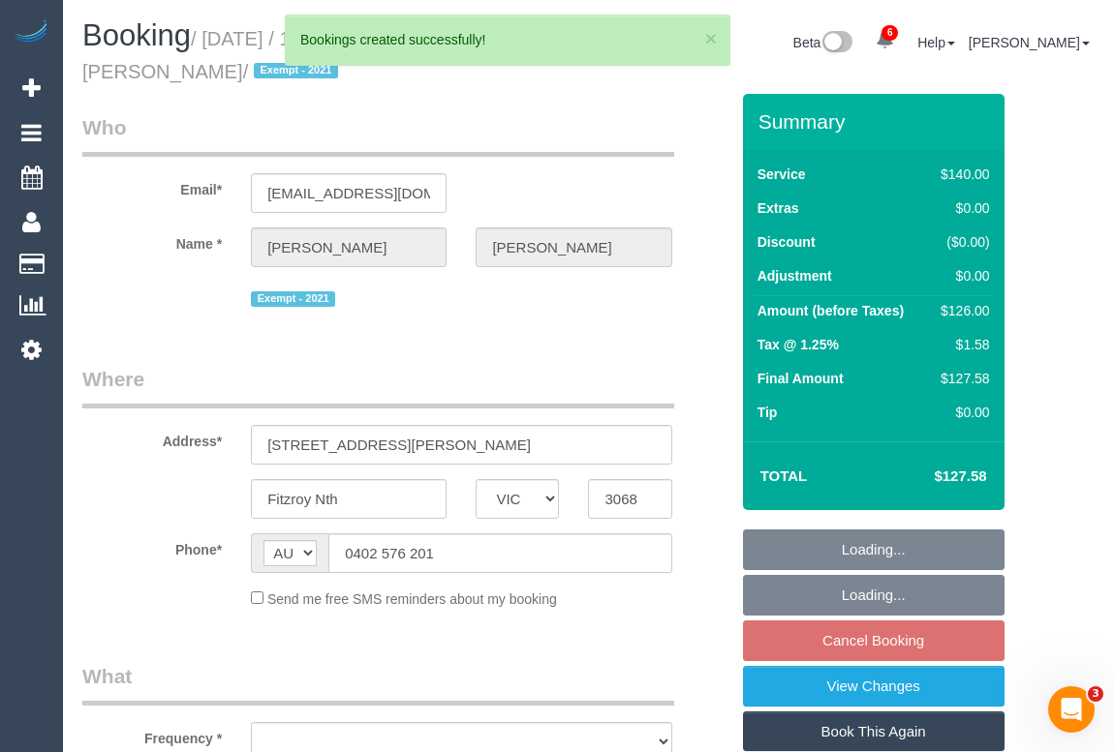
select select "number:24"
select select "number:35"
select select "number:13"
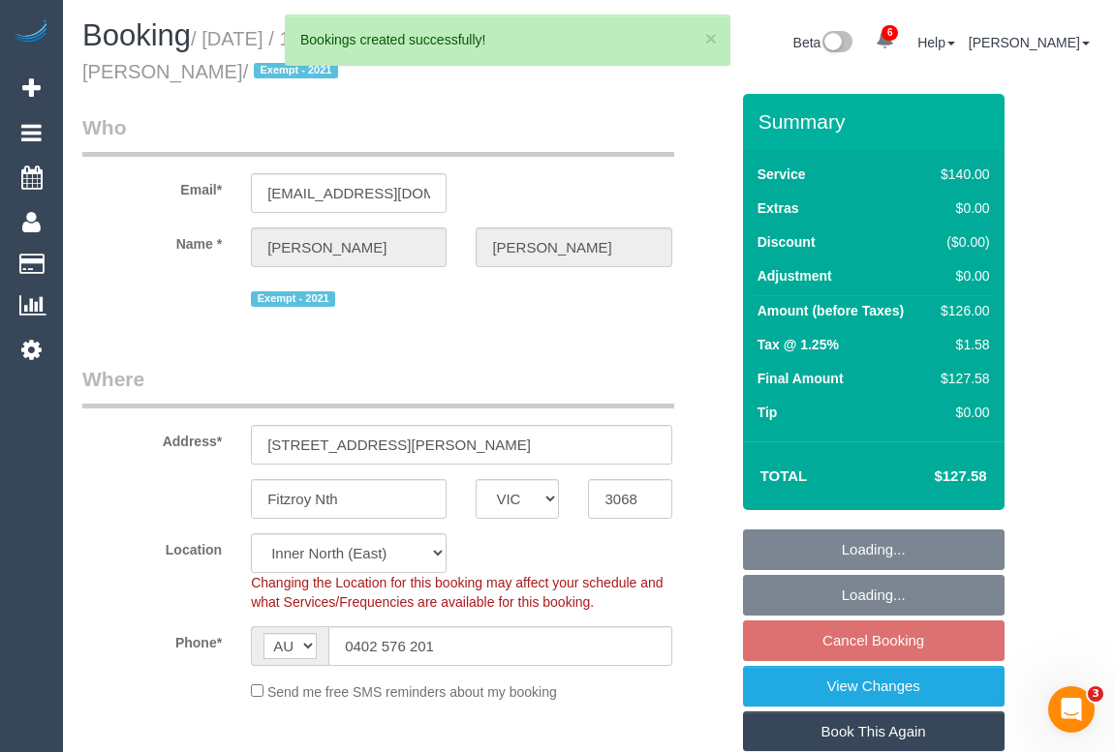
select select "string:stripe-pm_1Pt2Eg2GScqysDRVOfYEkbYp"
select select "spot5"
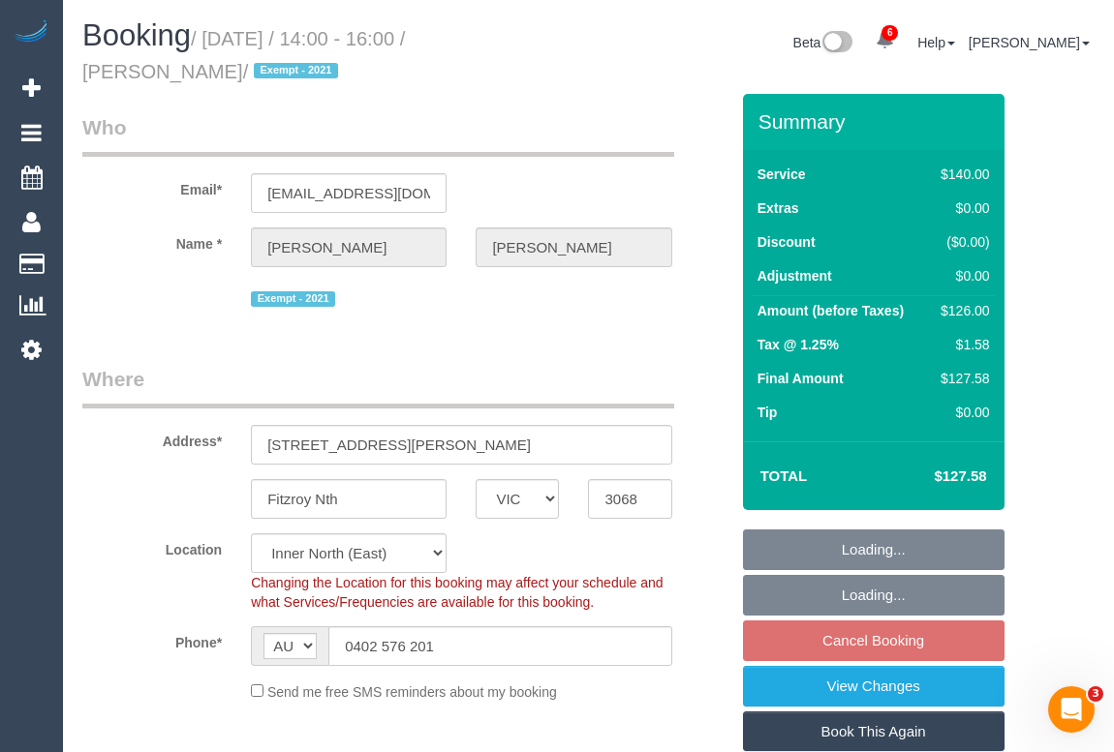
select select "object:3367"
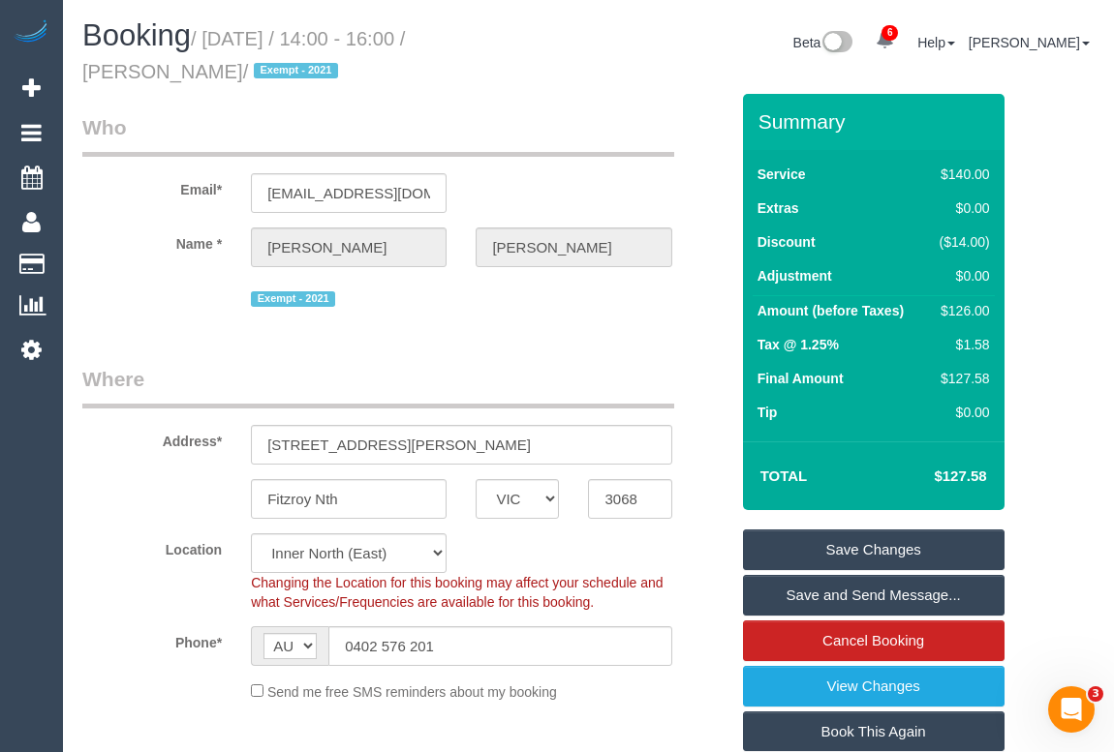
drag, startPoint x: 531, startPoint y: 342, endPoint x: 529, endPoint y: 375, distance: 33.0
click at [578, 72] on div "Booking / [DATE] / 14:00 - 16:00 / [PERSON_NAME] / Exempt - 2021" at bounding box center [328, 56] width 521 height 75
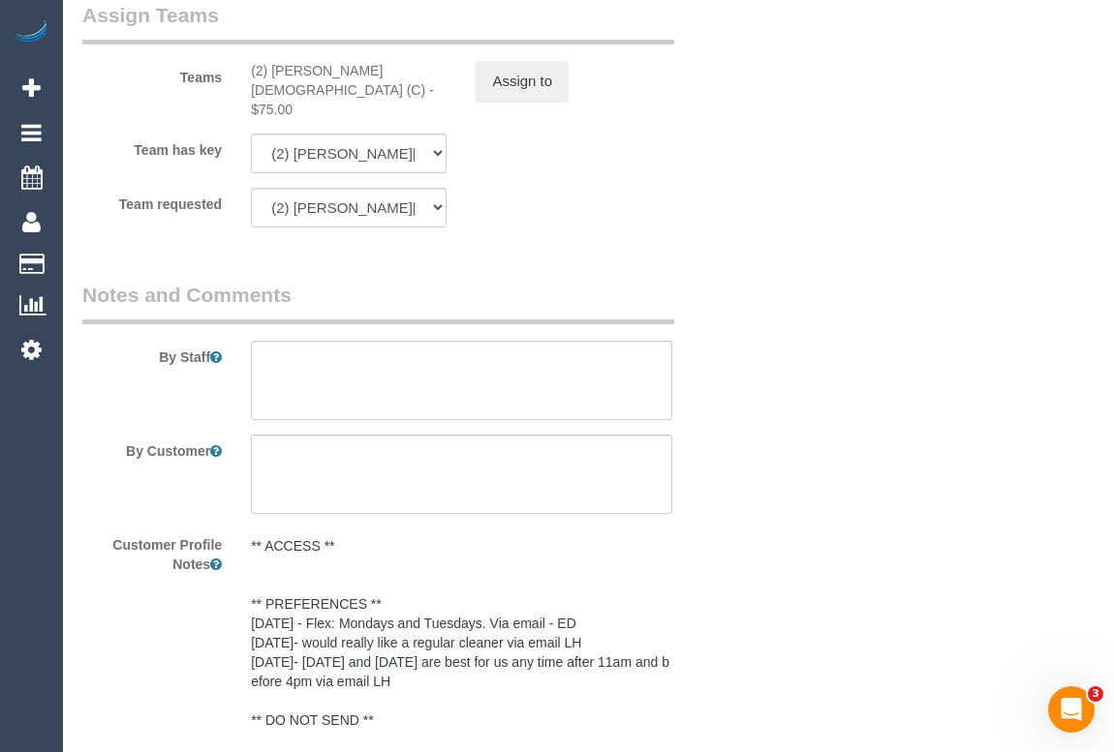
scroll to position [3081, 0]
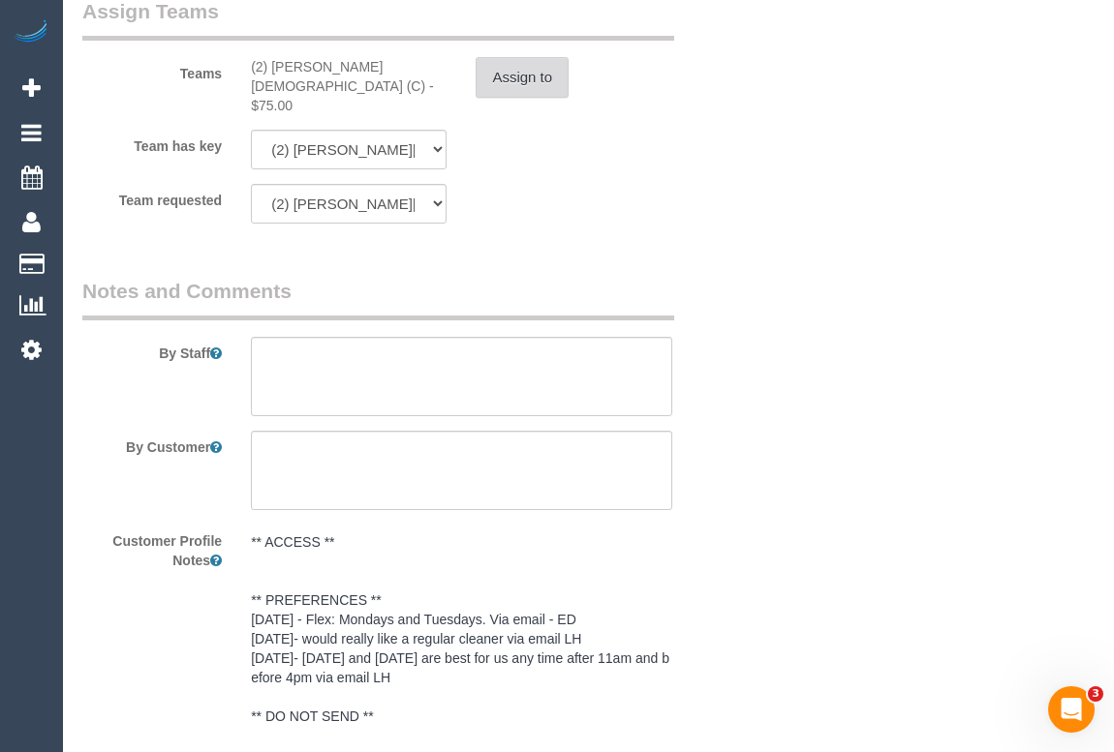
click at [527, 82] on button "Assign to" at bounding box center [522, 77] width 93 height 41
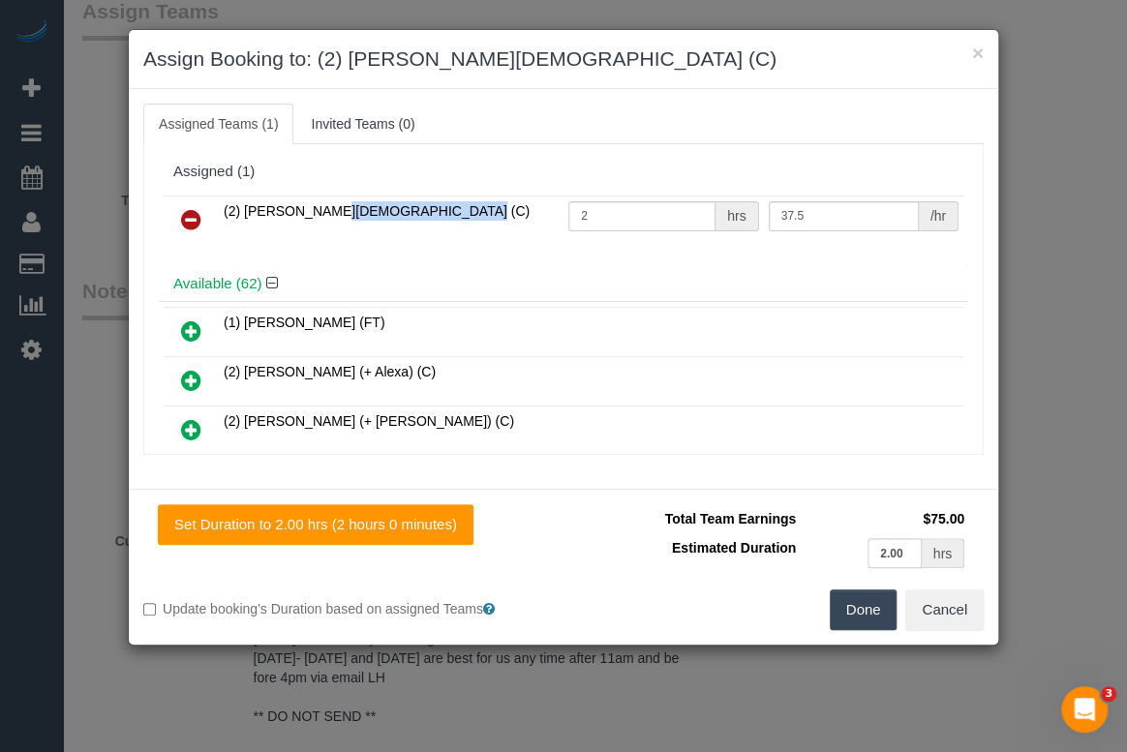
drag, startPoint x: 227, startPoint y: 199, endPoint x: 397, endPoint y: 216, distance: 171.3
click at [397, 216] on td "(2) [PERSON_NAME][DEMOGRAPHIC_DATA] (C)" at bounding box center [391, 220] width 345 height 49
copy span "2) Raisul Islam (C)"
click at [190, 211] on icon at bounding box center [191, 219] width 20 height 23
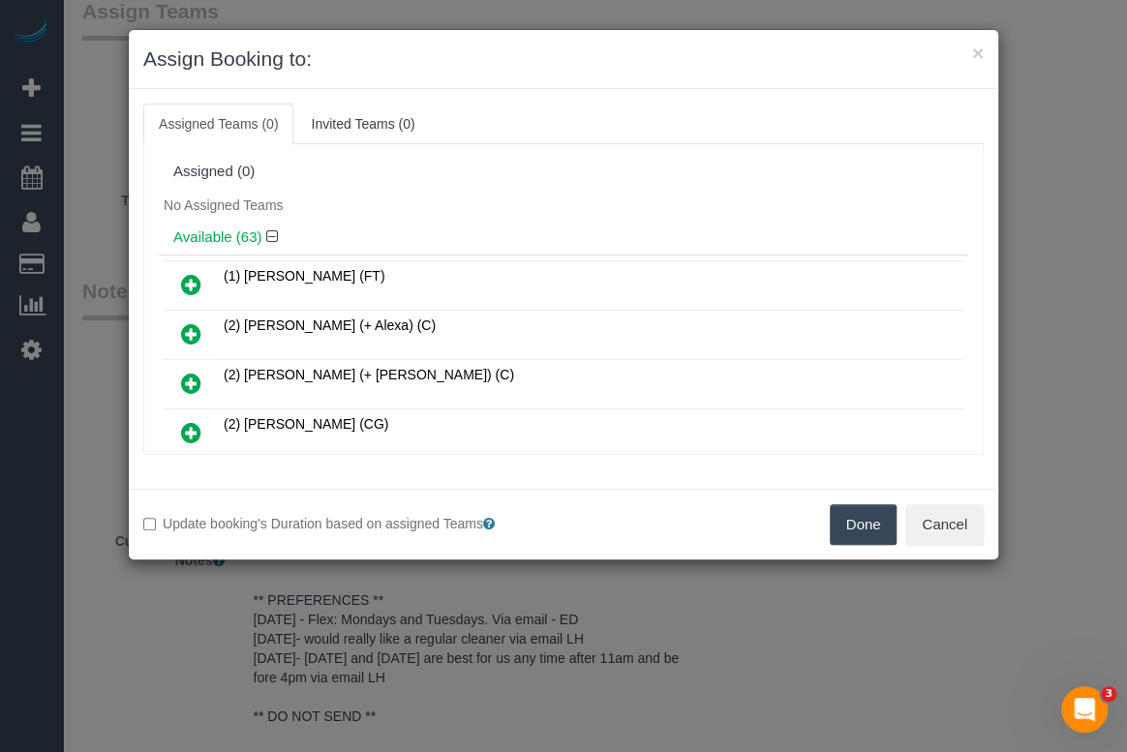
click at [846, 528] on button "Done" at bounding box center [864, 525] width 68 height 41
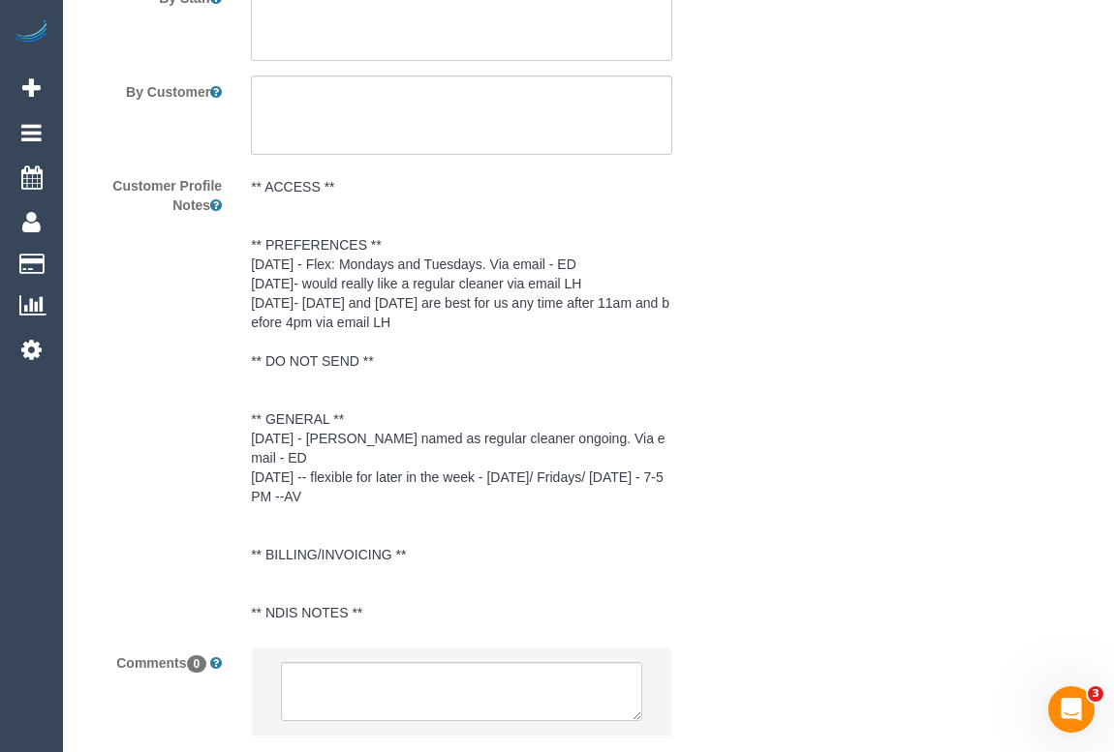
scroll to position [3545, 0]
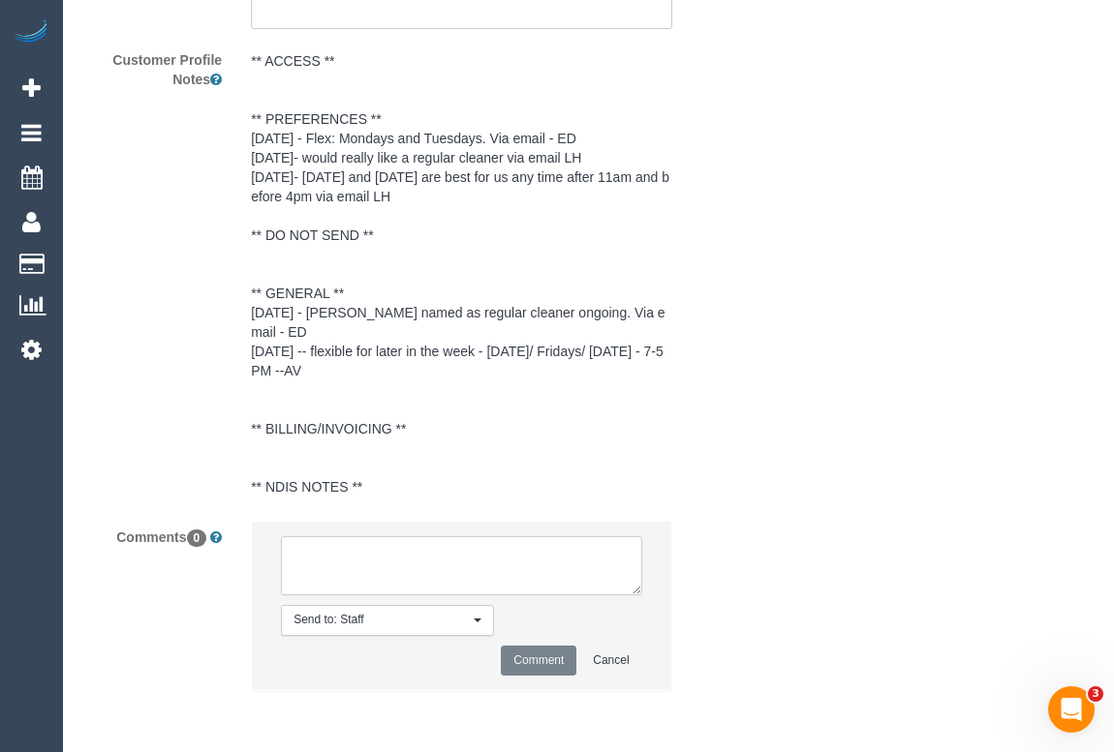
click at [363, 558] on textarea at bounding box center [461, 567] width 360 height 60
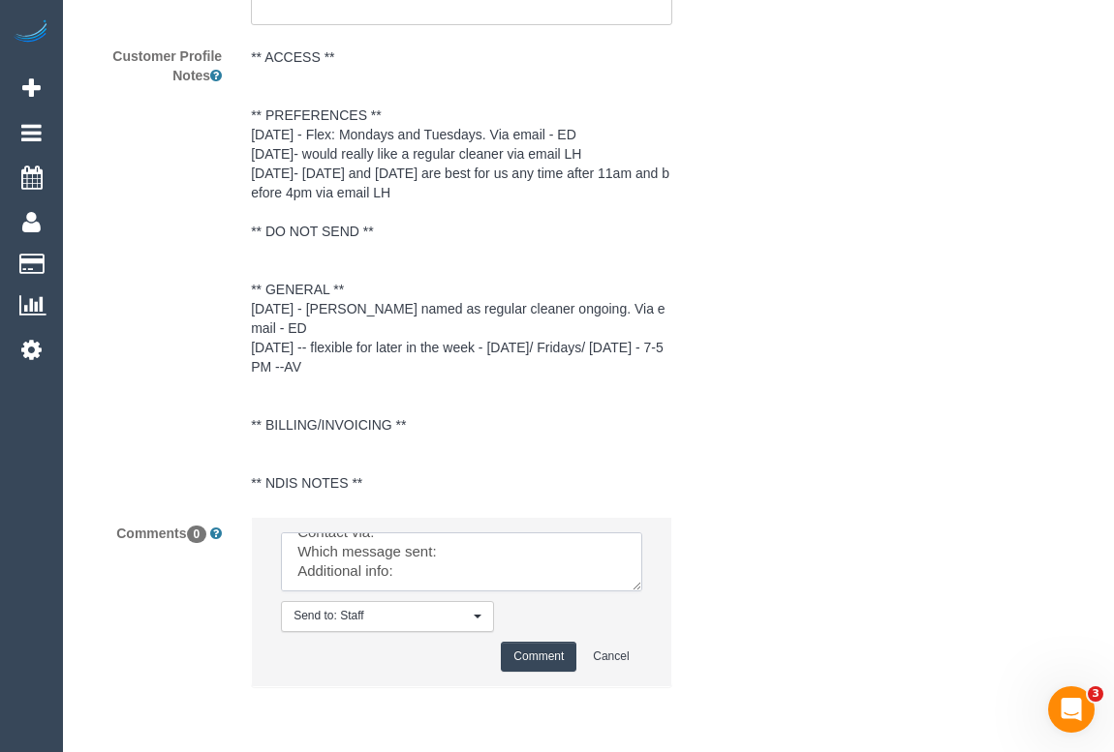
scroll to position [3623, 0]
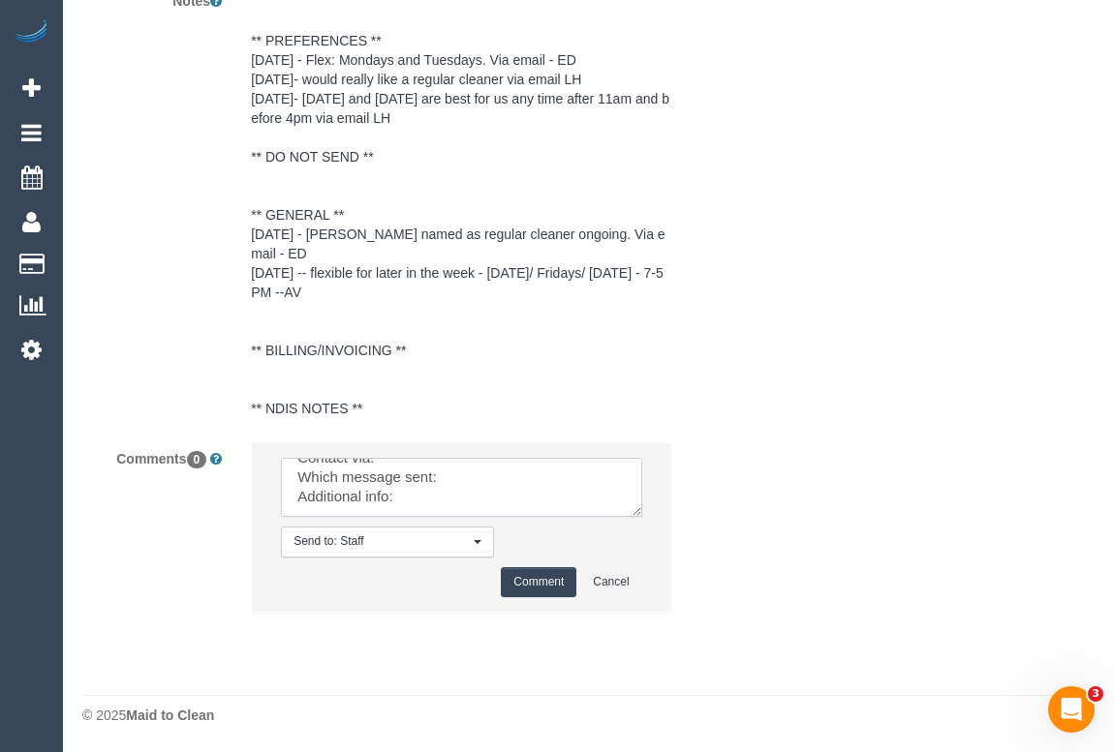
drag, startPoint x: 293, startPoint y: 552, endPoint x: 705, endPoint y: 775, distance: 468.0
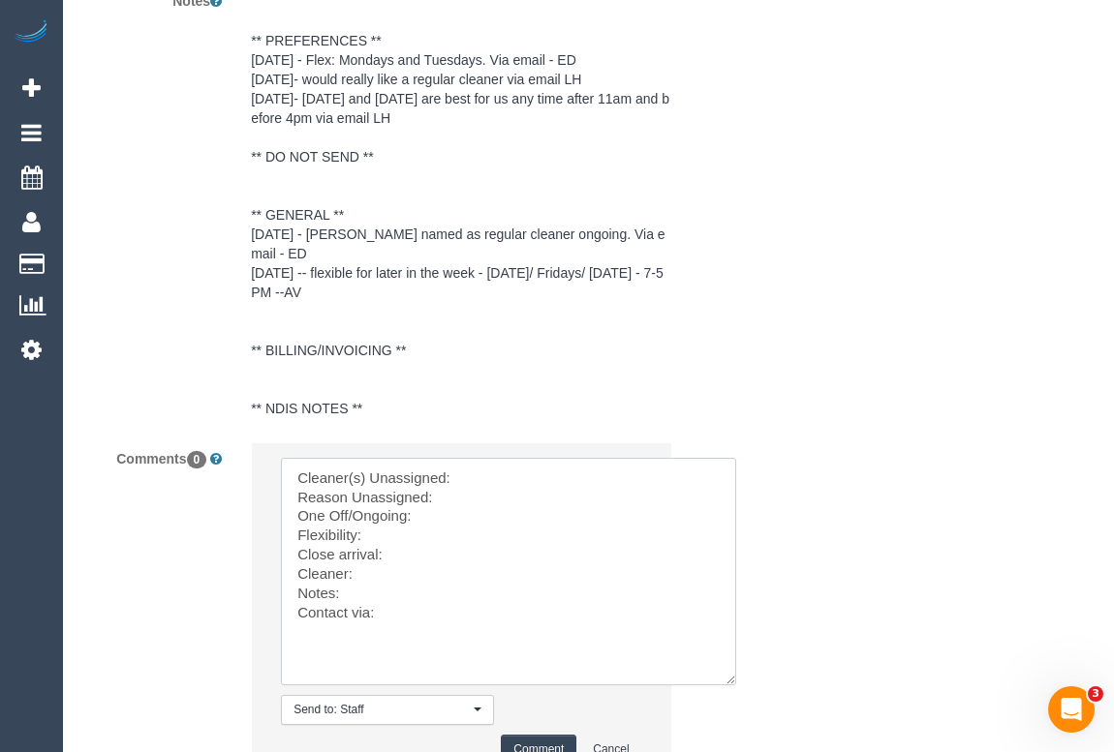
drag, startPoint x: 633, startPoint y: 513, endPoint x: 728, endPoint y: 681, distance: 192.6
click at [728, 681] on textarea at bounding box center [508, 572] width 455 height 228
click at [472, 489] on textarea at bounding box center [508, 572] width 455 height 228
paste textarea "2) Raisul Islam (C)"
click at [460, 518] on textarea at bounding box center [508, 572] width 455 height 228
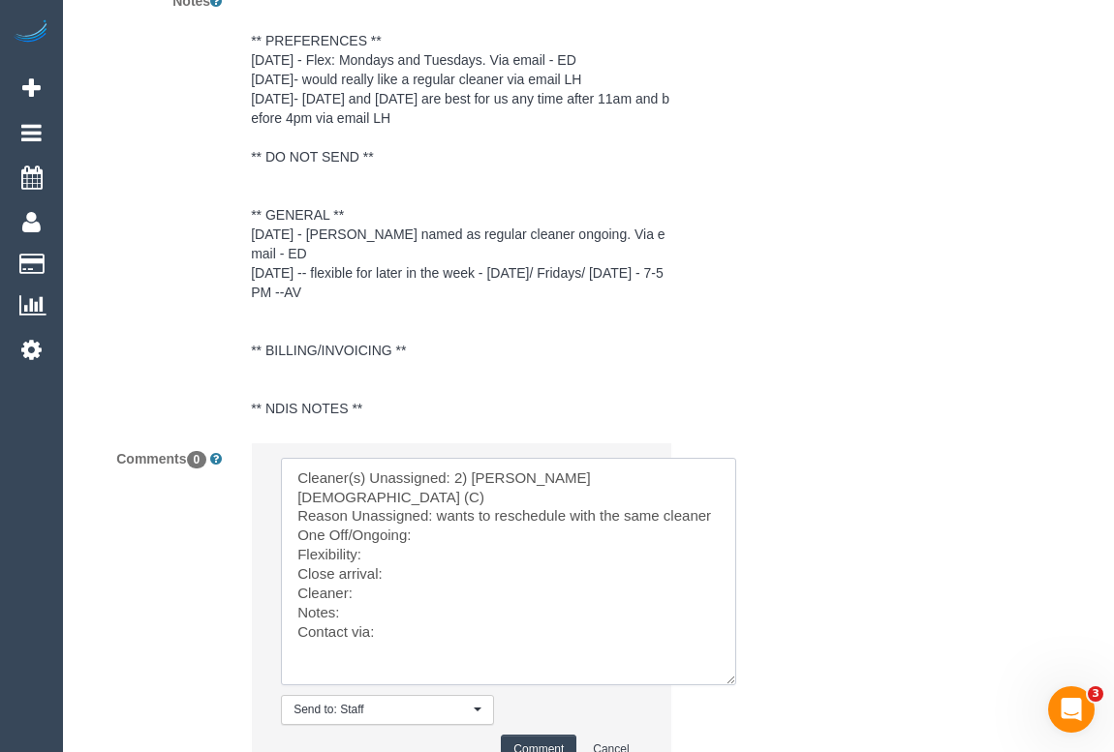
click at [430, 537] on textarea at bounding box center [508, 572] width 455 height 228
click at [394, 560] on textarea at bounding box center [508, 572] width 455 height 228
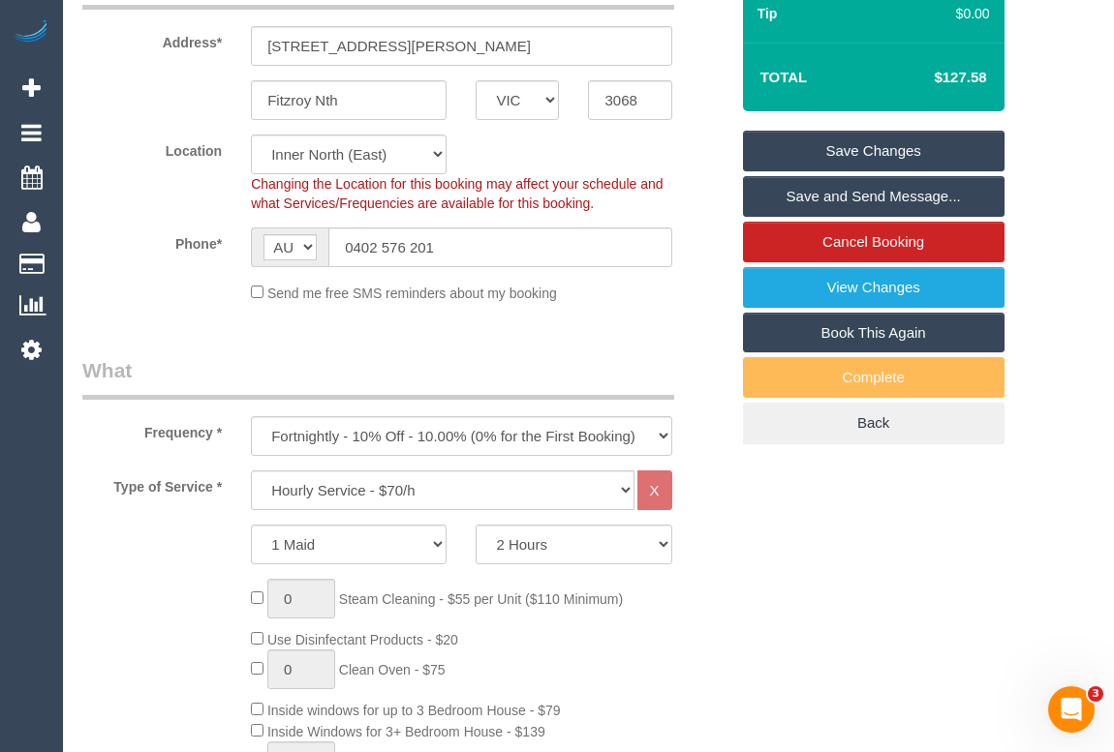
scroll to position [366, 0]
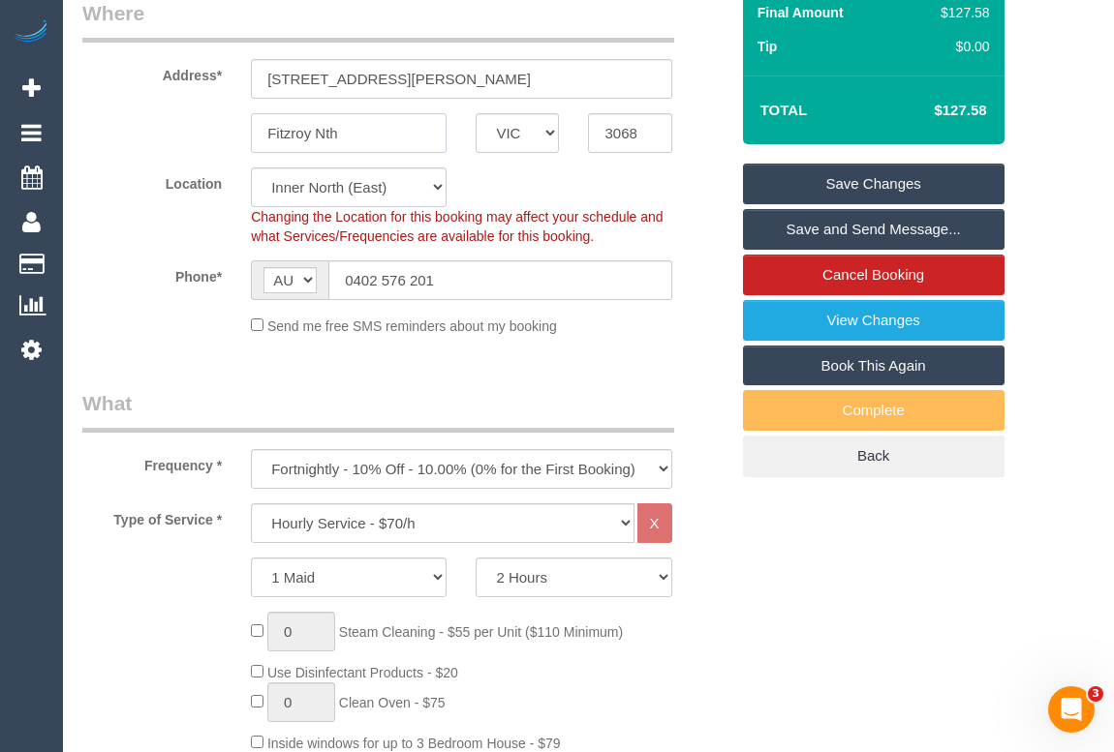
drag, startPoint x: 354, startPoint y: 131, endPoint x: 189, endPoint y: 131, distance: 165.6
click at [189, 131] on div "Fitzroy Nth ACT NSW NT QLD SA TAS VIC WA 3068" at bounding box center [405, 133] width 675 height 40
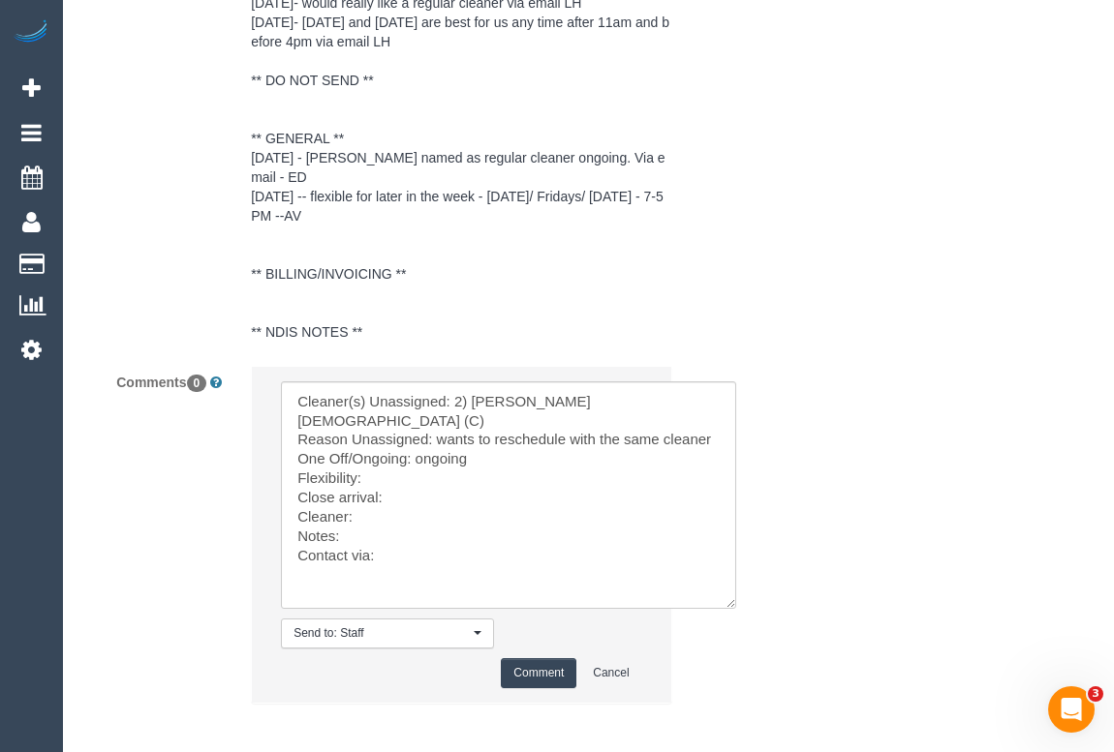
scroll to position [3792, 0]
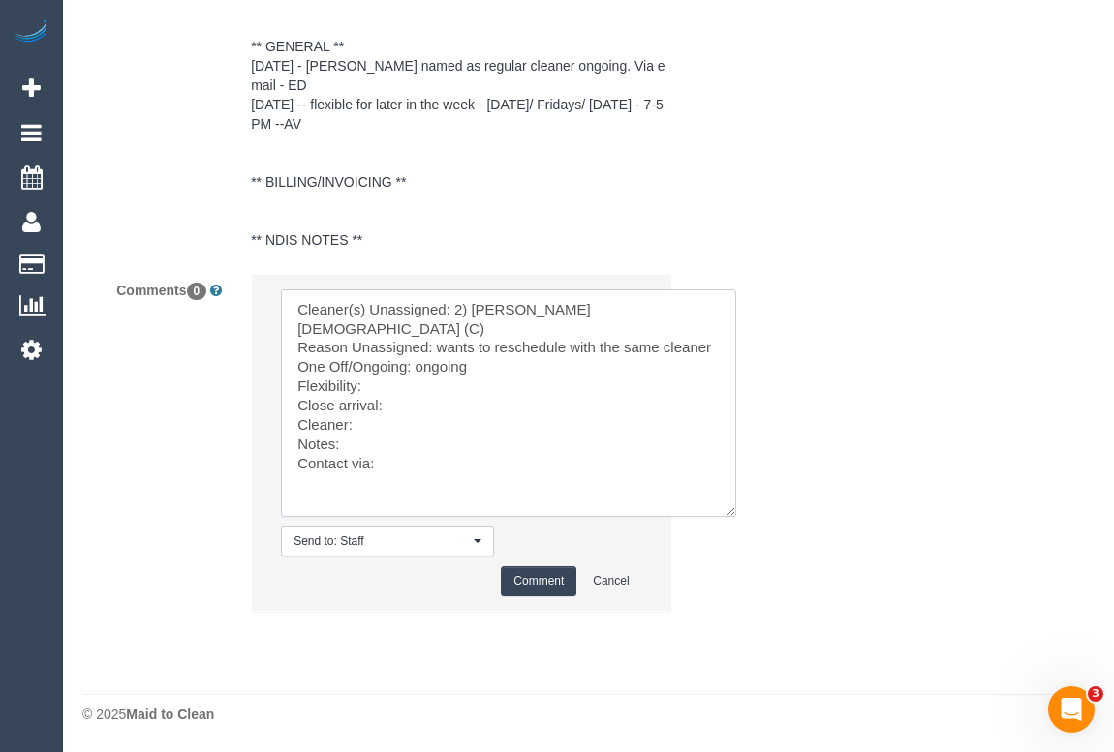
click at [375, 386] on textarea at bounding box center [508, 404] width 455 height 228
paste textarea "Requesting Monday - late morning or early in the afternoon. 1hour AW"
click at [300, 439] on textarea at bounding box center [508, 404] width 455 height 228
click at [405, 445] on textarea at bounding box center [508, 404] width 455 height 228
click at [387, 469] on textarea at bounding box center [508, 404] width 455 height 228
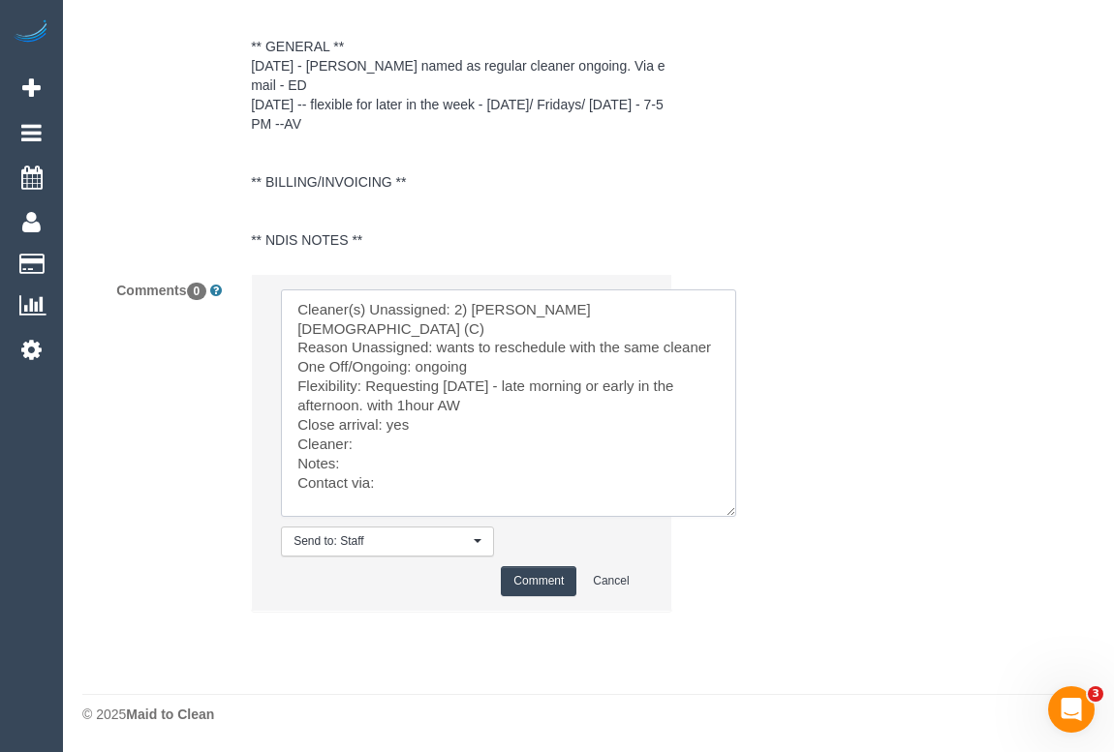
drag, startPoint x: 587, startPoint y: 329, endPoint x: 454, endPoint y: 327, distance: 132.7
click at [454, 327] on textarea at bounding box center [508, 404] width 455 height 228
click at [374, 464] on textarea at bounding box center [508, 404] width 455 height 228
paste textarea "2) Raisul Islam (C)"
click at [365, 482] on textarea at bounding box center [508, 404] width 455 height 228
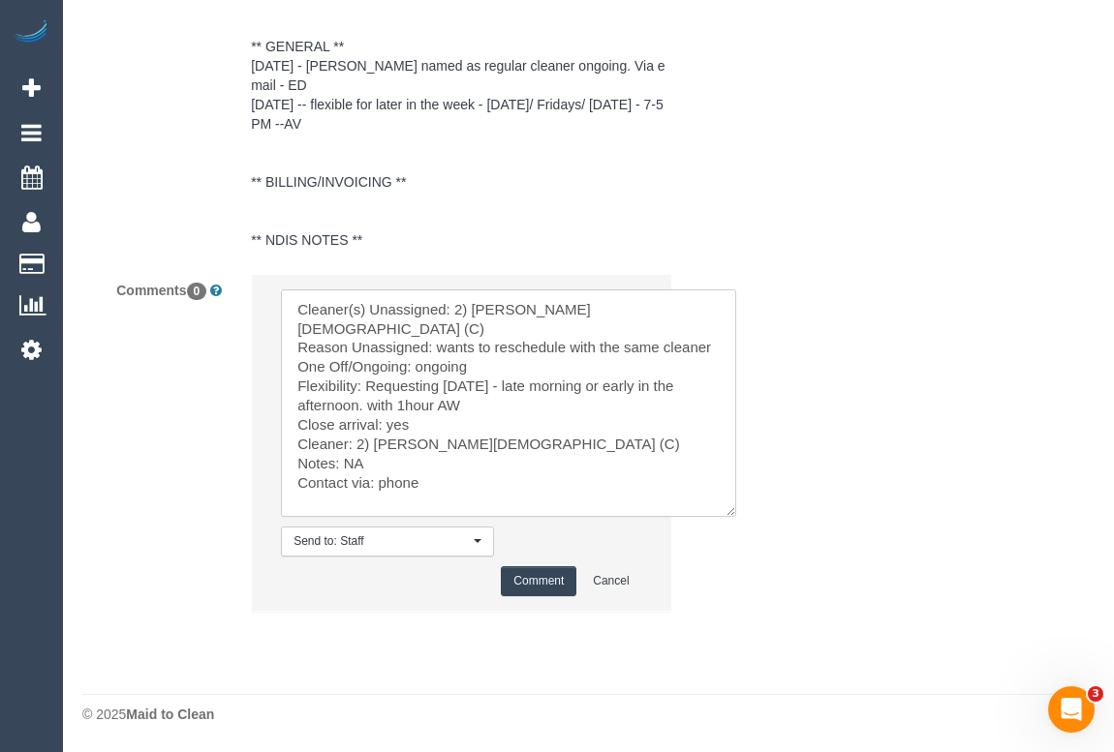
scroll to position [24, 0]
type textarea "Cleaner(s) Unassigned: 2) Raisul Islam (C) Reason Unassigned: wants to reschedu…"
click at [539, 580] on button "Comment" at bounding box center [539, 582] width 76 height 30
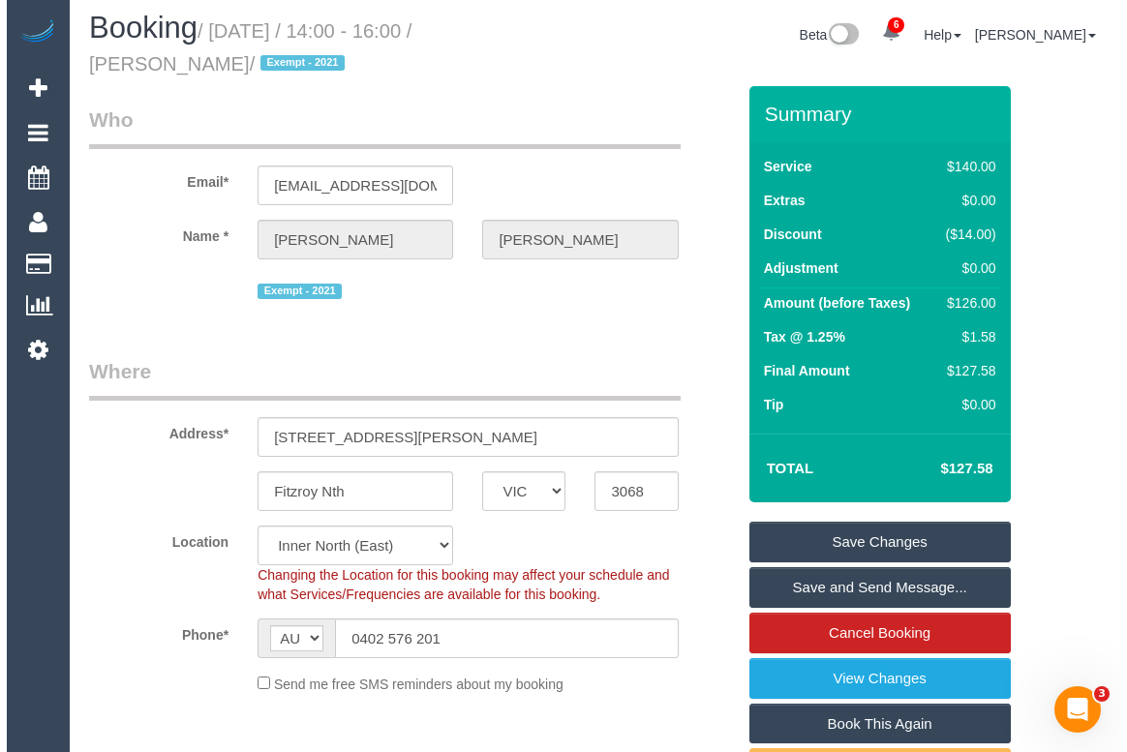
scroll to position [0, 0]
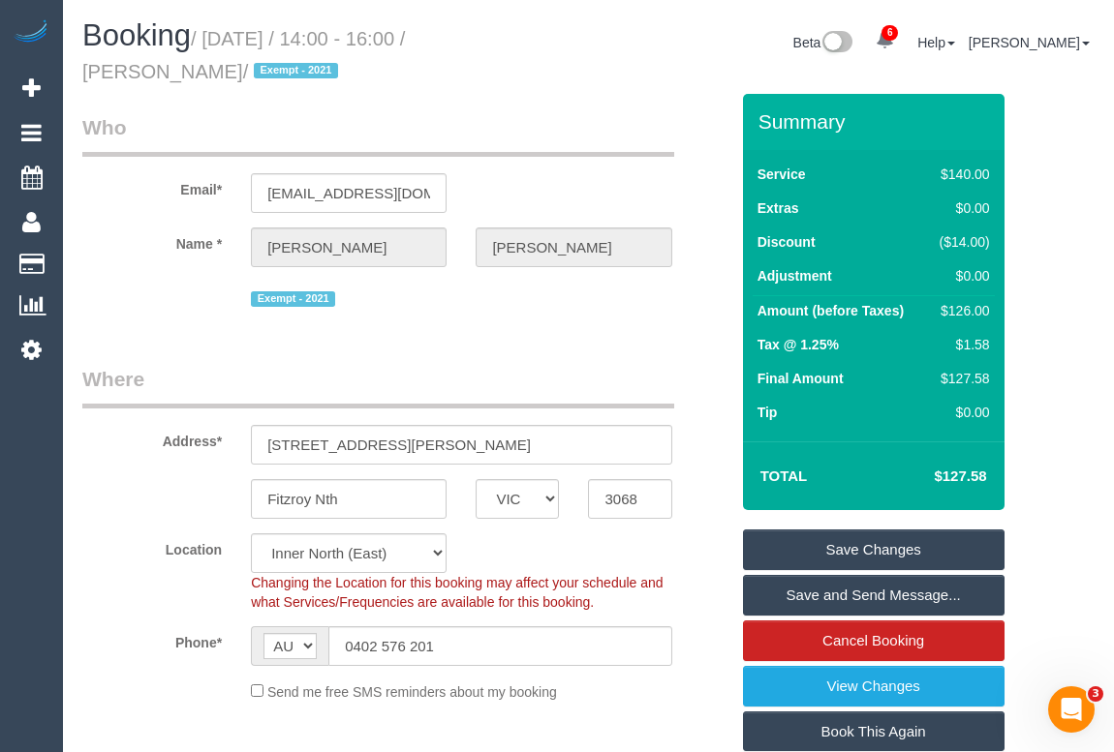
click at [860, 555] on link "Save Changes" at bounding box center [873, 550] width 261 height 41
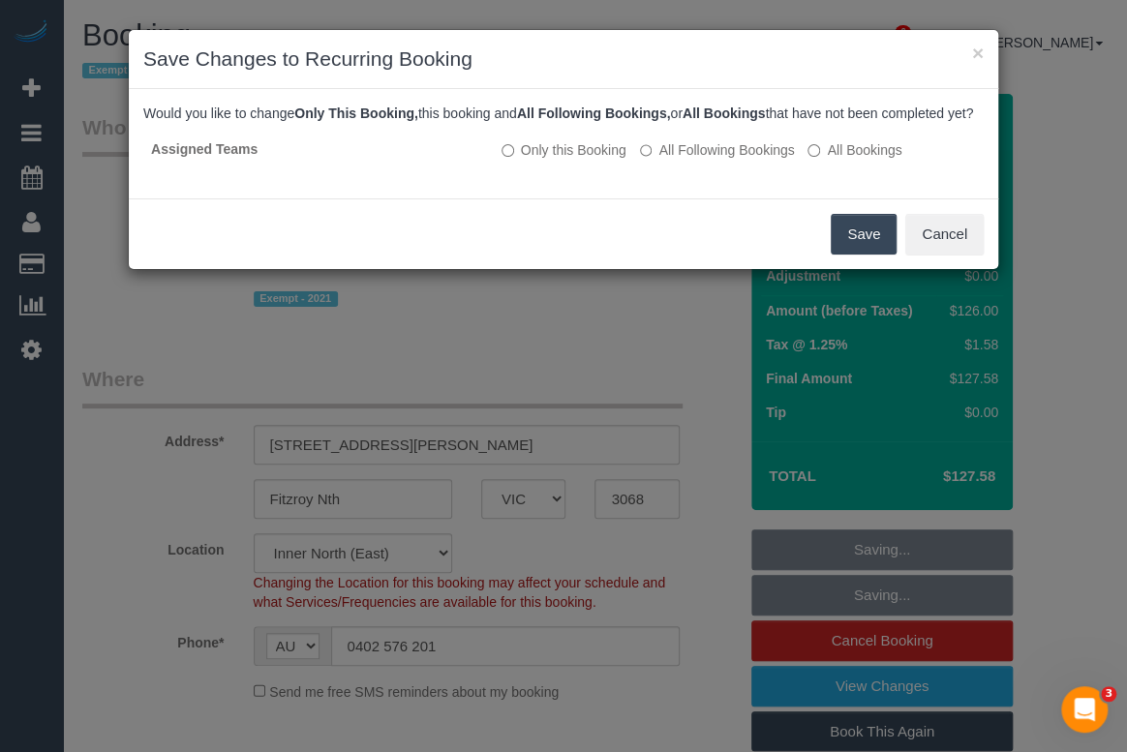
click at [865, 254] on button "Save" at bounding box center [864, 234] width 66 height 41
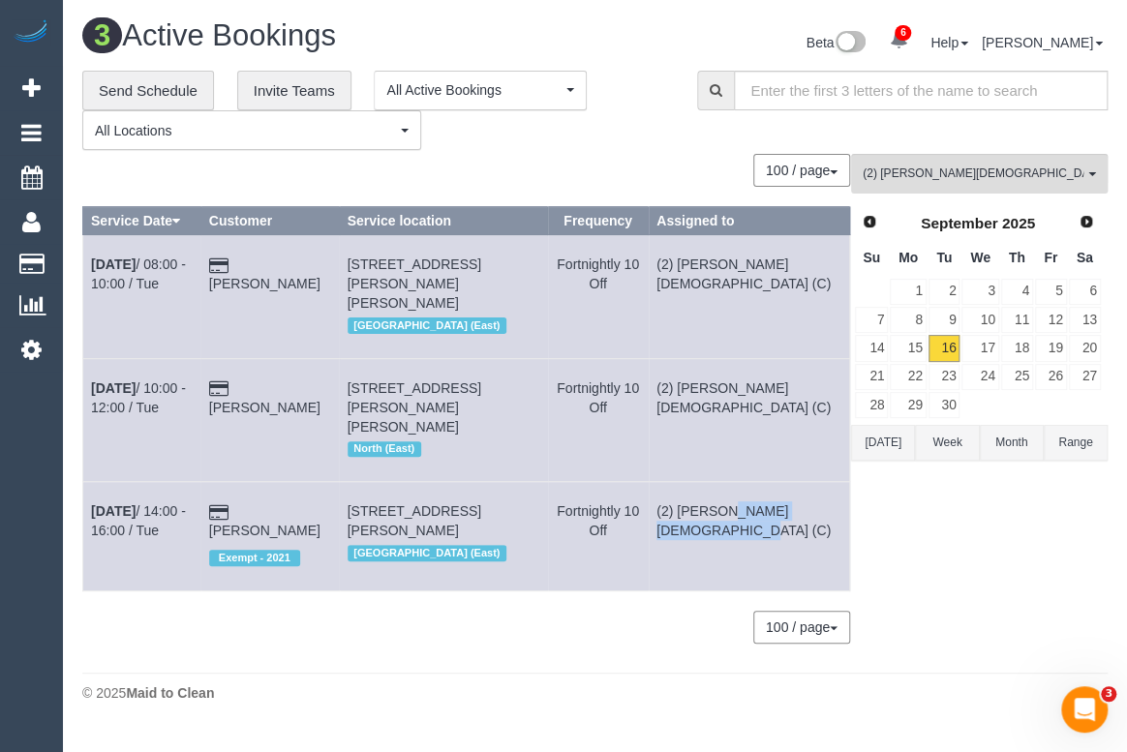
drag, startPoint x: 779, startPoint y: 472, endPoint x: 731, endPoint y: 454, distance: 50.6
click at [731, 482] on td "(2) [PERSON_NAME][DEMOGRAPHIC_DATA] (C)" at bounding box center [749, 536] width 201 height 108
copy td "(2) [PERSON_NAME][DEMOGRAPHIC_DATA] (C)"
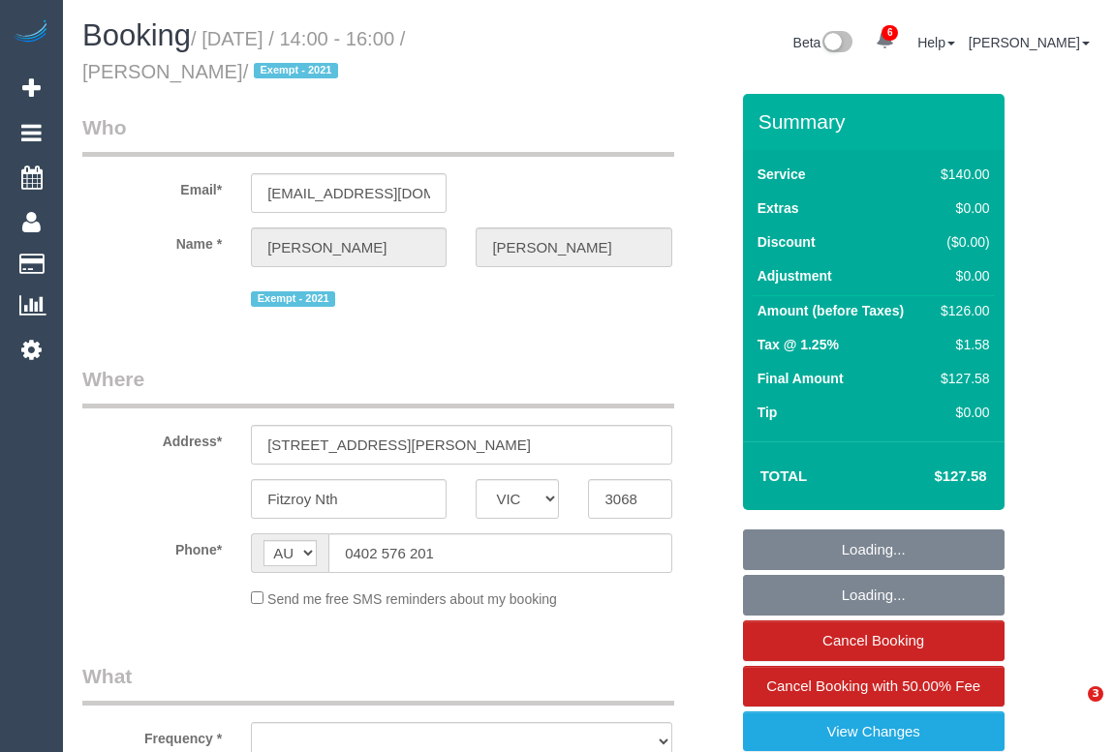
select select "VIC"
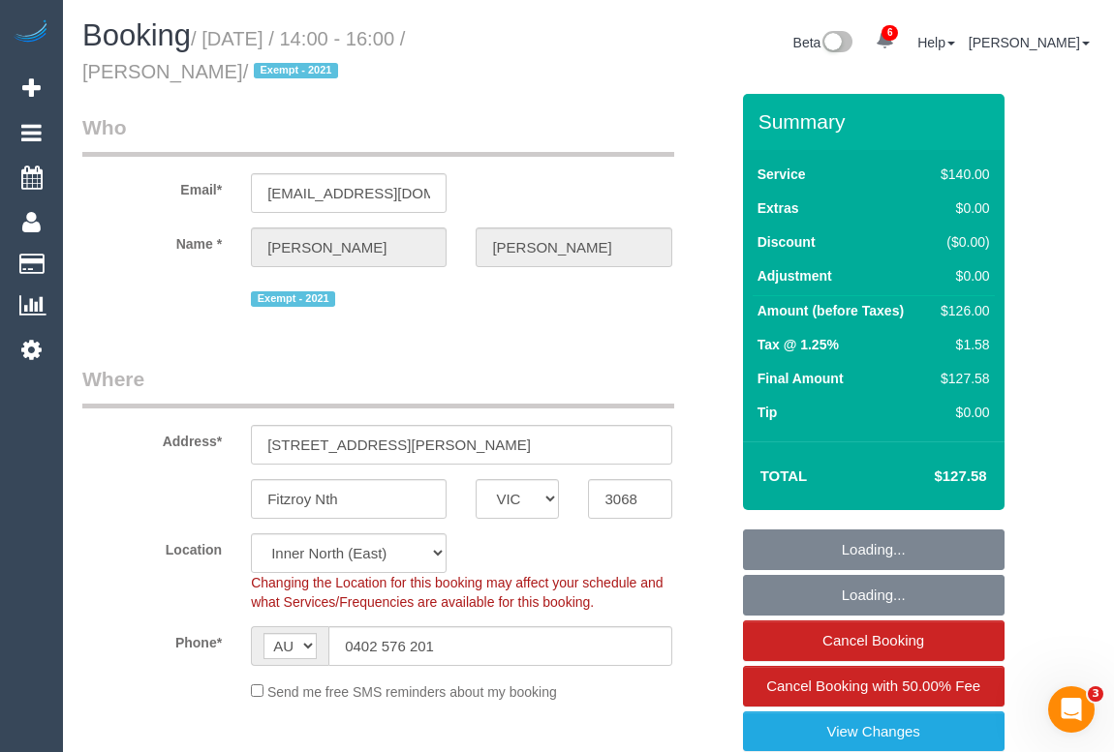
select select "string:stripe-pm_1Pt2Eg2GScqysDRVOfYEkbYp"
select select "spot1"
select select "object:766"
select select "number:27"
select select "number:14"
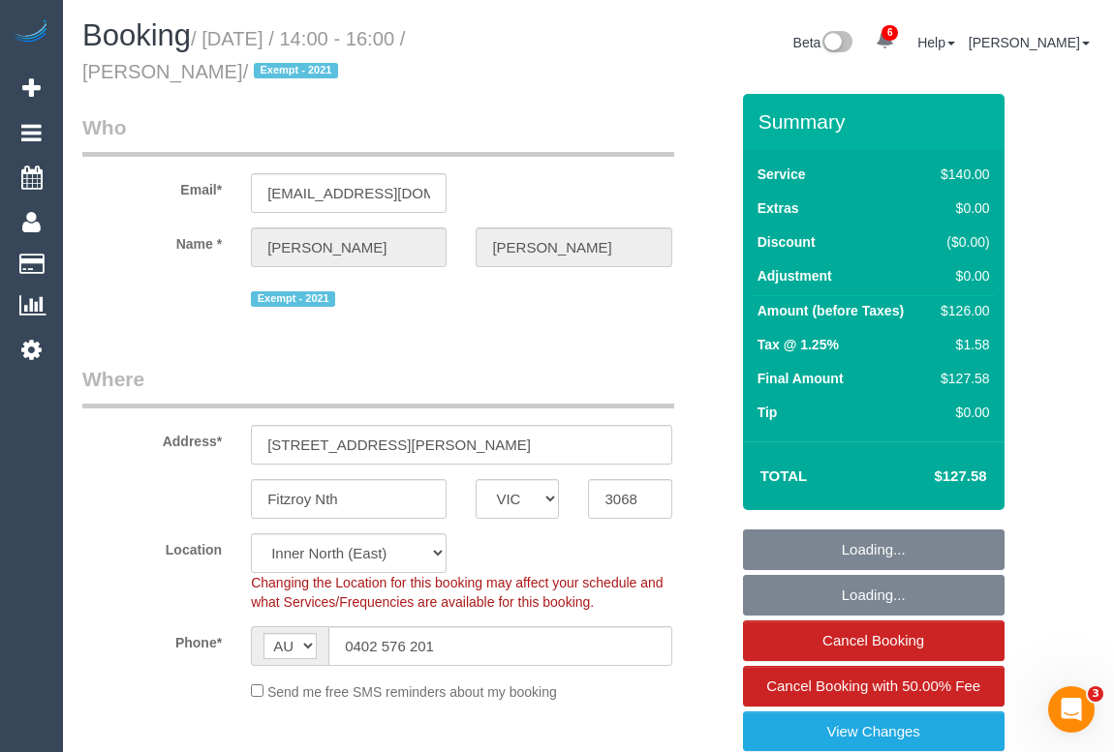
select select "number:19"
select select "number:24"
select select "number:35"
select select "number:13"
select select "object:917"
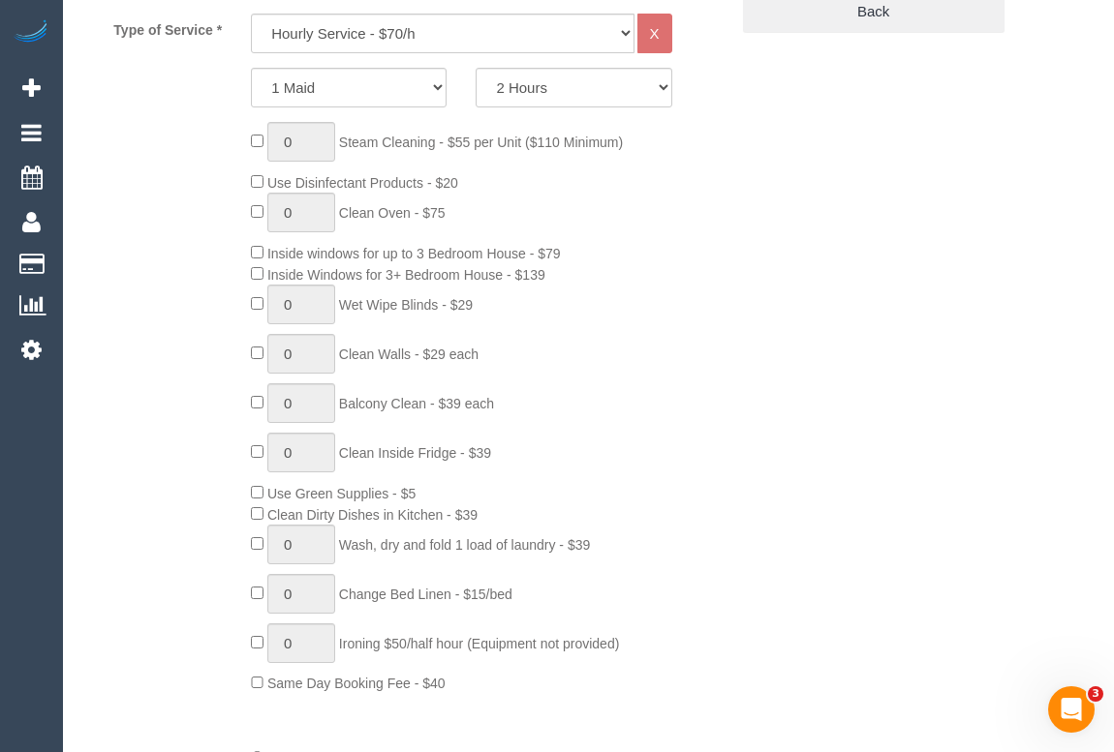
scroll to position [792, 0]
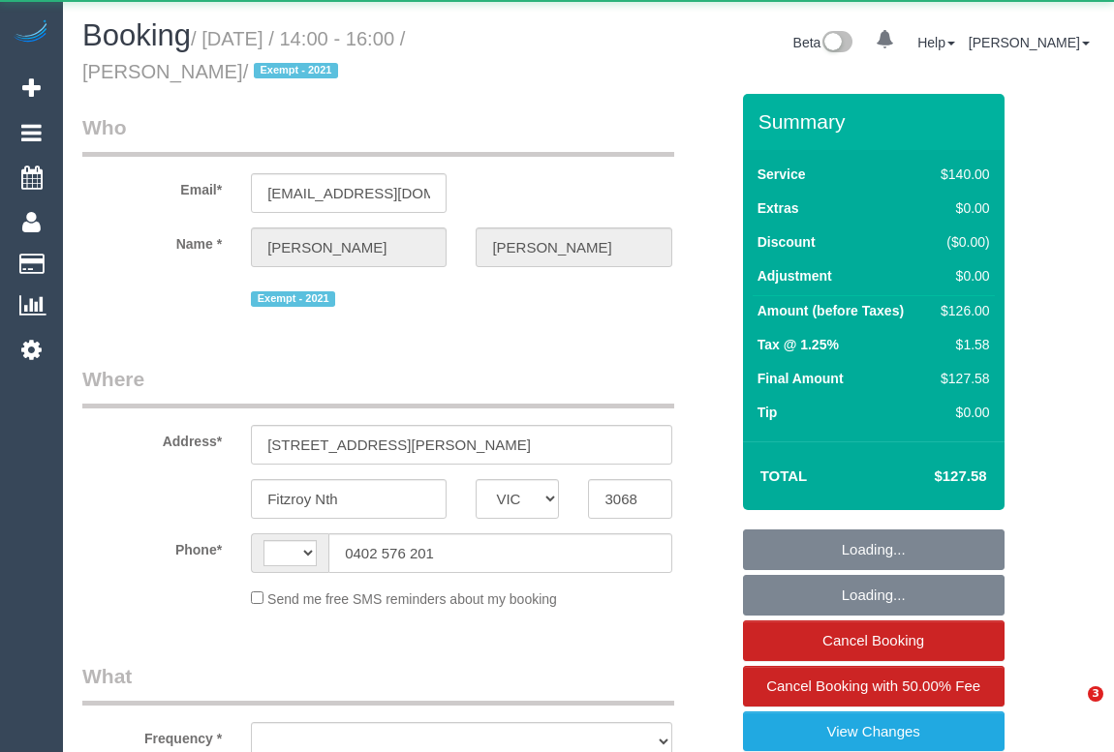
select select "VIC"
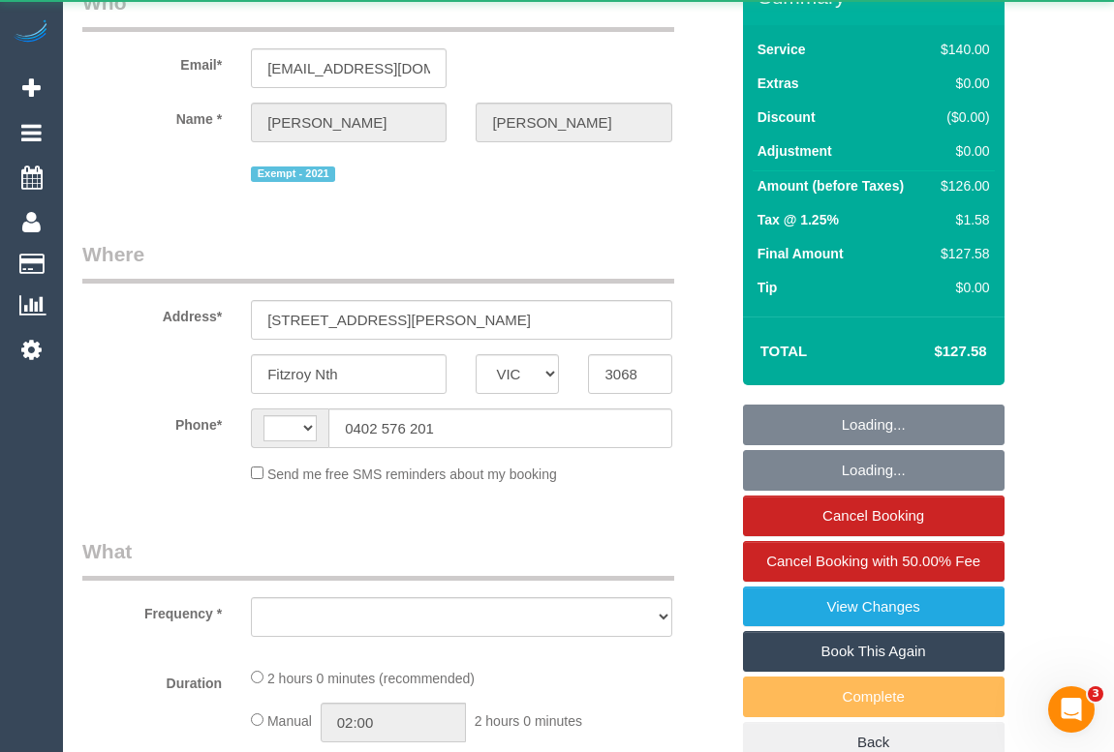
select select "string:AU"
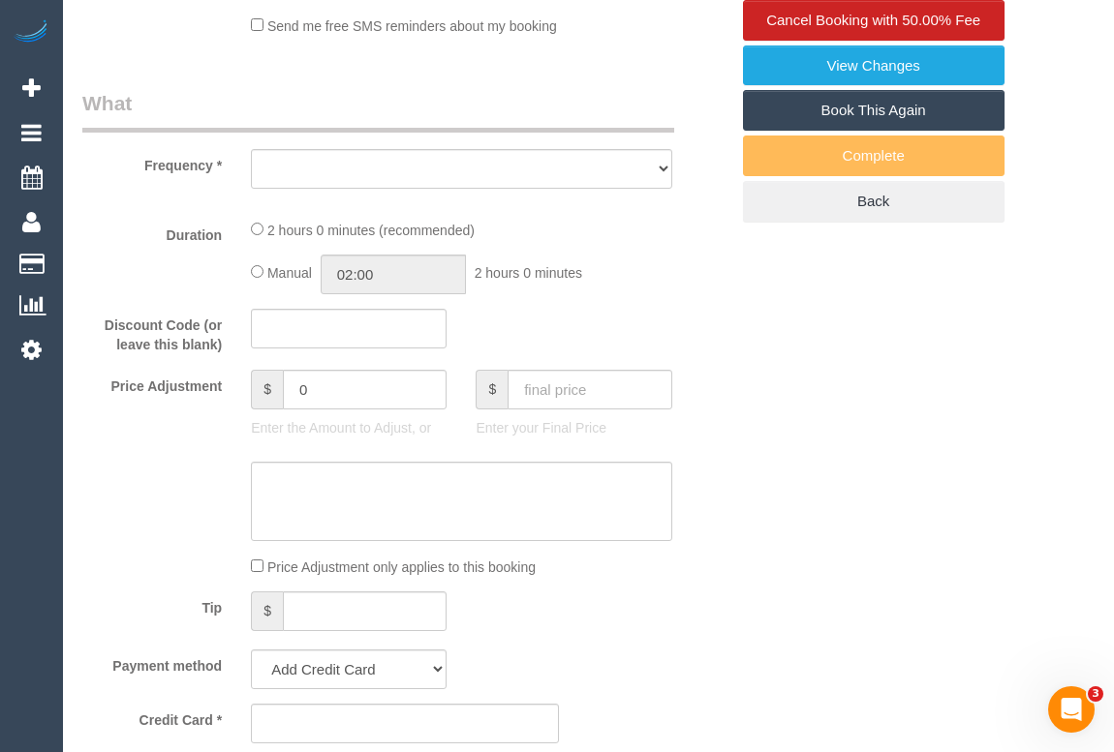
select select "string:stripe-pm_1Pt2Eg2GScqysDRVOfYEkbYp"
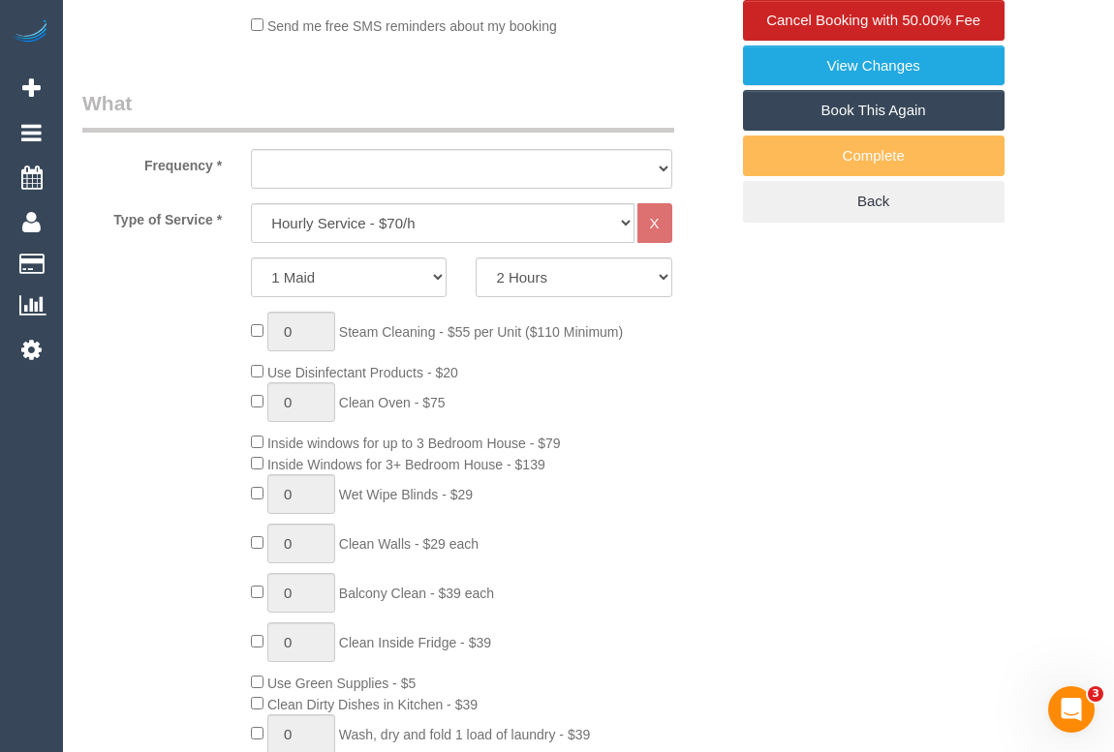
scroll to position [792, 0]
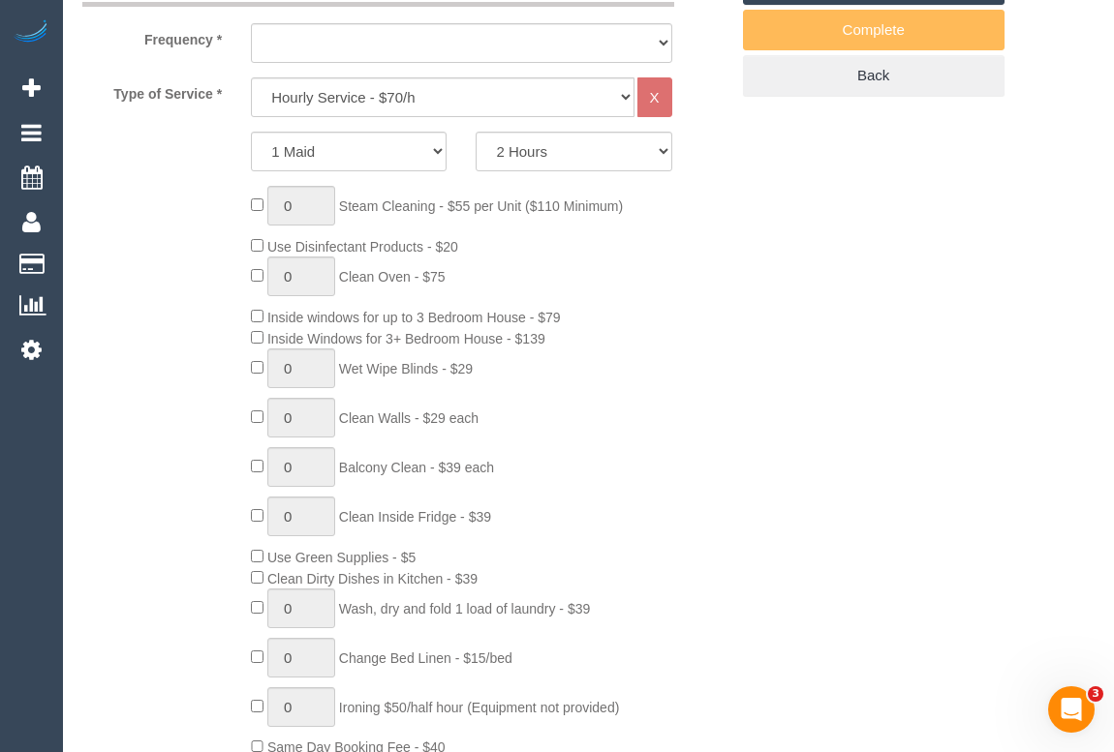
select select "object:761"
select select "number:27"
select select "number:14"
select select "number:19"
select select "number:24"
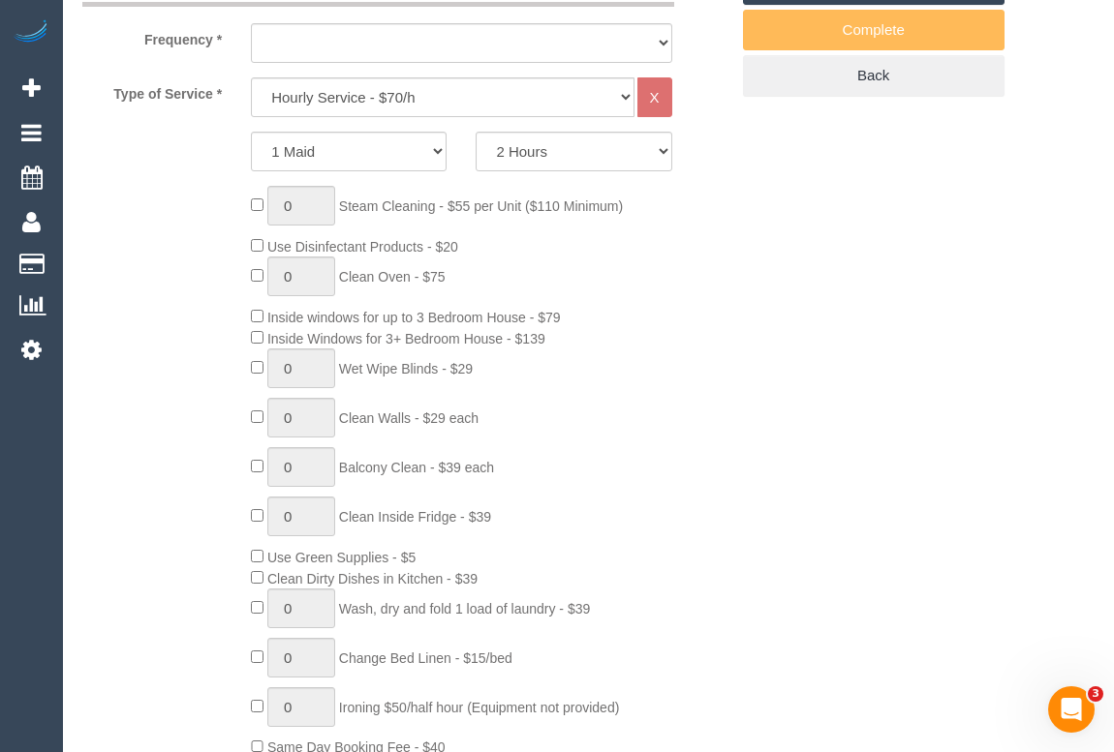
select select "number:35"
select select "number:13"
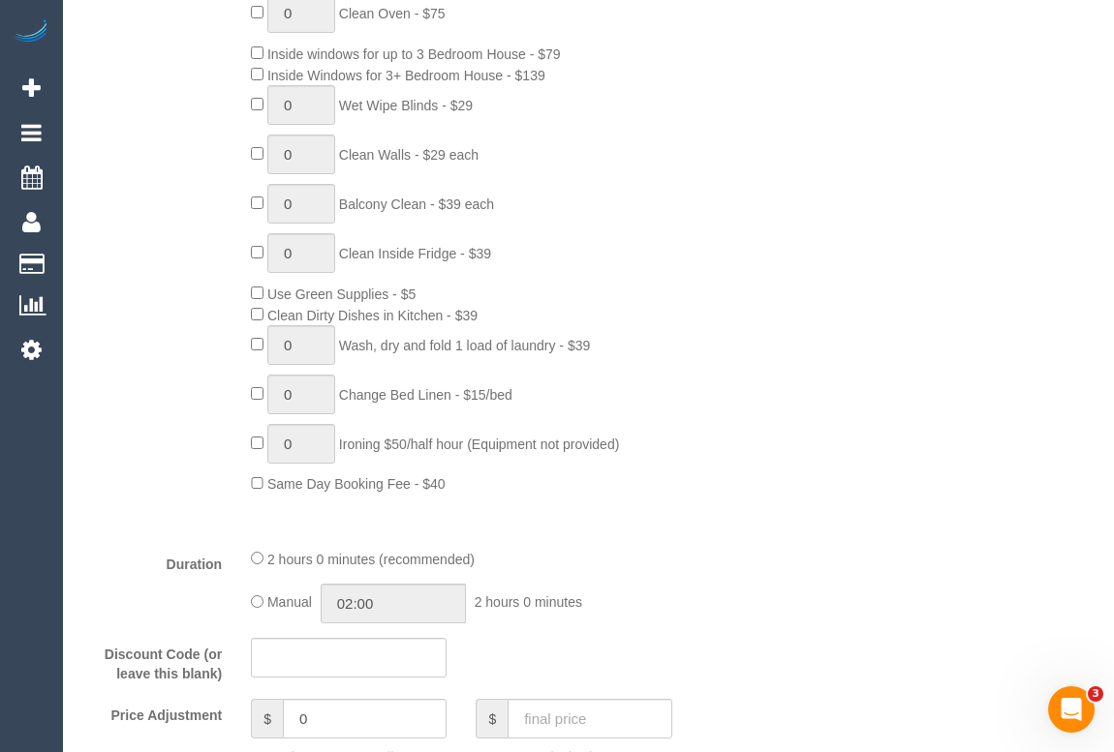
select select "spot1"
select select "object:1730"
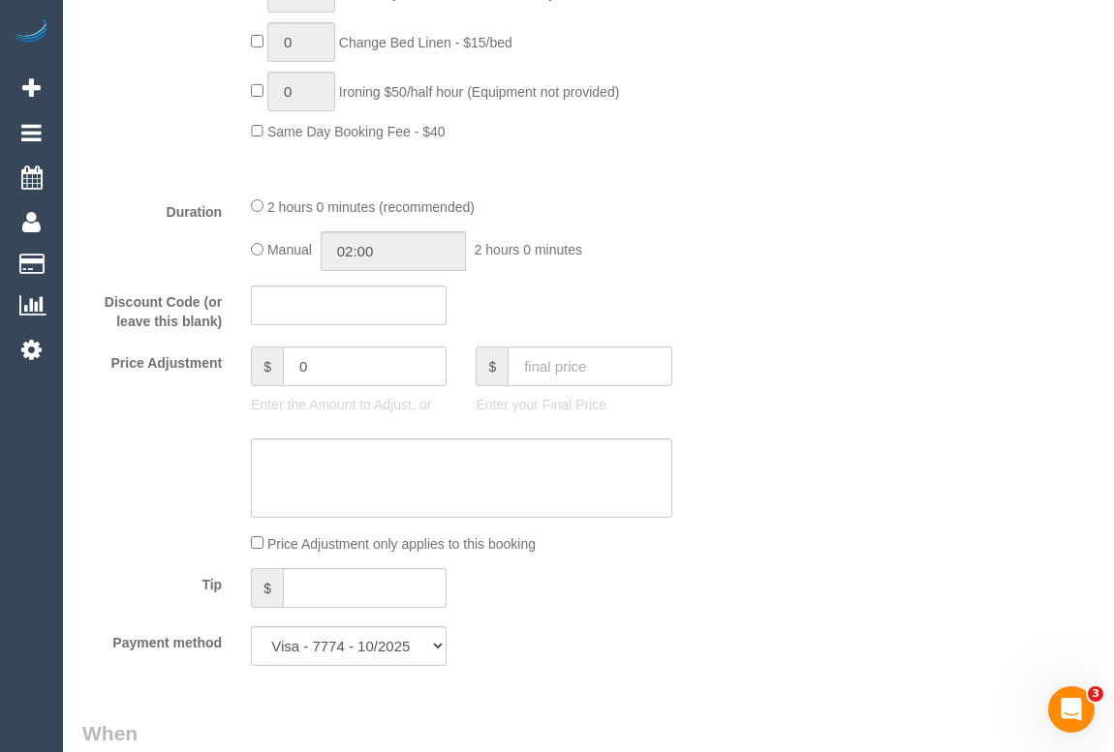
scroll to position [1761, 0]
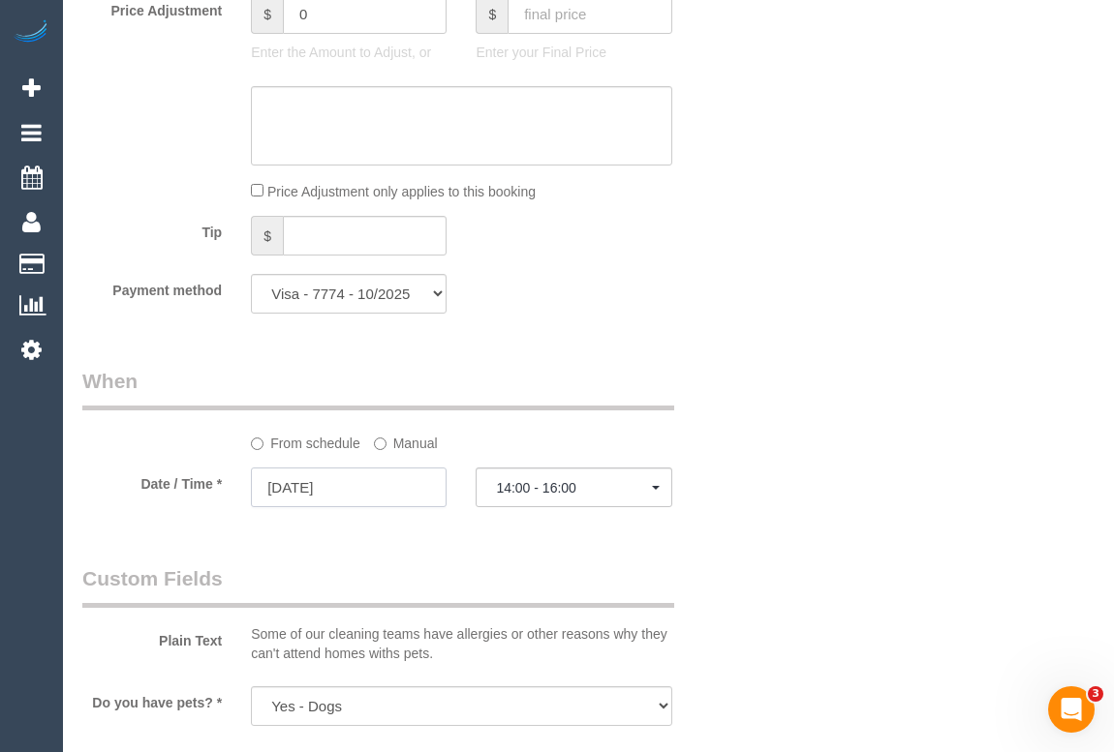
click at [315, 486] on input "[DATE]" at bounding box center [349, 488] width 196 height 40
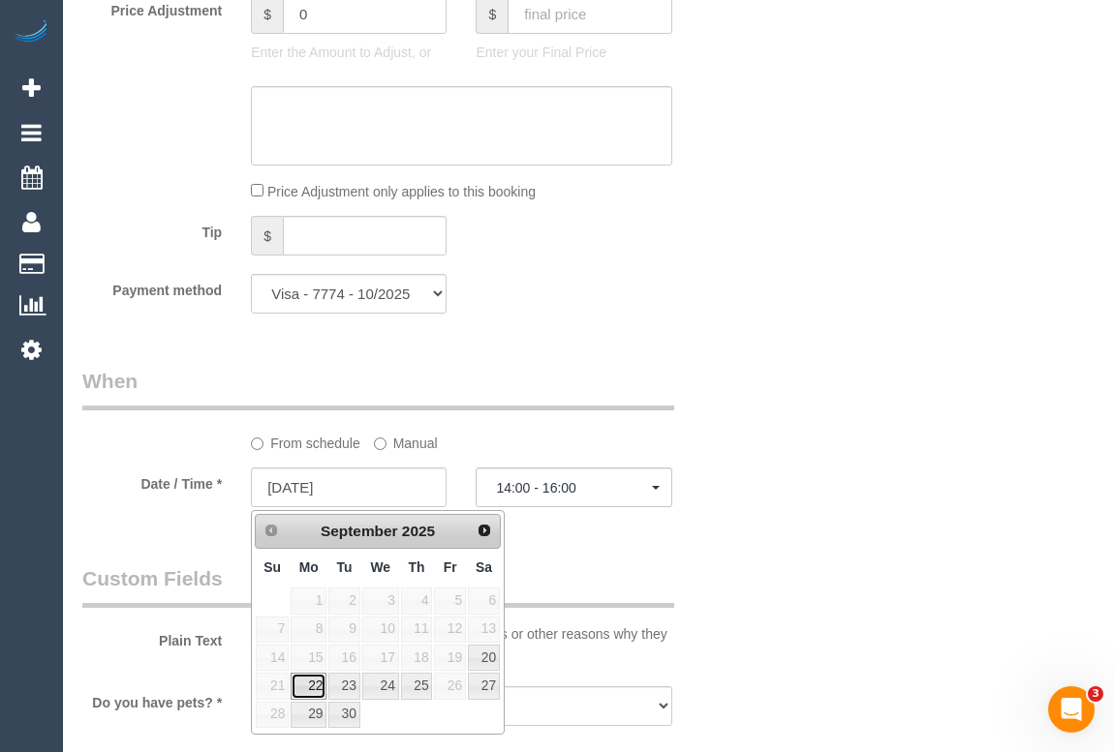
click at [313, 688] on link "22" at bounding box center [309, 686] width 36 height 26
type input "22/09/2025"
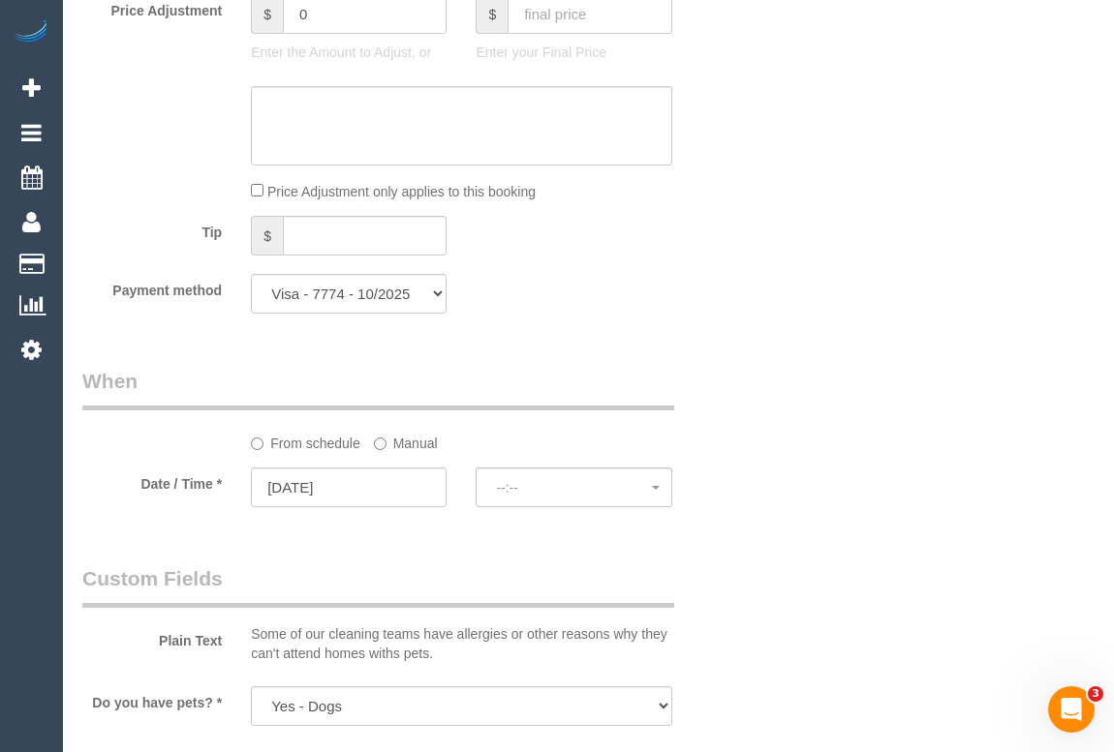
select select "spot10"
click at [542, 493] on span "07:00 - 08:00" at bounding box center [573, 487] width 155 height 15
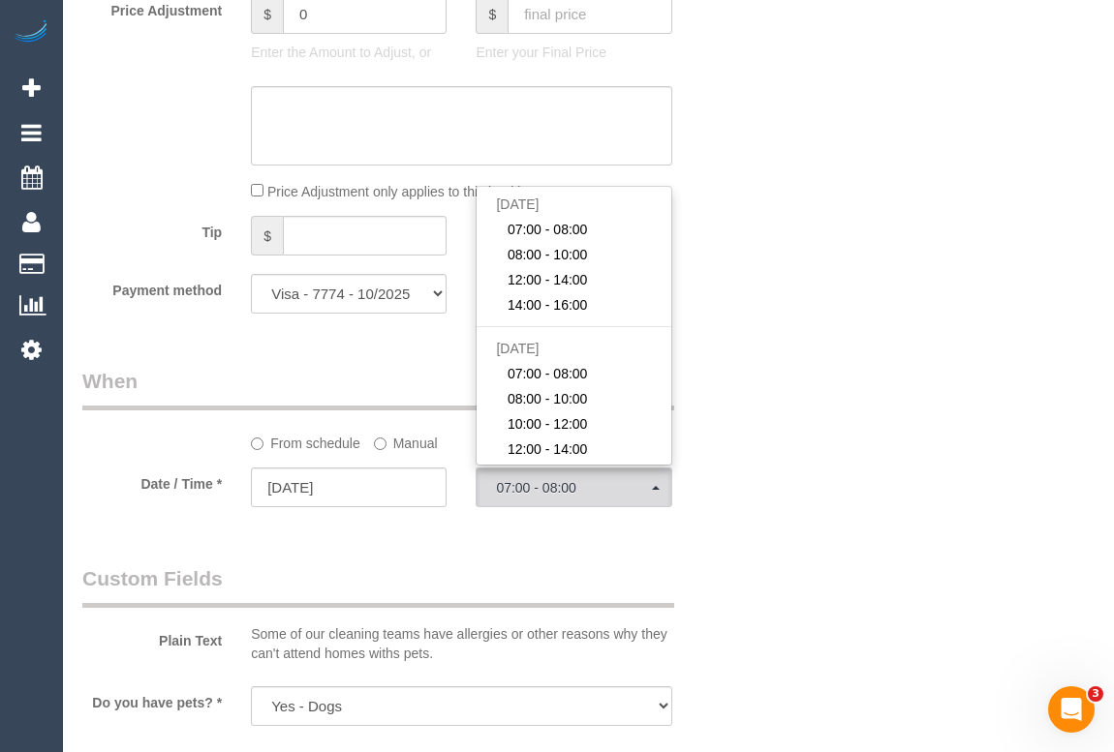
click at [745, 368] on div "Who Email* [EMAIL_ADDRESS][DOMAIN_NAME] Name * [PERSON_NAME] Exempt - 2021 Wher…" at bounding box center [588, 409] width 1012 height 4153
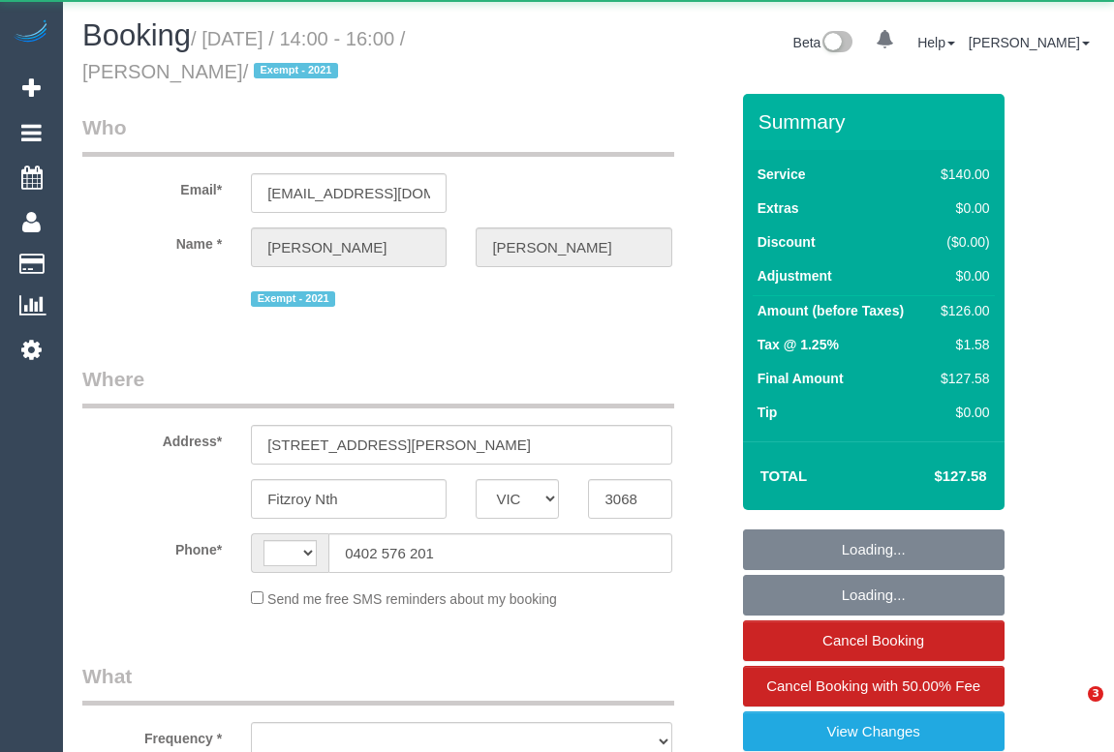
select select "VIC"
select select "object:330"
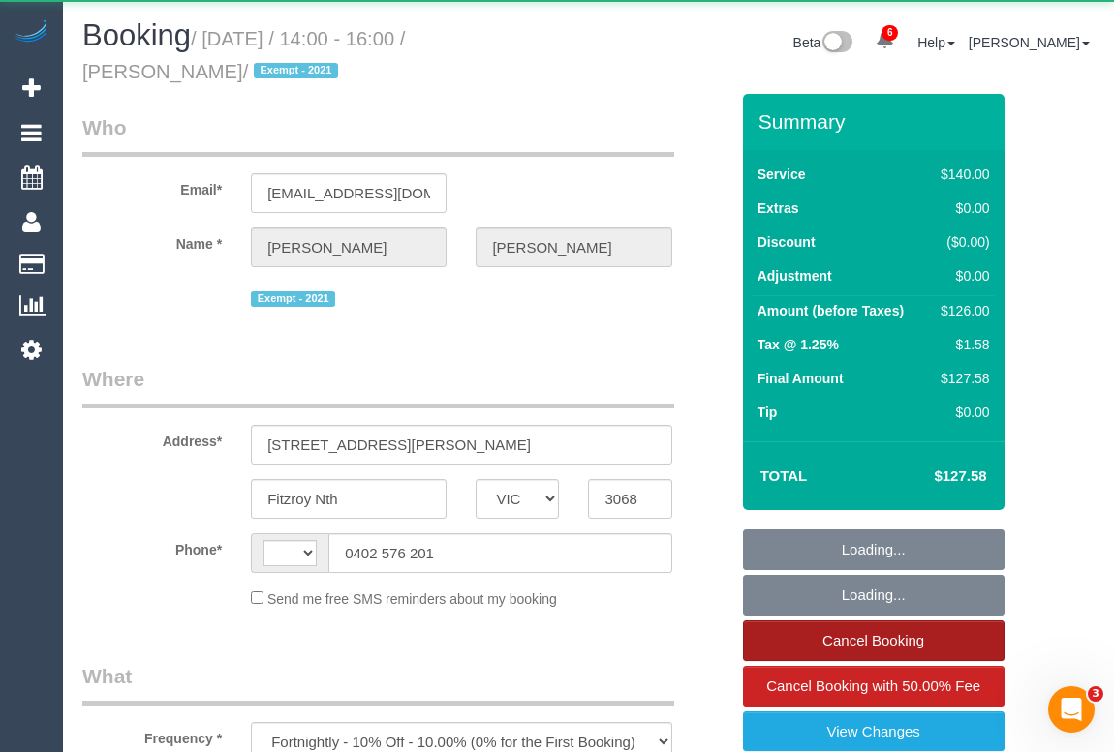
select select "string:stripe-pm_1Pt2Eg2GScqysDRVOfYEkbYp"
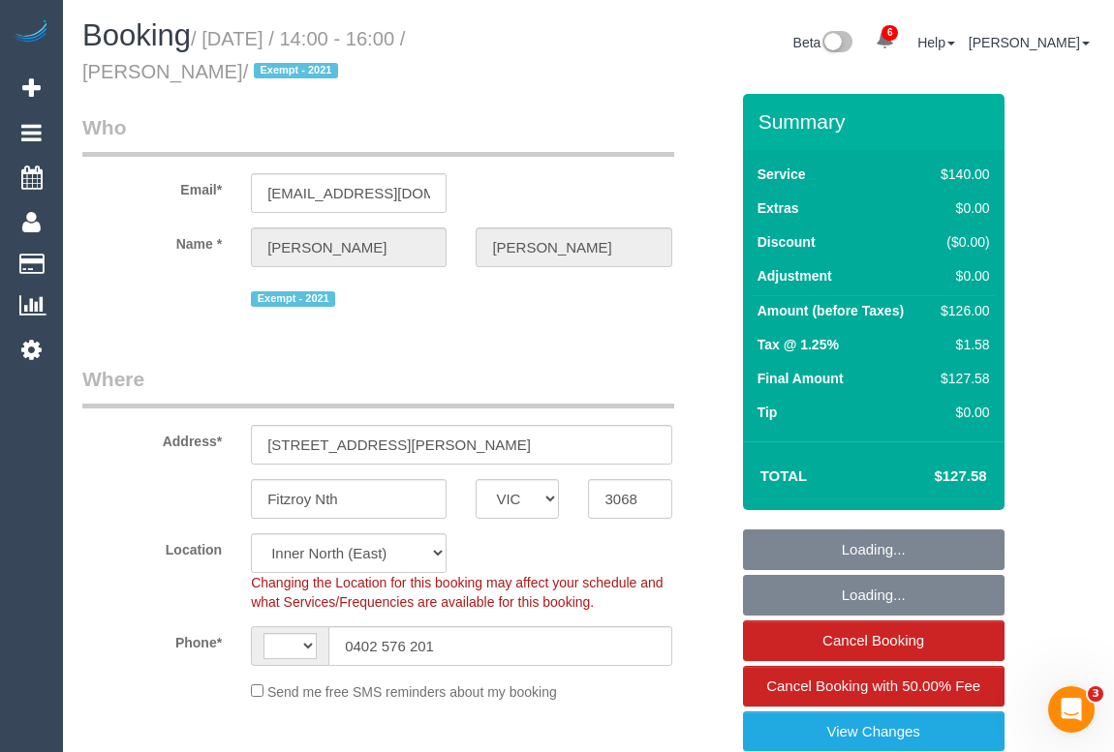
select select "number:27"
select select "number:14"
select select "number:19"
select select "number:24"
select select "number:35"
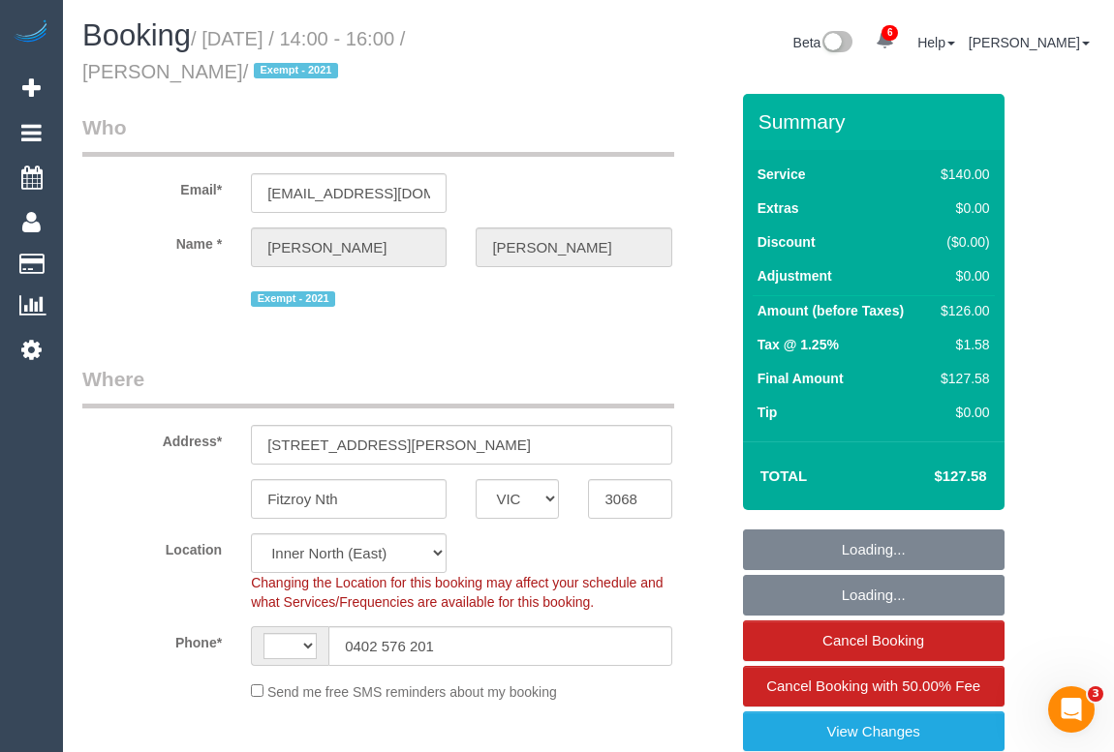
select select "number:13"
click at [571, 120] on legend "Who" at bounding box center [378, 135] width 592 height 44
select select "object:1314"
select select "string:AU"
select select "spot1"
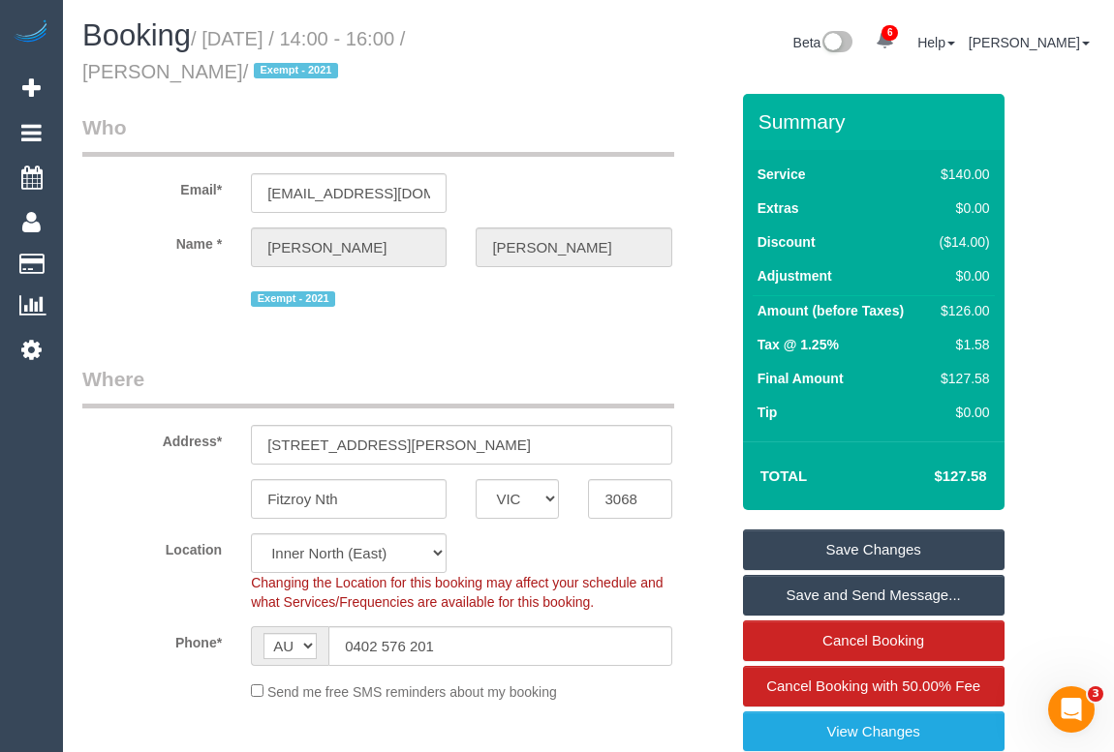
scroll to position [263, 0]
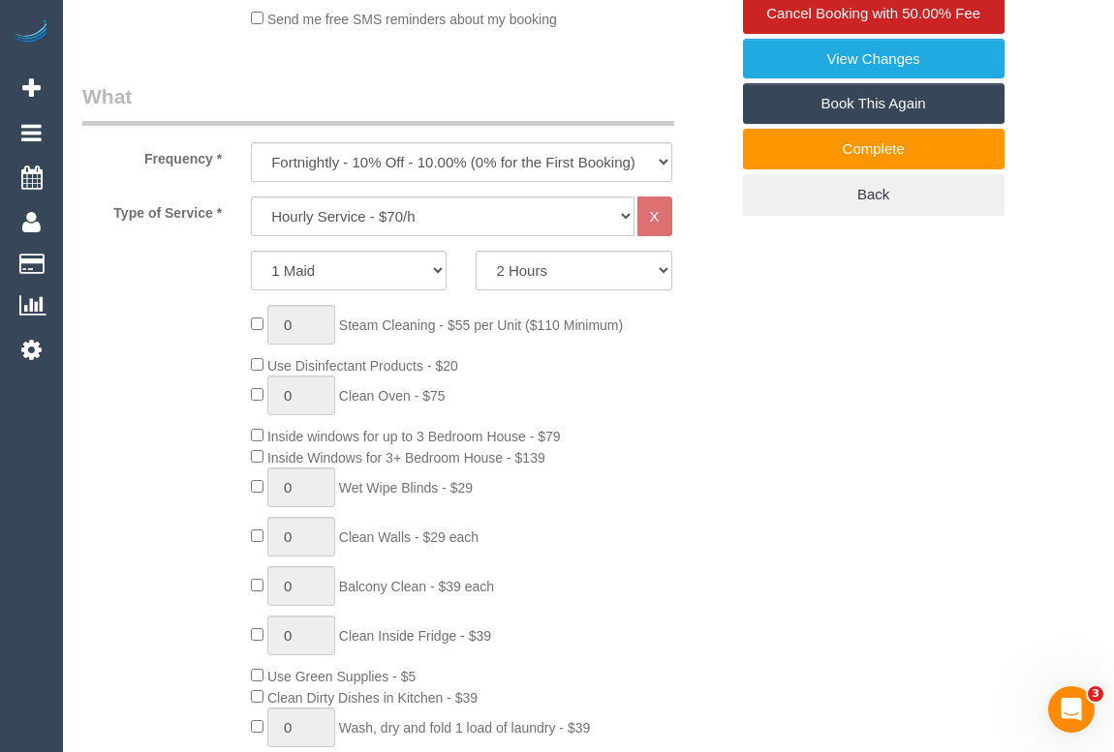
scroll to position [704, 0]
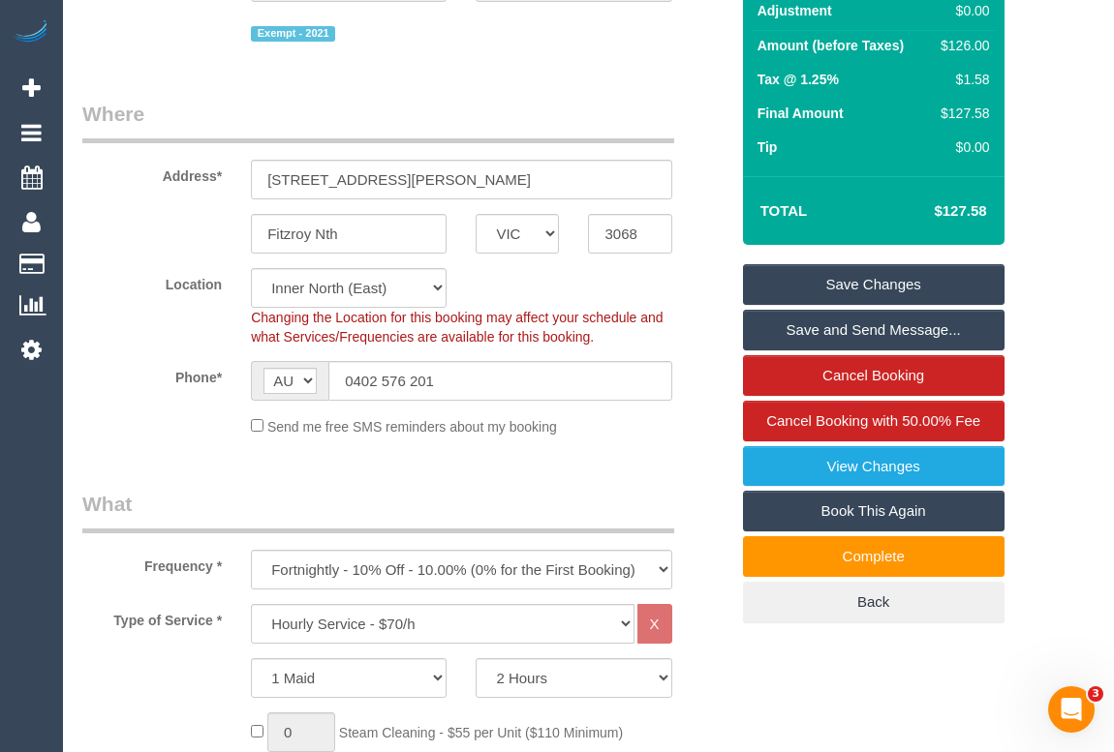
scroll to position [263, 0]
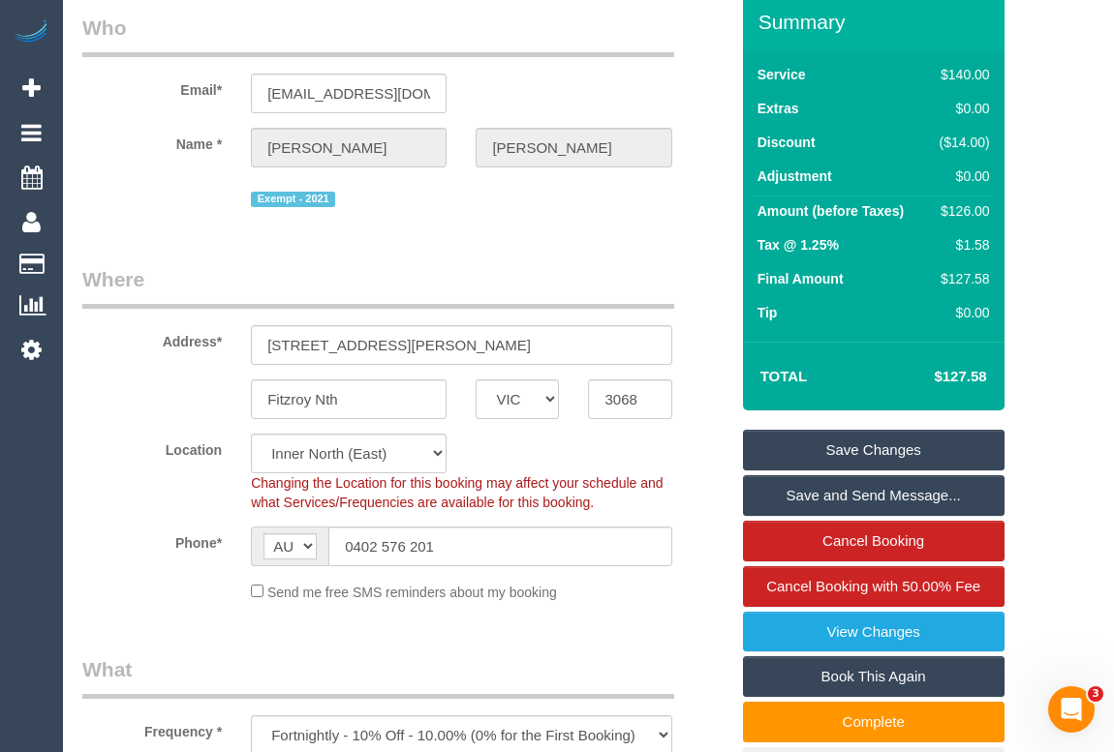
scroll to position [0, 0]
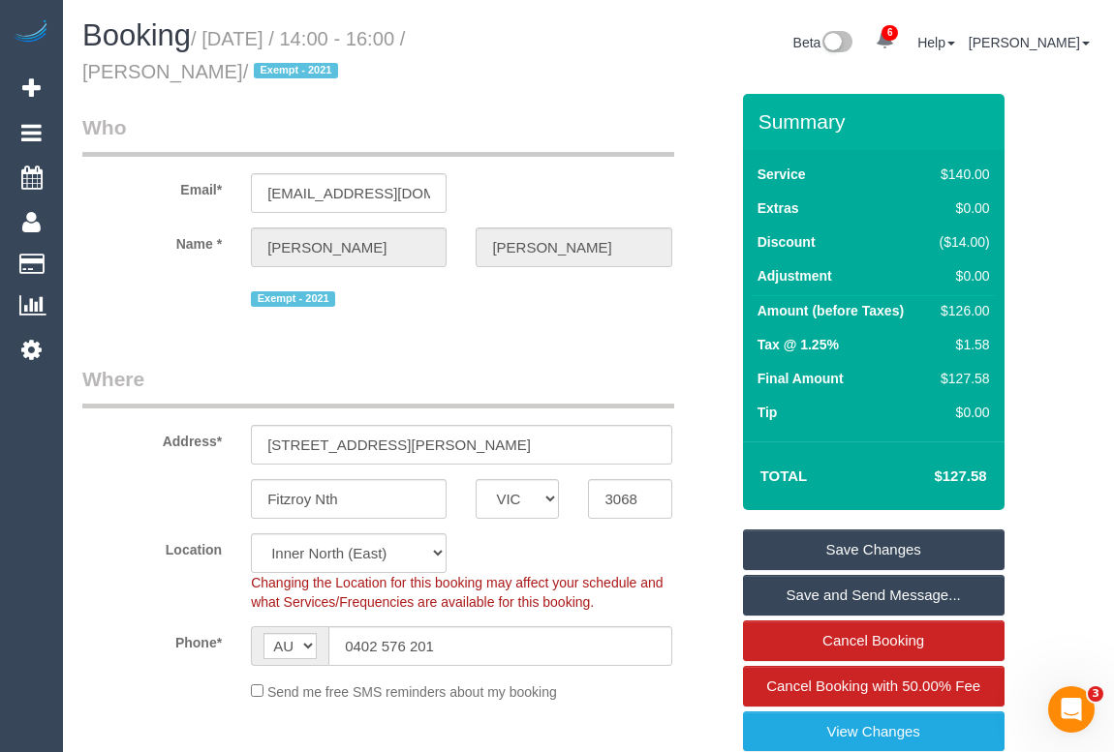
click at [928, 688] on span "Cancel Booking with 50.00% Fee" at bounding box center [873, 686] width 214 height 16
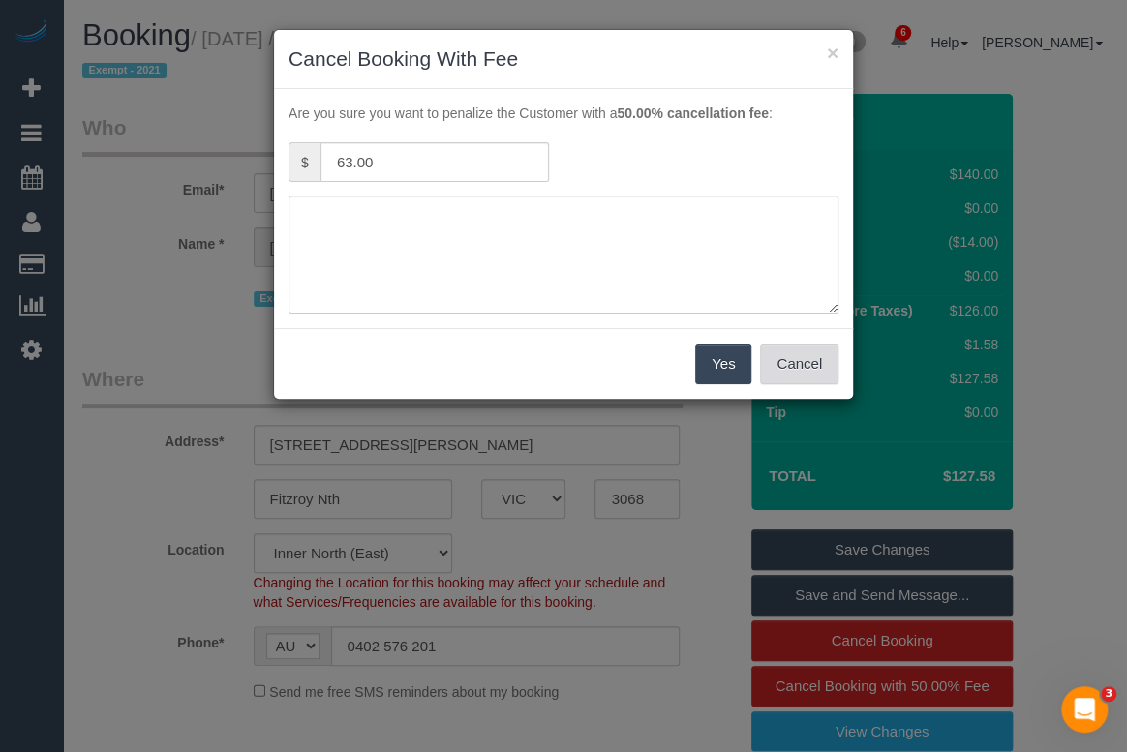
click at [804, 365] on button "Cancel" at bounding box center [799, 364] width 78 height 41
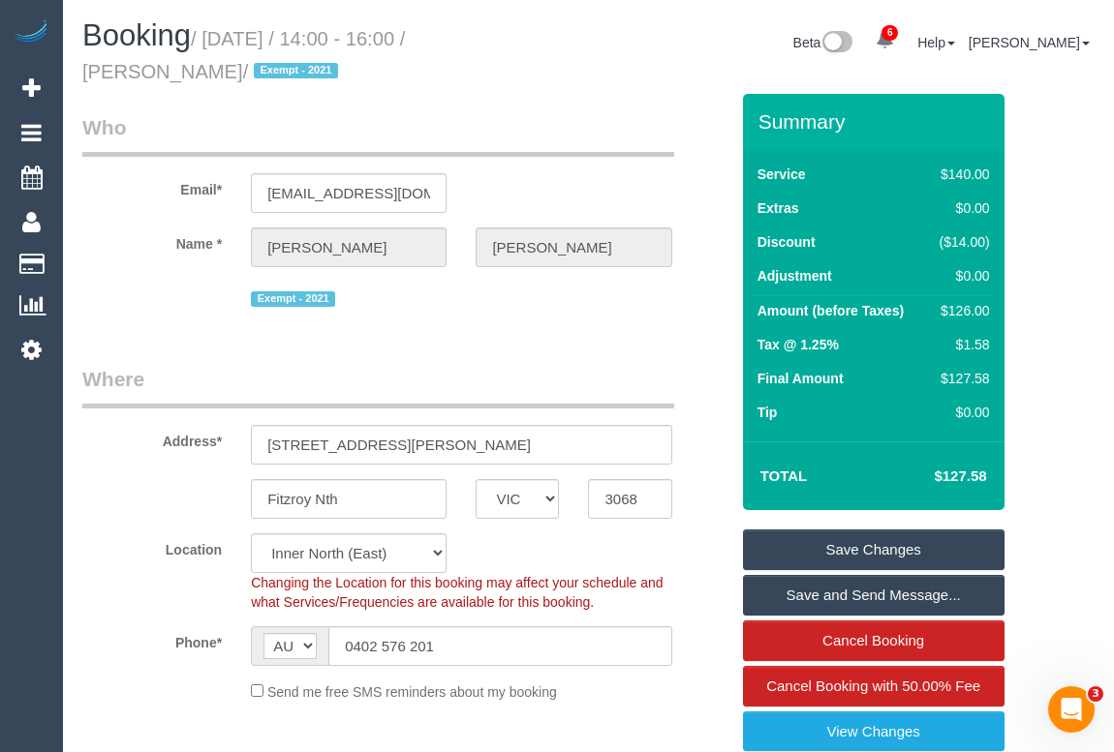
click at [600, 50] on div "Beta 6 Your Notifications You have 0 alerts × You have 1 to charge for [DATE] ×…" at bounding box center [849, 44] width 521 height 51
drag, startPoint x: 77, startPoint y: 73, endPoint x: 187, endPoint y: 73, distance: 109.4
click at [187, 73] on div "Booking / September 16, 2025 / 14:00 - 16:00 / Jenny Wyatt / Exempt - 2021" at bounding box center [328, 56] width 521 height 75
copy small "[PERSON_NAME]"
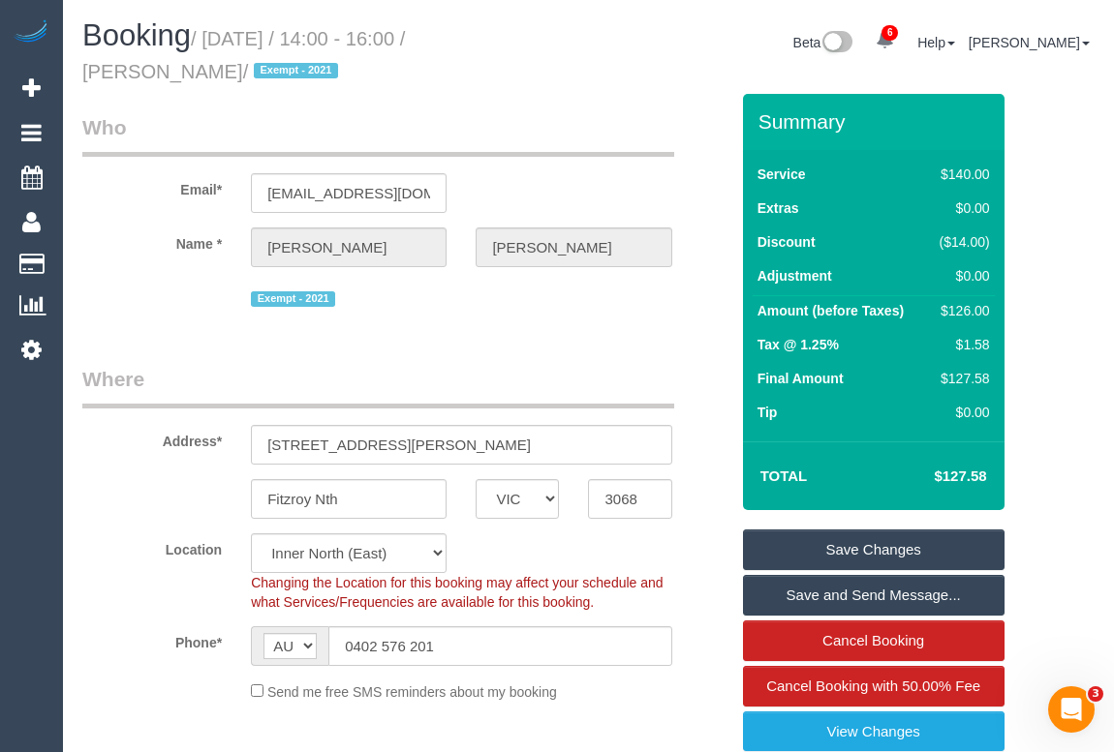
click at [358, 56] on h1 "Booking / September 16, 2025 / 14:00 - 16:00 / Jenny Wyatt / Exempt - 2021" at bounding box center [328, 52] width 492 height 66
drag, startPoint x: 95, startPoint y: 68, endPoint x: 189, endPoint y: 70, distance: 94.0
click at [189, 70] on small "/ September 16, 2025 / 14:00 - 16:00 / Jenny Wyatt / Exempt - 2021" at bounding box center [243, 55] width 322 height 54
copy small "[PERSON_NAME]"
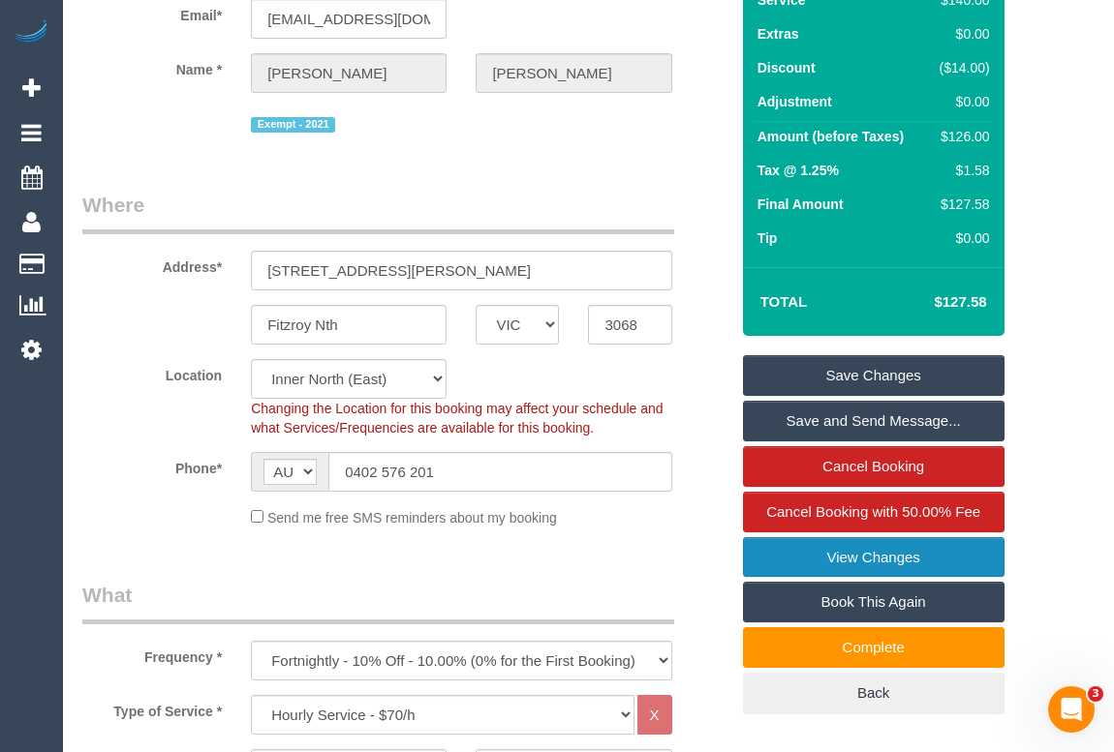
scroll to position [175, 0]
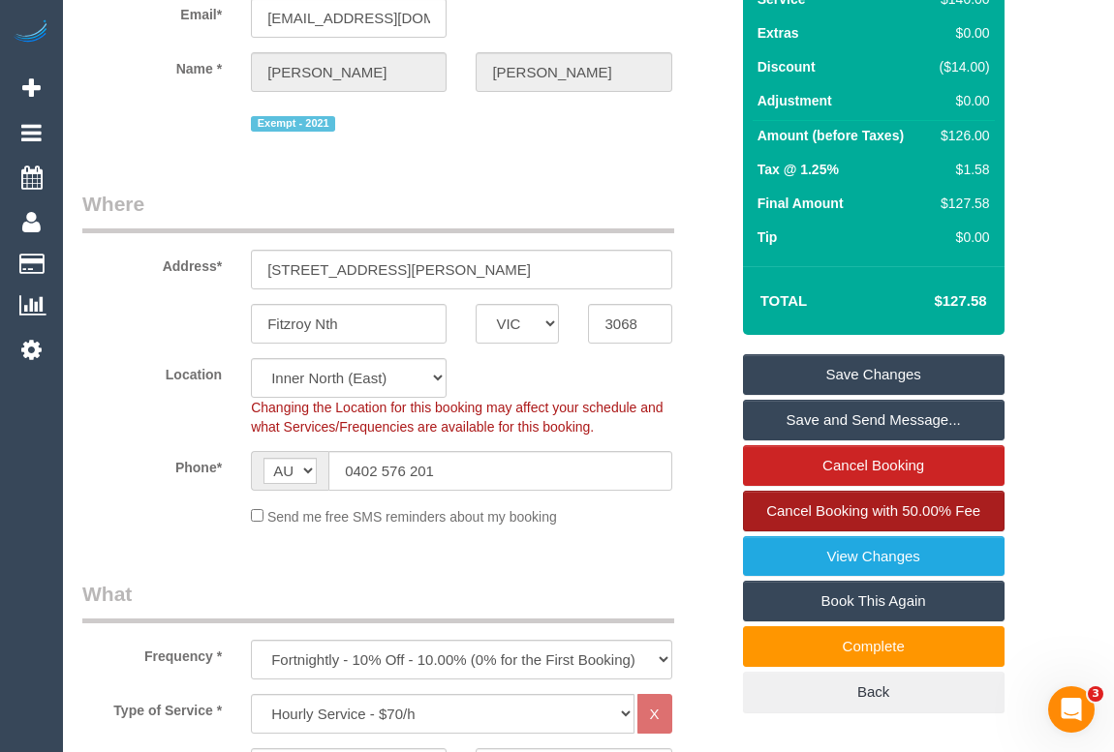
click at [894, 507] on span "Cancel Booking with 50.00% Fee" at bounding box center [873, 511] width 214 height 16
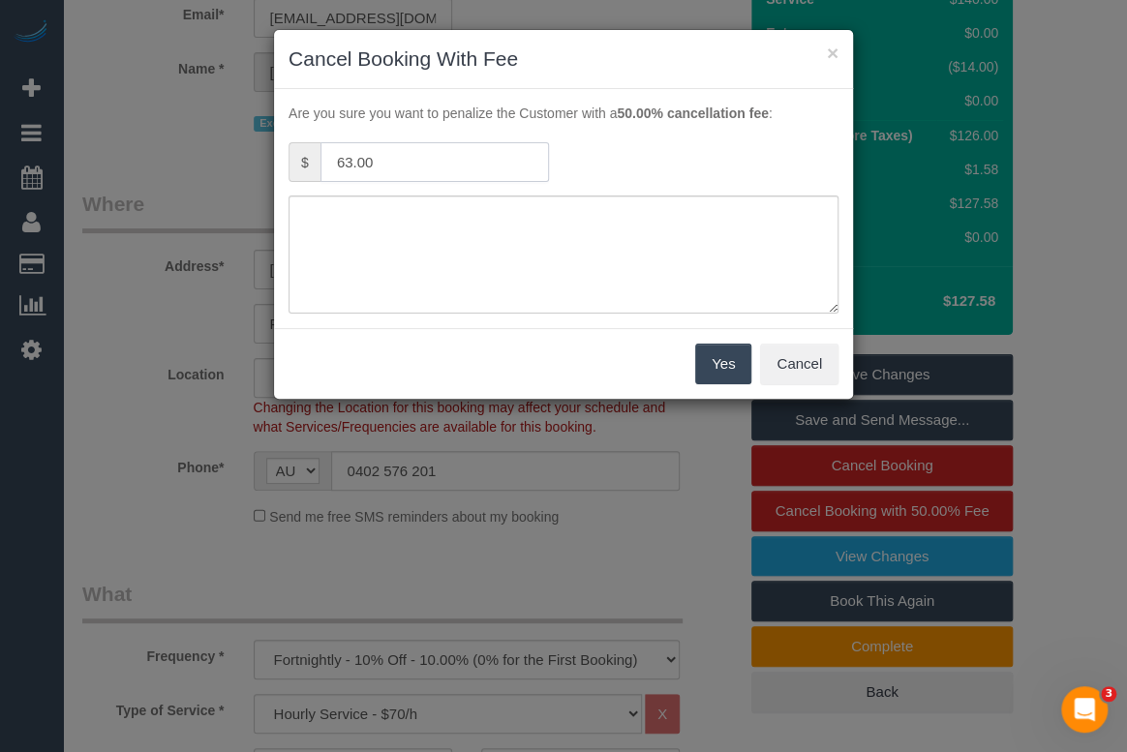
drag, startPoint x: 392, startPoint y: 158, endPoint x: 310, endPoint y: 162, distance: 82.4
click at [310, 162] on div "$ 63.00" at bounding box center [419, 162] width 261 height 40
type input "31.50"
click at [338, 210] on textarea at bounding box center [564, 255] width 550 height 118
type textarea "c"
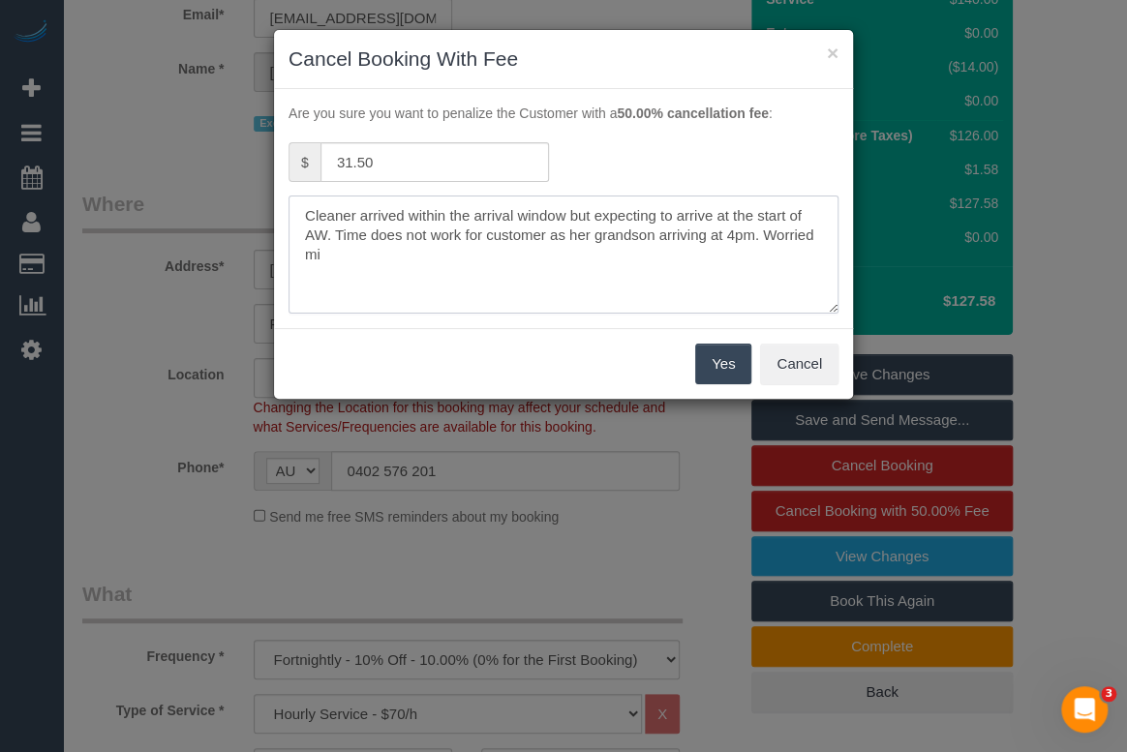
click at [378, 267] on textarea at bounding box center [564, 255] width 550 height 118
drag, startPoint x: 568, startPoint y: 212, endPoint x: 584, endPoint y: 257, distance: 47.2
click at [584, 257] on textarea at bounding box center [564, 255] width 550 height 118
type textarea "Cleaner arrived within the arrival window but does not work for customer. happy…"
click at [721, 365] on button "Yes" at bounding box center [723, 364] width 56 height 41
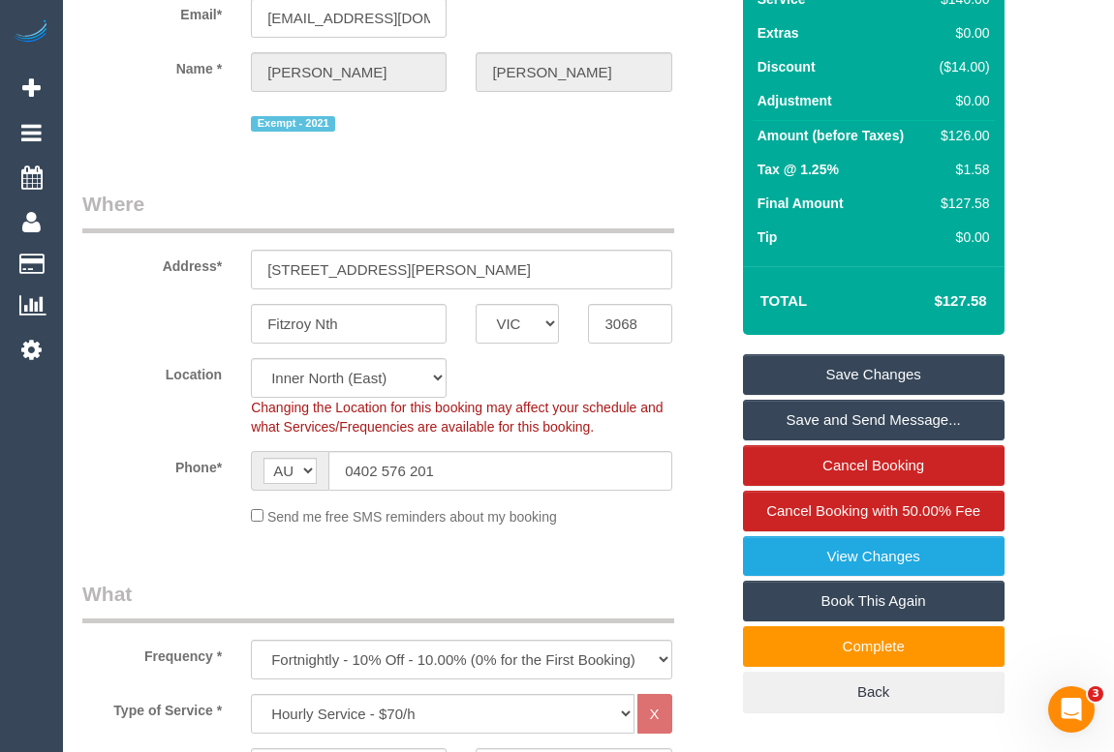
click at [651, 537] on body "6 Beta Your Notifications You have 0 alerts × You have 1 to charge for 16/09/20…" at bounding box center [557, 201] width 1114 height 752
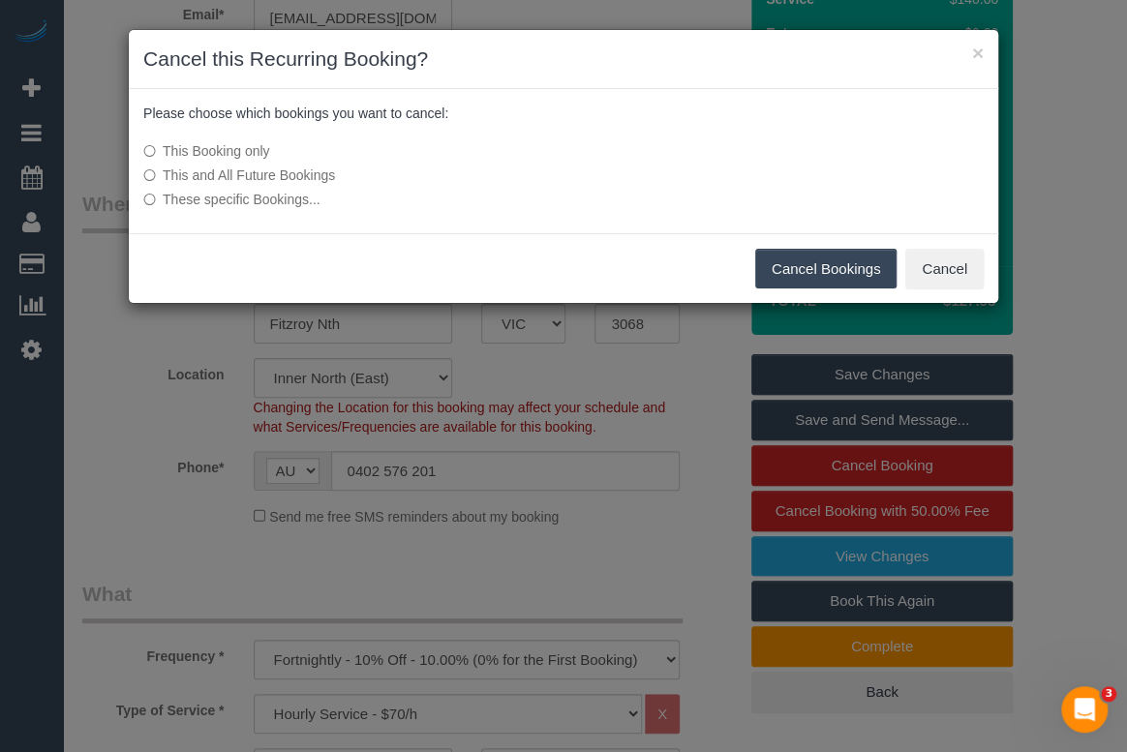
click at [828, 262] on button "Cancel Bookings" at bounding box center [826, 269] width 142 height 41
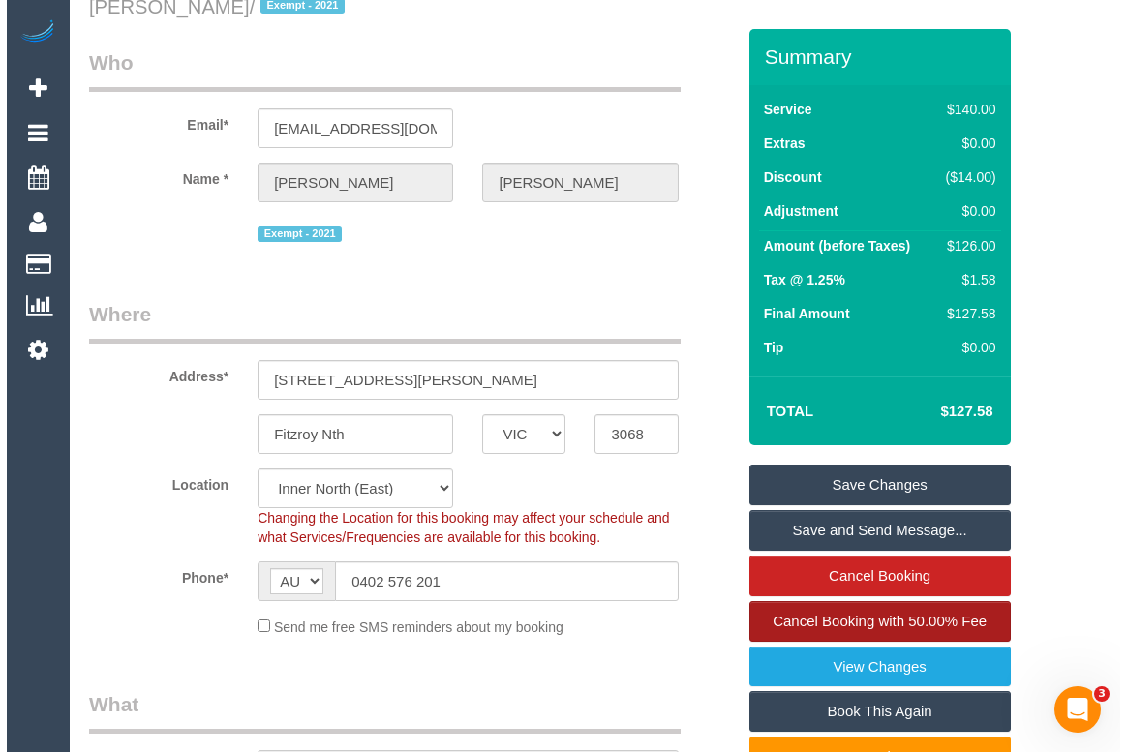
scroll to position [0, 0]
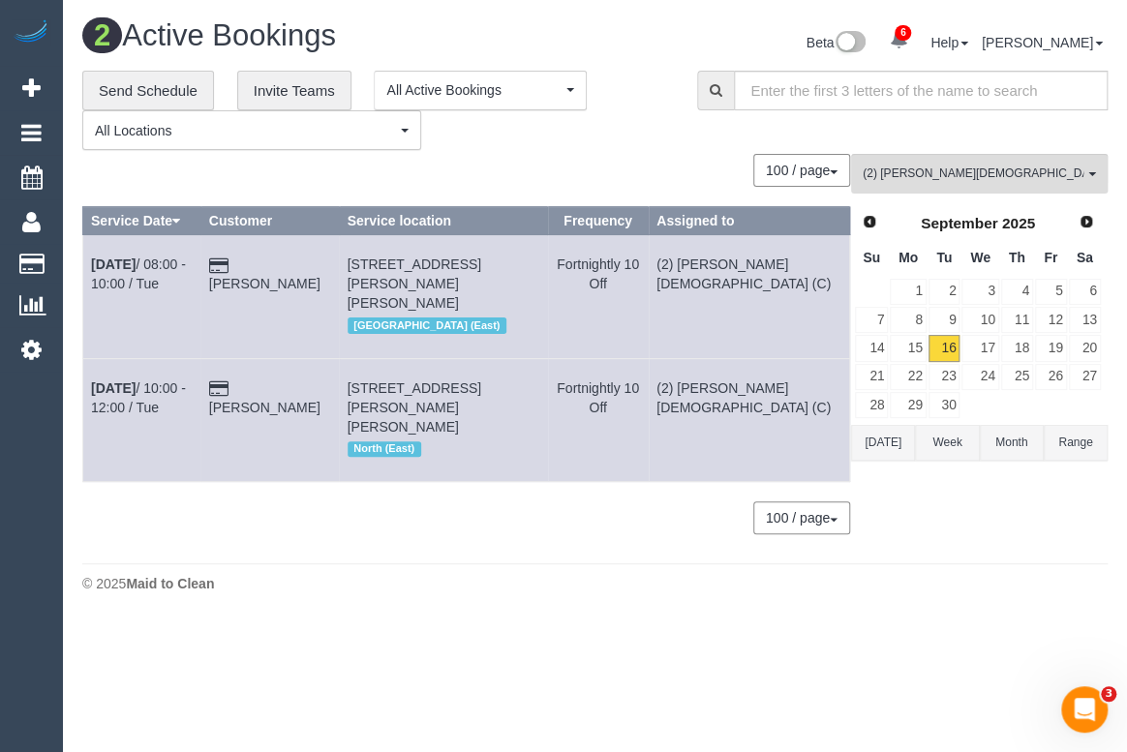
click at [483, 574] on div "© 2025 Maid to Clean" at bounding box center [595, 583] width 1026 height 19
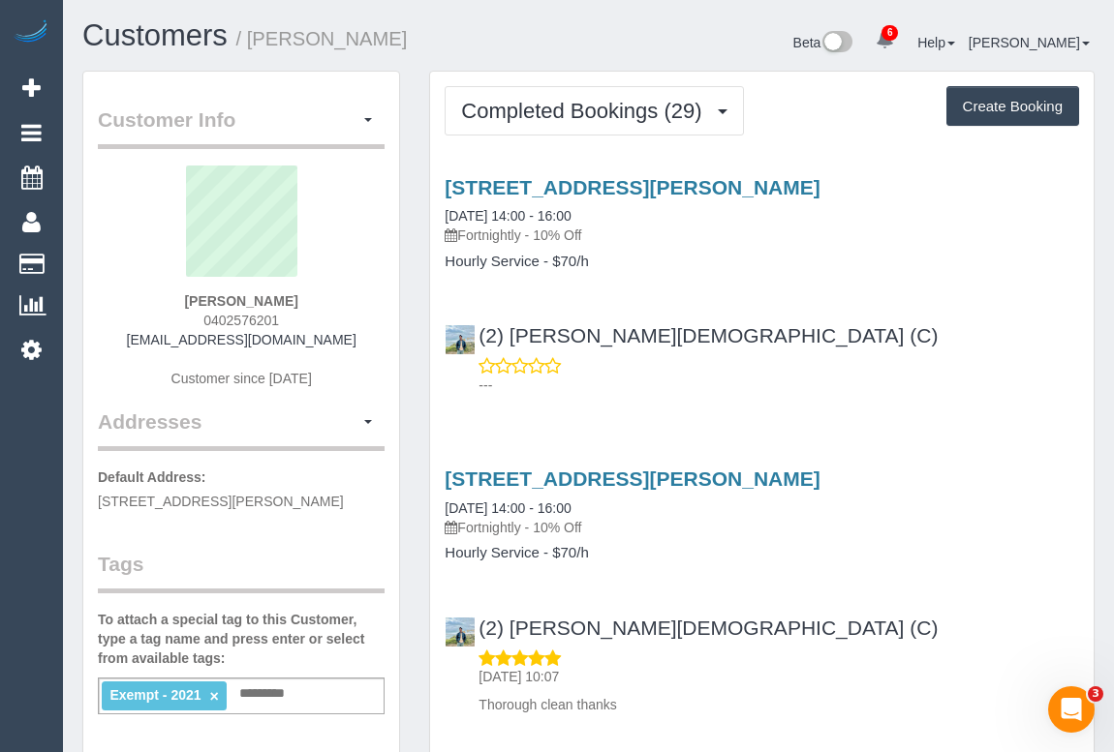
scroll to position [352, 0]
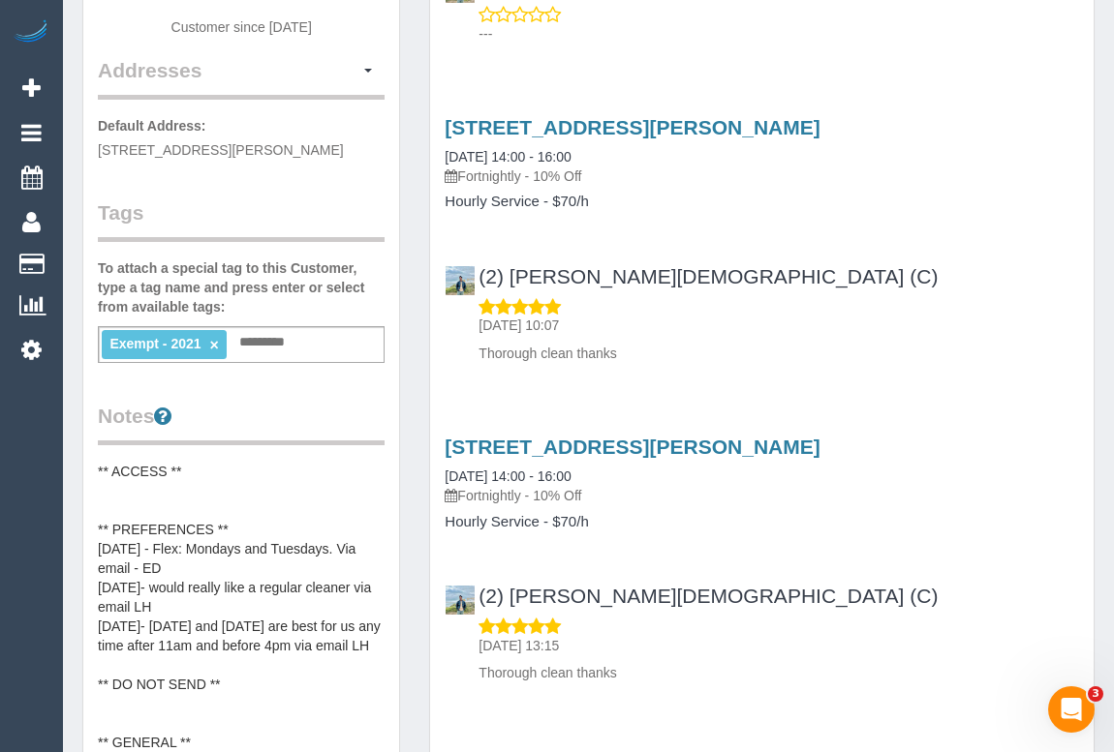
click at [278, 340] on input "text" at bounding box center [267, 342] width 66 height 25
type input "**********"
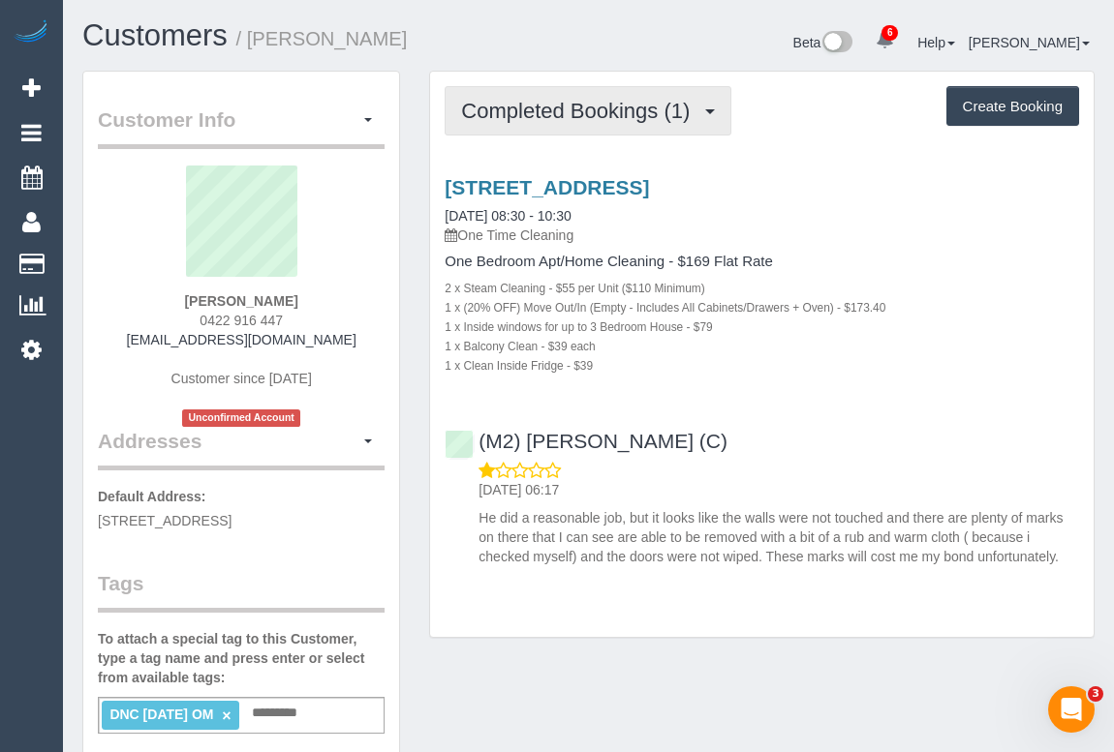
click at [585, 102] on span "Completed Bookings (1)" at bounding box center [580, 111] width 238 height 24
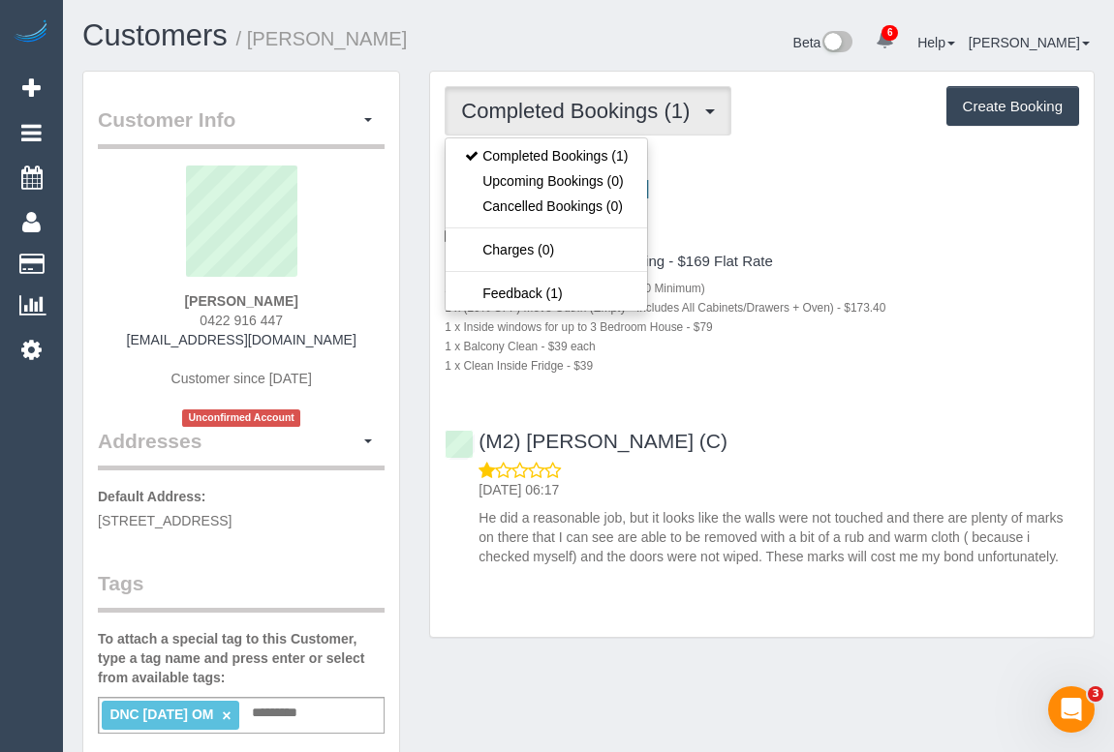
click at [970, 376] on div "[STREET_ADDRESS] [DATE] 08:30 - 10:30 One Time Cleaning One Bedroom Apt/Home Cl…" at bounding box center [761, 367] width 663 height 415
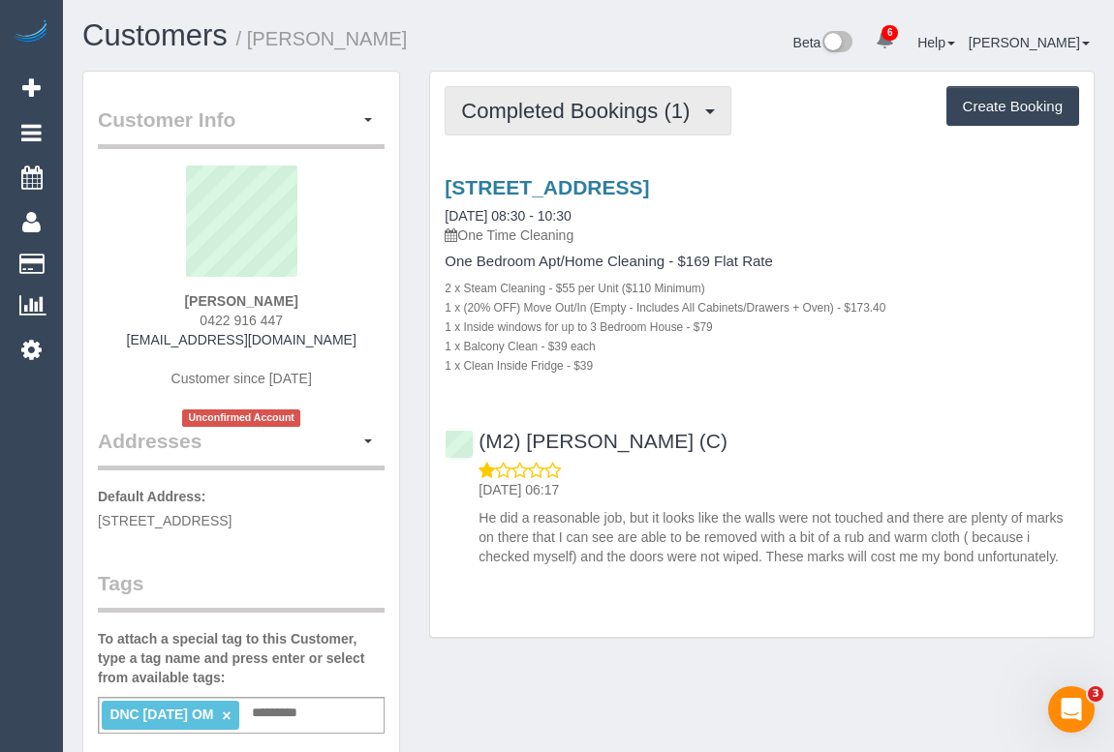
click at [513, 106] on span "Completed Bookings (1)" at bounding box center [580, 111] width 238 height 24
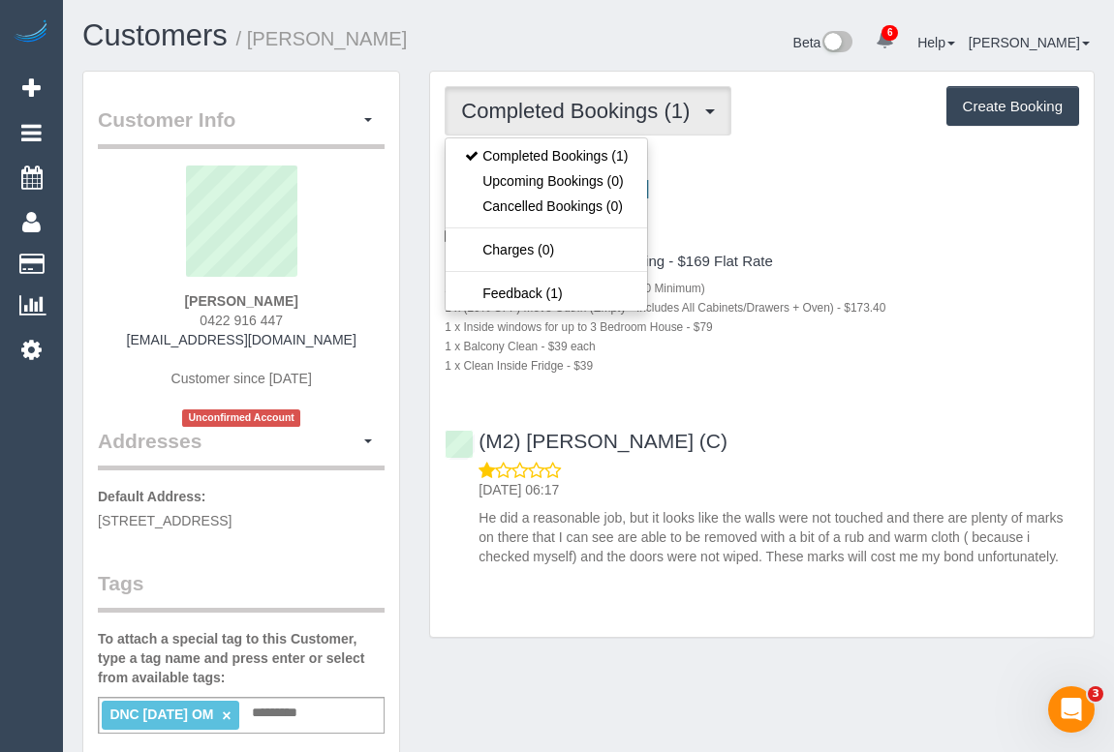
click at [919, 424] on div "(M2) [PERSON_NAME] (C) [DATE] 06:17 He did a reasonable job, but it looks like …" at bounding box center [761, 490] width 663 height 153
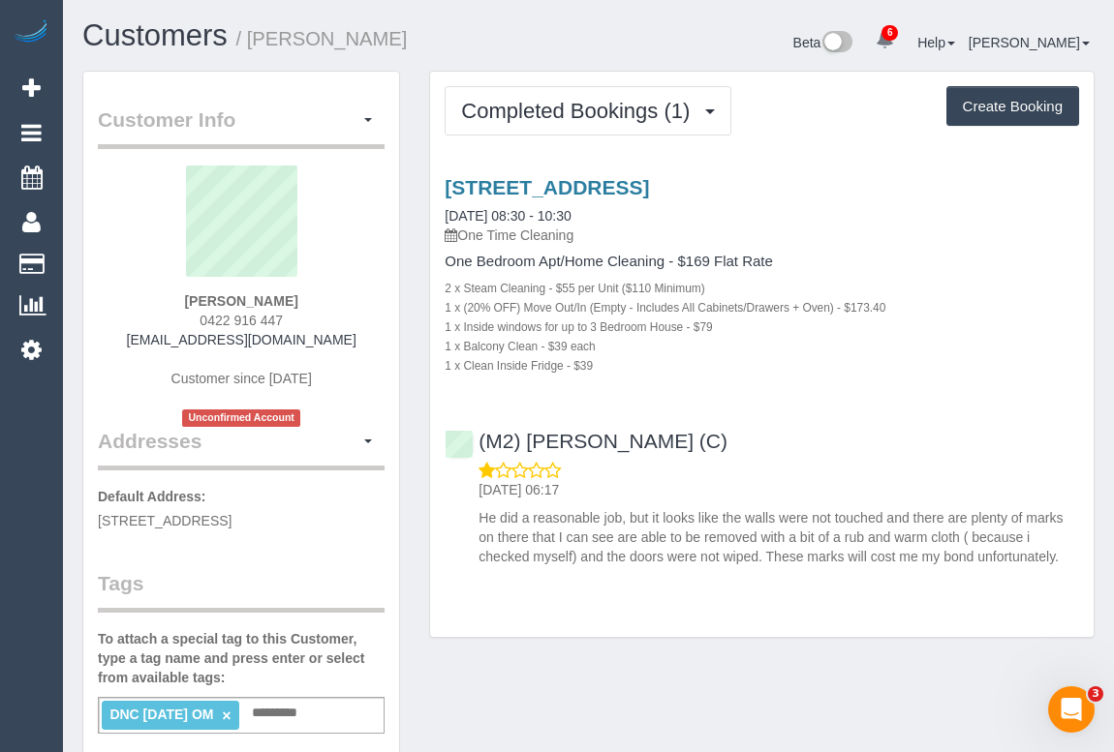
click at [802, 403] on div "[STREET_ADDRESS] [DATE] 08:30 - 10:30 One Time Cleaning One Bedroom Apt/Home Cl…" at bounding box center [761, 367] width 663 height 415
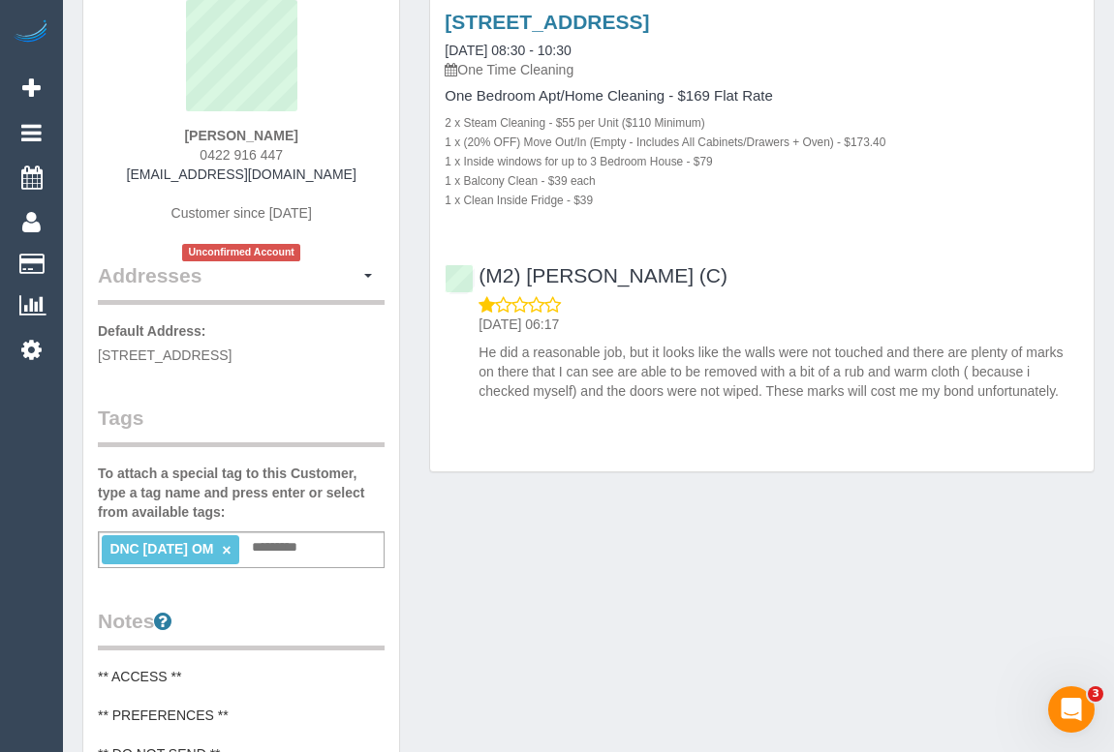
scroll to position [175, 0]
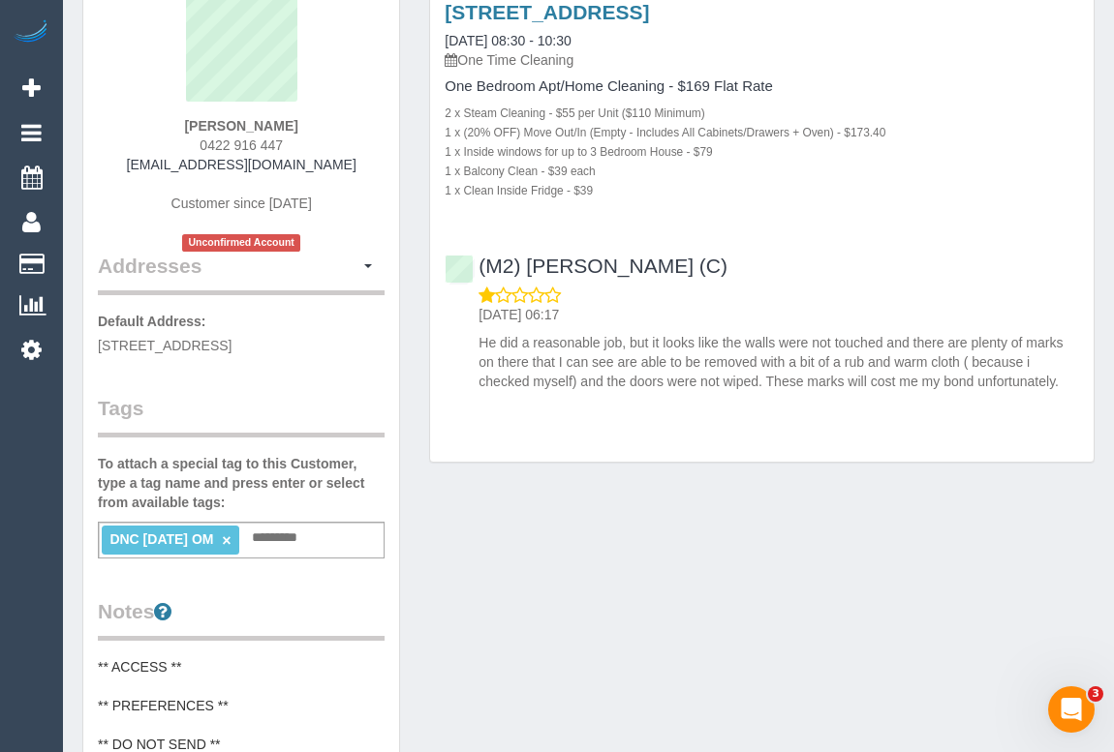
click at [86, 90] on div "Customer Info Edit Contact Info Send Message Email Preferences Special Sales Ta…" at bounding box center [241, 623] width 316 height 1455
drag, startPoint x: 140, startPoint y: 163, endPoint x: 356, endPoint y: 171, distance: 216.1
click at [356, 171] on div "[PERSON_NAME] 0422 916 447 [EMAIL_ADDRESS][DOMAIN_NAME] Customer since [DATE] U…" at bounding box center [241, 120] width 287 height 261
copy link "[EMAIL_ADDRESS][DOMAIN_NAME]"
click at [907, 551] on div "Customer Info Edit Contact Info Send Message Email Preferences Special Sales Ta…" at bounding box center [588, 633] width 1041 height 1476
